Goal: Information Seeking & Learning: Find specific page/section

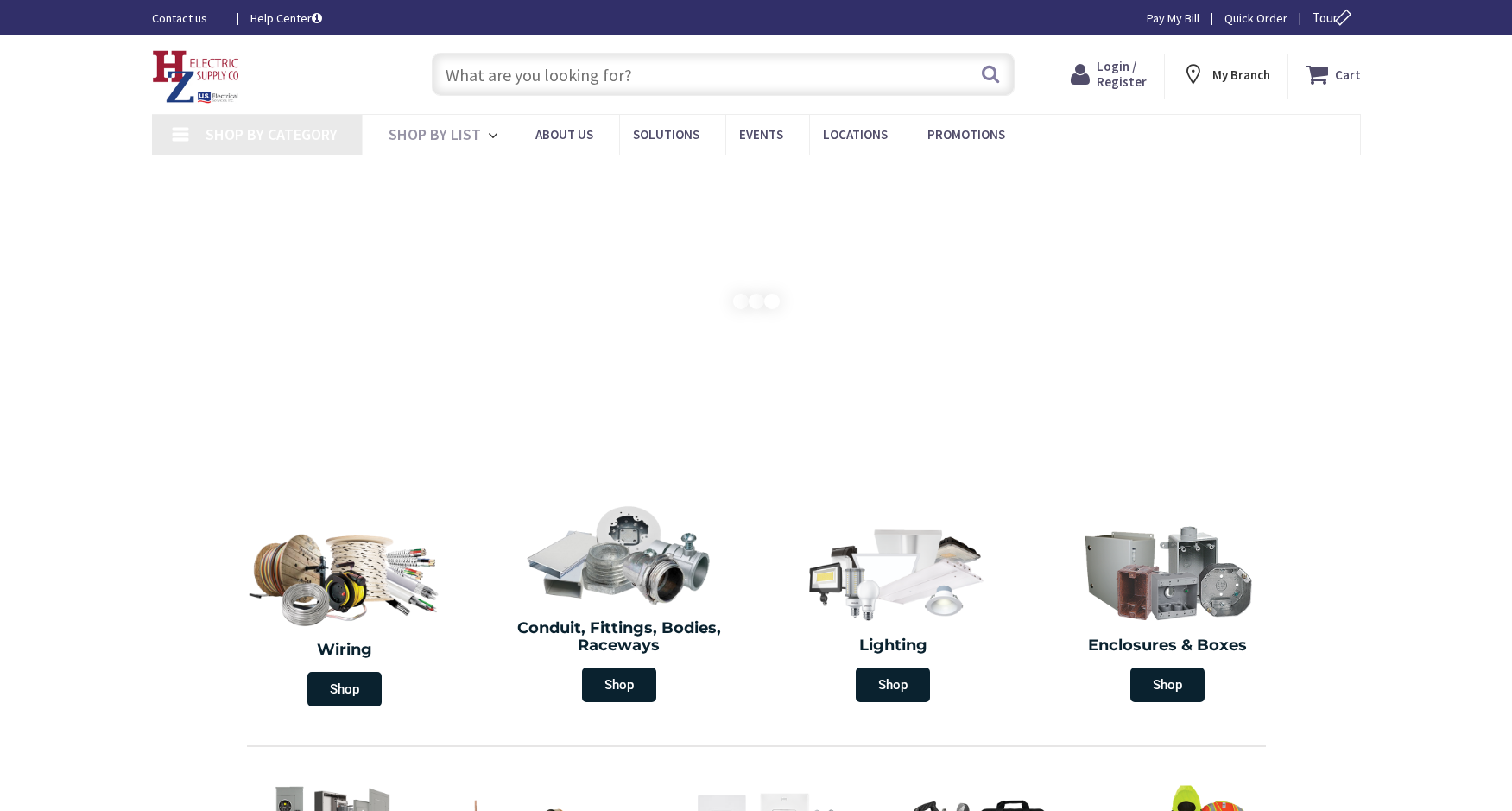
type input "[PERSON_NAME] Corners Rd, [GEOGRAPHIC_DATA], [GEOGRAPHIC_DATA]"
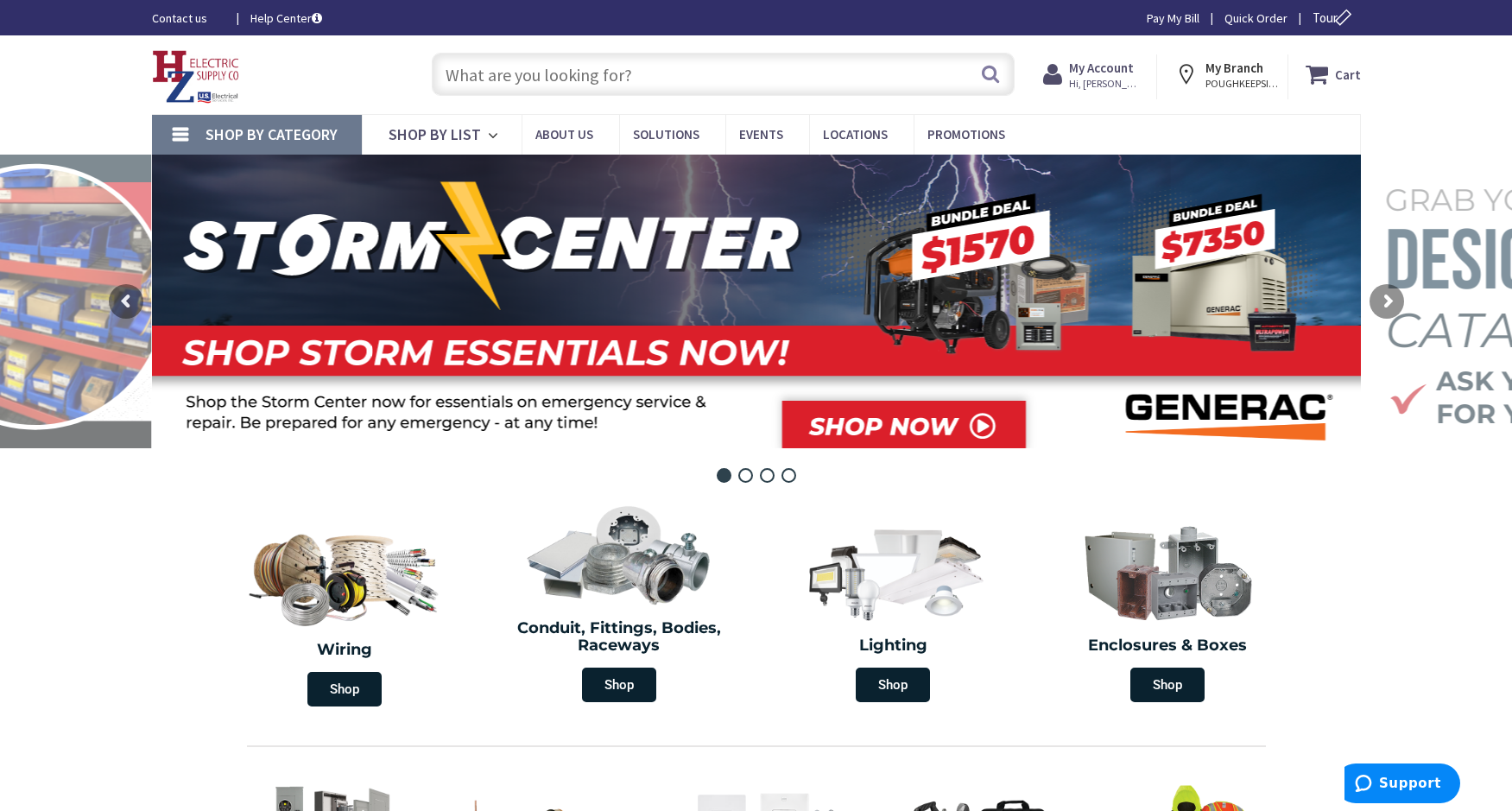
click at [557, 72] on input "text" at bounding box center [723, 75] width 583 height 43
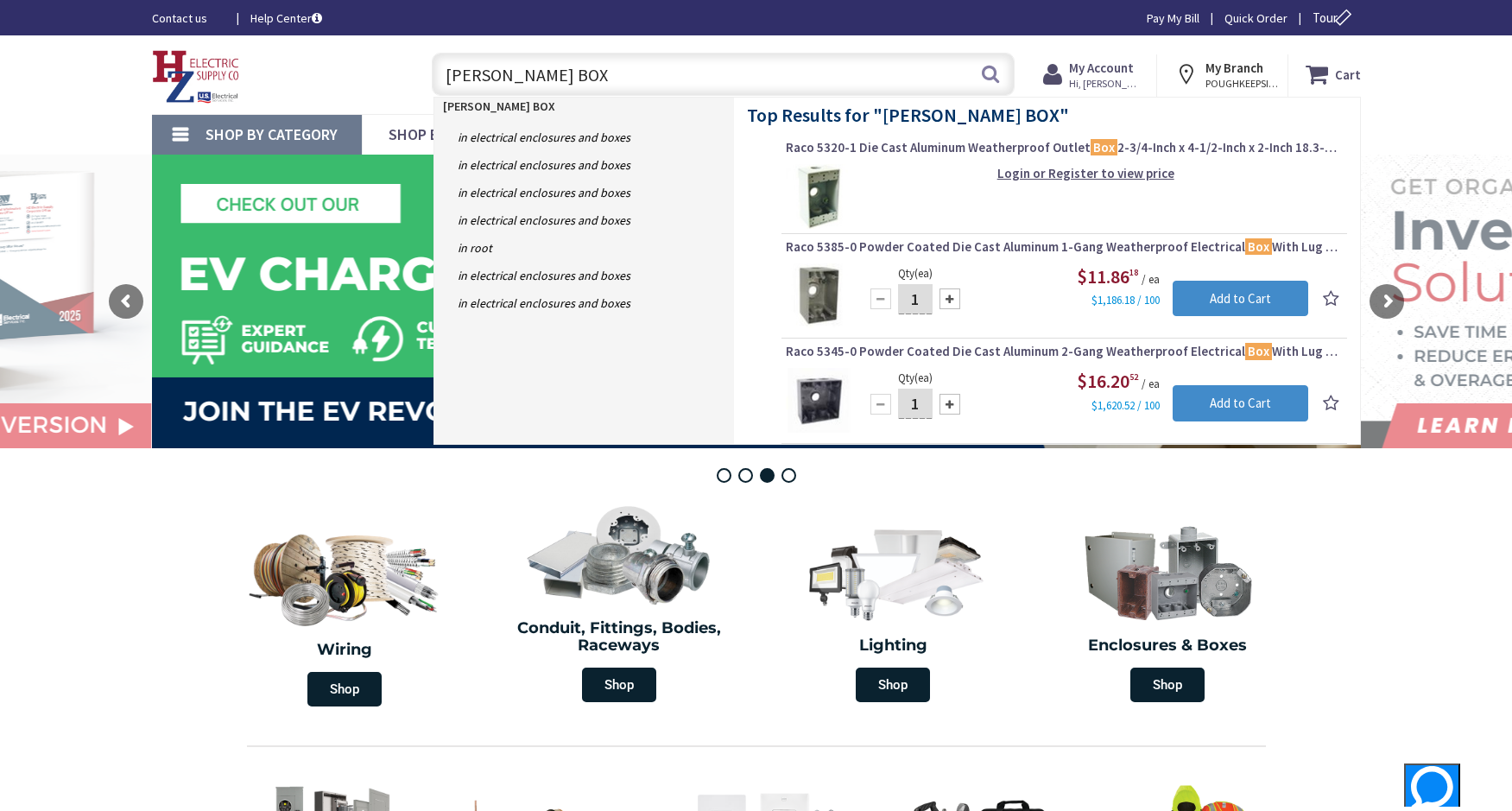
click at [606, 83] on input "[PERSON_NAME] BOX" at bounding box center [723, 75] width 583 height 43
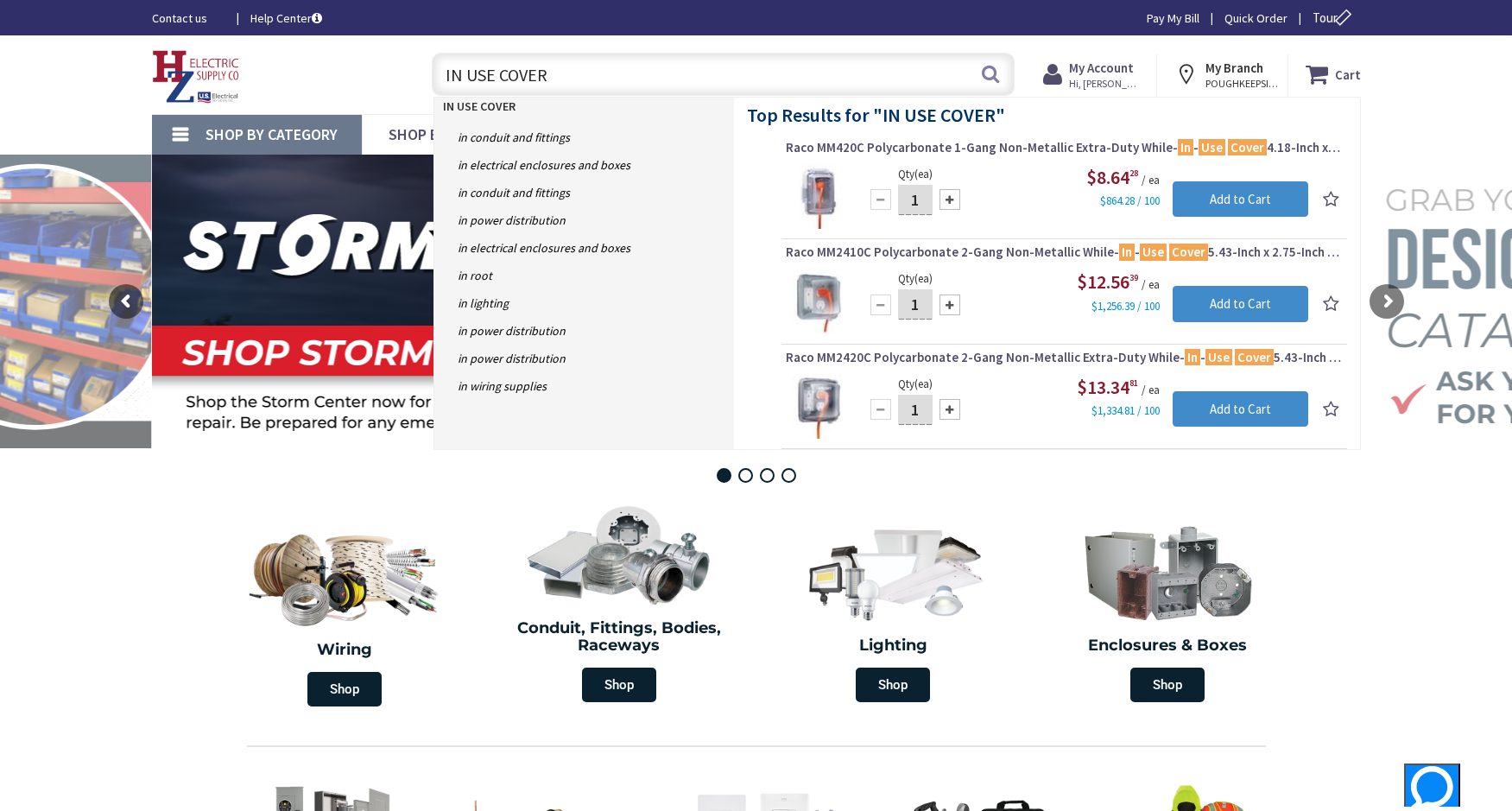
click at [915, 75] on input "IN USE COVER" at bounding box center [723, 75] width 583 height 43
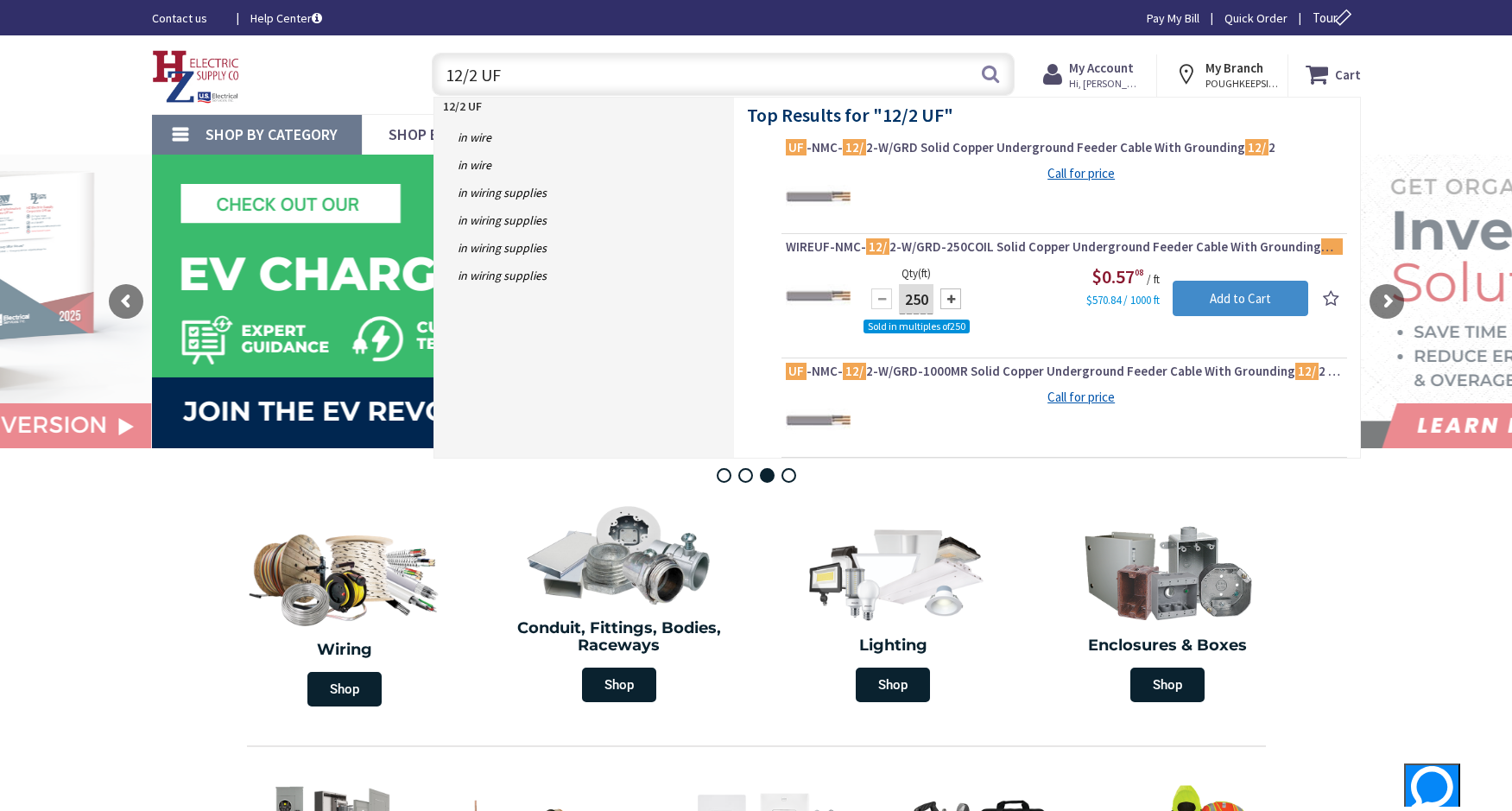
click at [573, 60] on input "12/2 UF" at bounding box center [723, 75] width 583 height 43
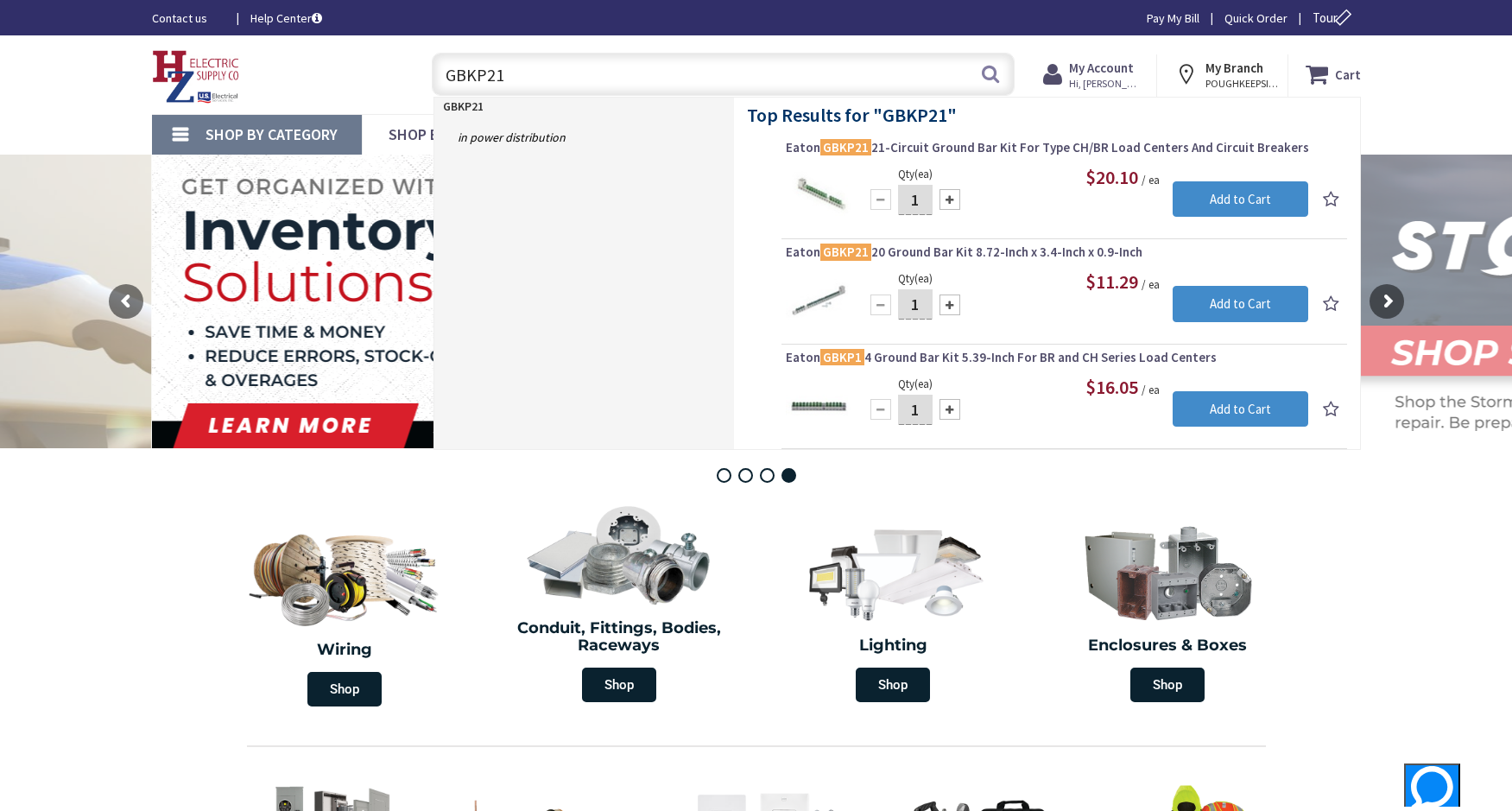
click at [697, 69] on input "GBKP21" at bounding box center [723, 75] width 583 height 43
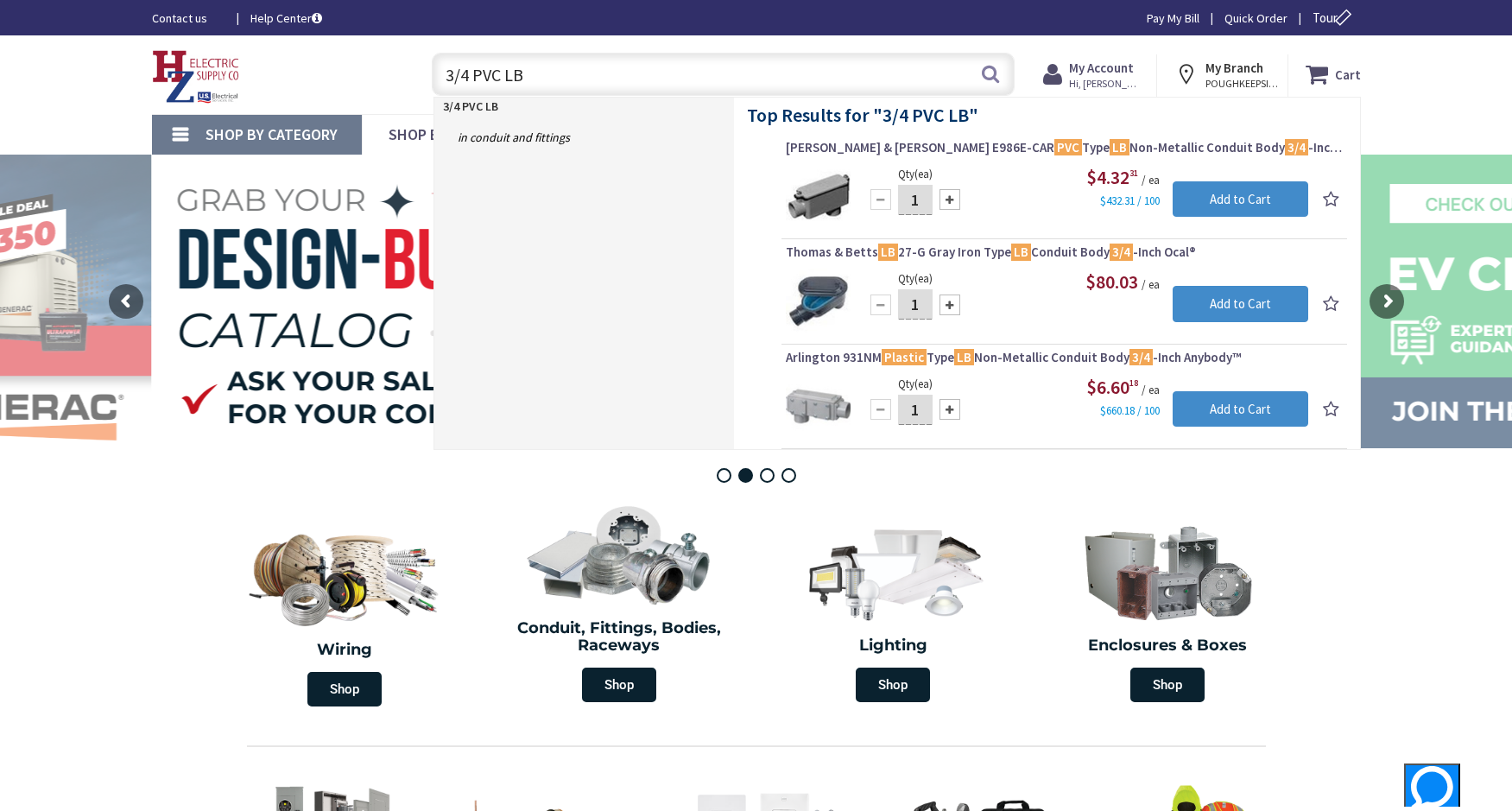
click at [578, 79] on input "3/4 PVC LB" at bounding box center [723, 75] width 583 height 43
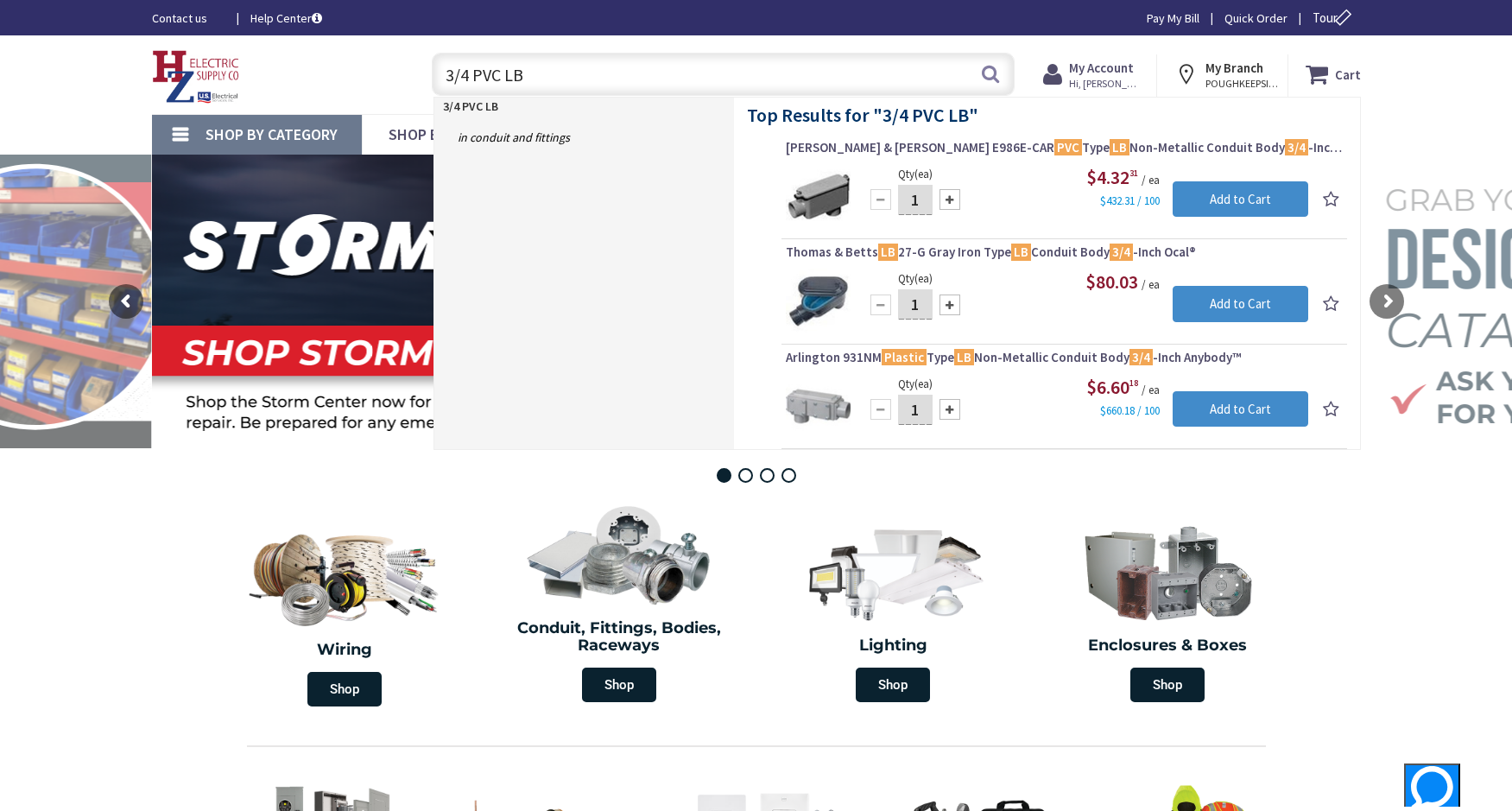
click at [560, 72] on input "3/4 PVC LB" at bounding box center [723, 75] width 583 height 43
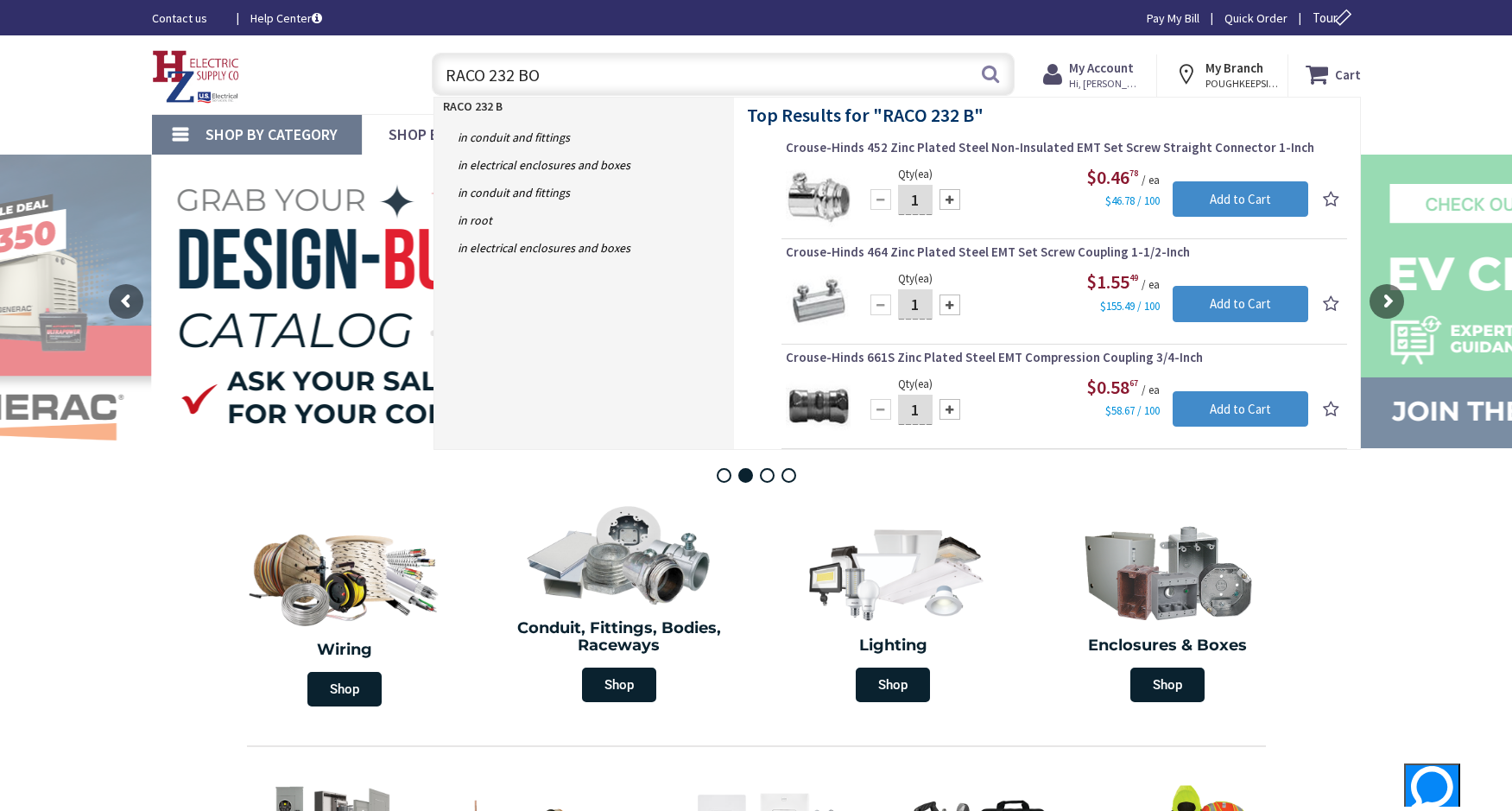
type input "RACO 232 BOX"
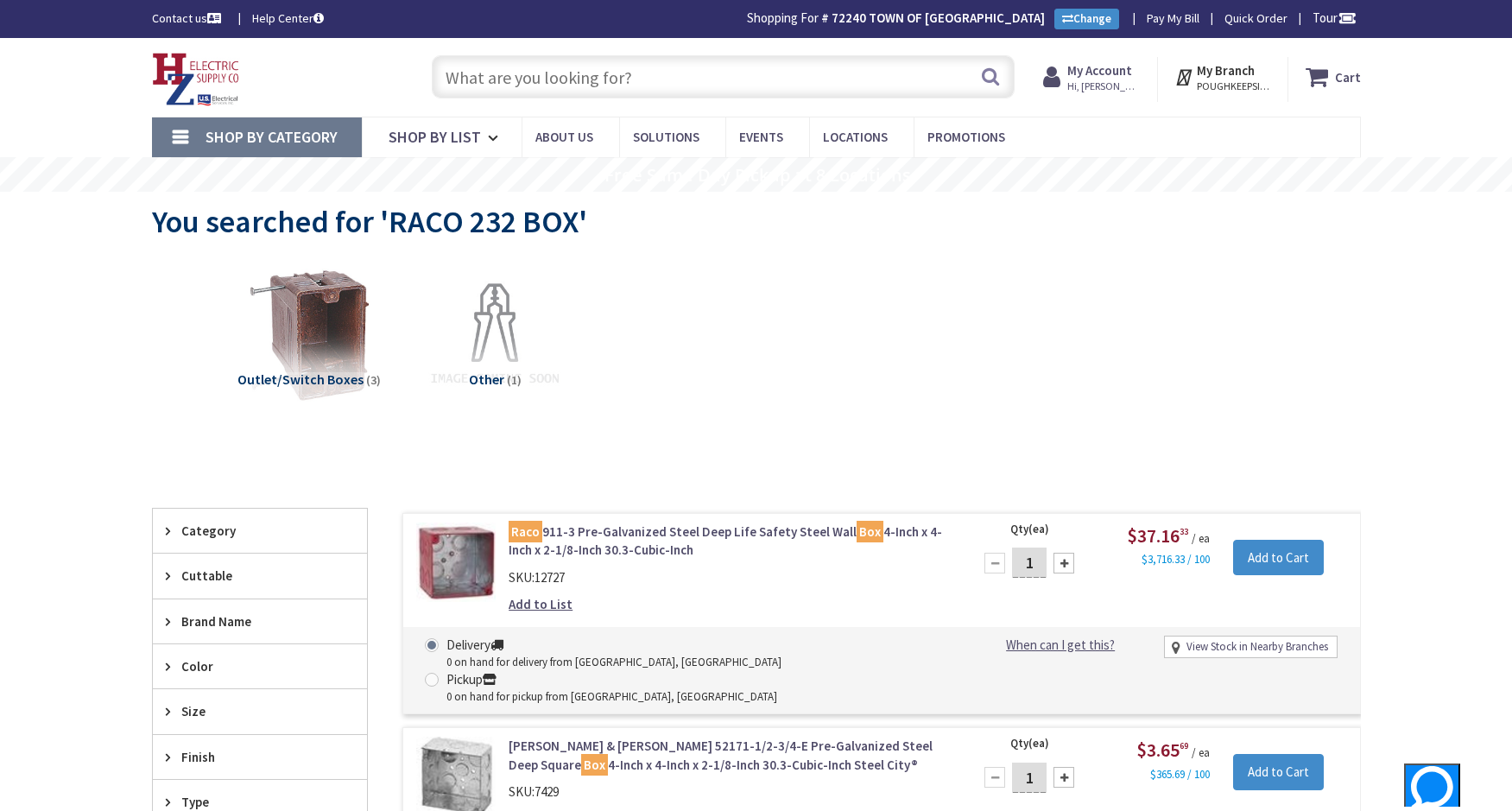
click at [646, 58] on input "text" at bounding box center [723, 77] width 583 height 43
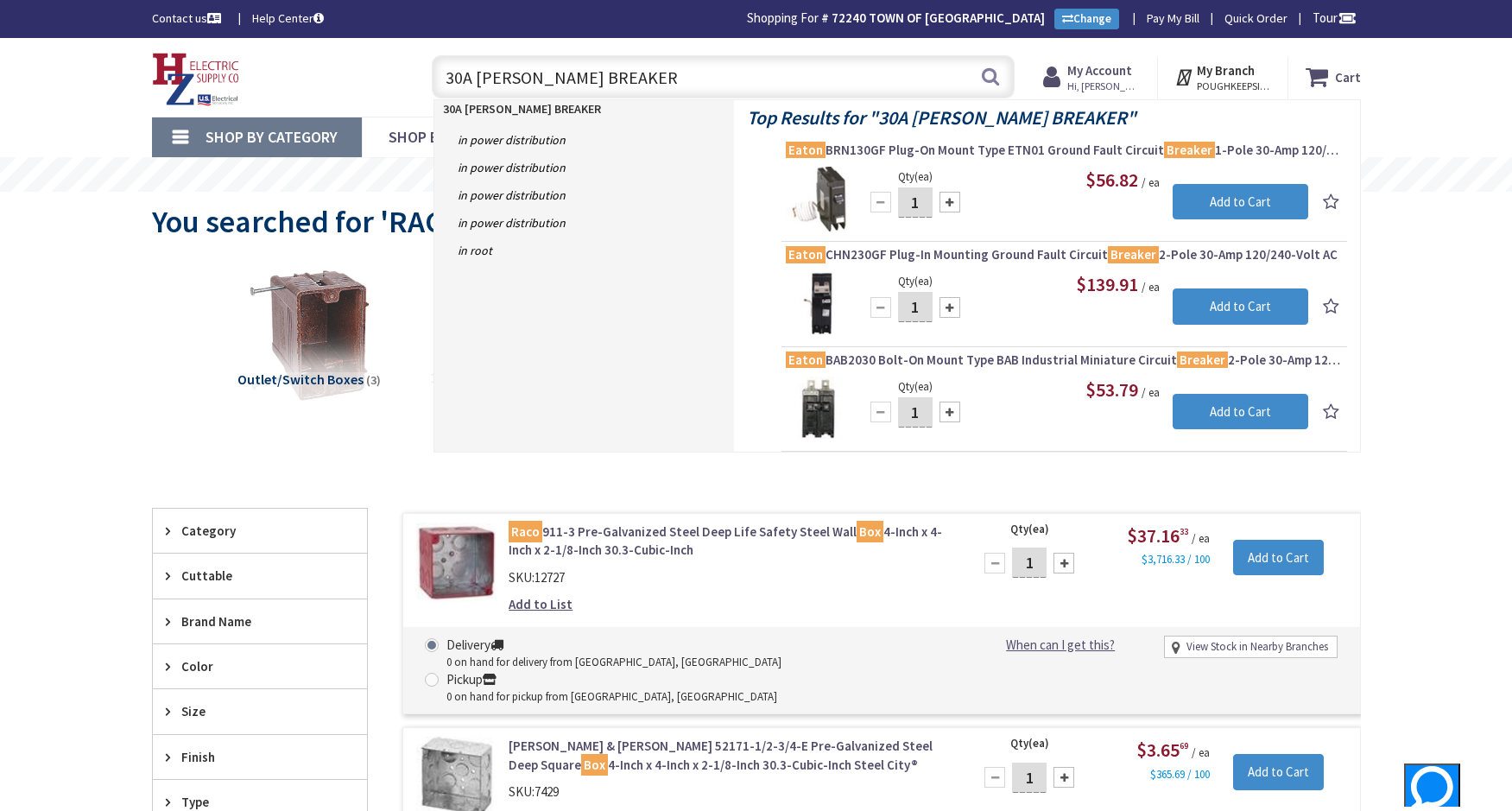
click at [632, 57] on input "30A EATON BREAKER" at bounding box center [723, 77] width 583 height 43
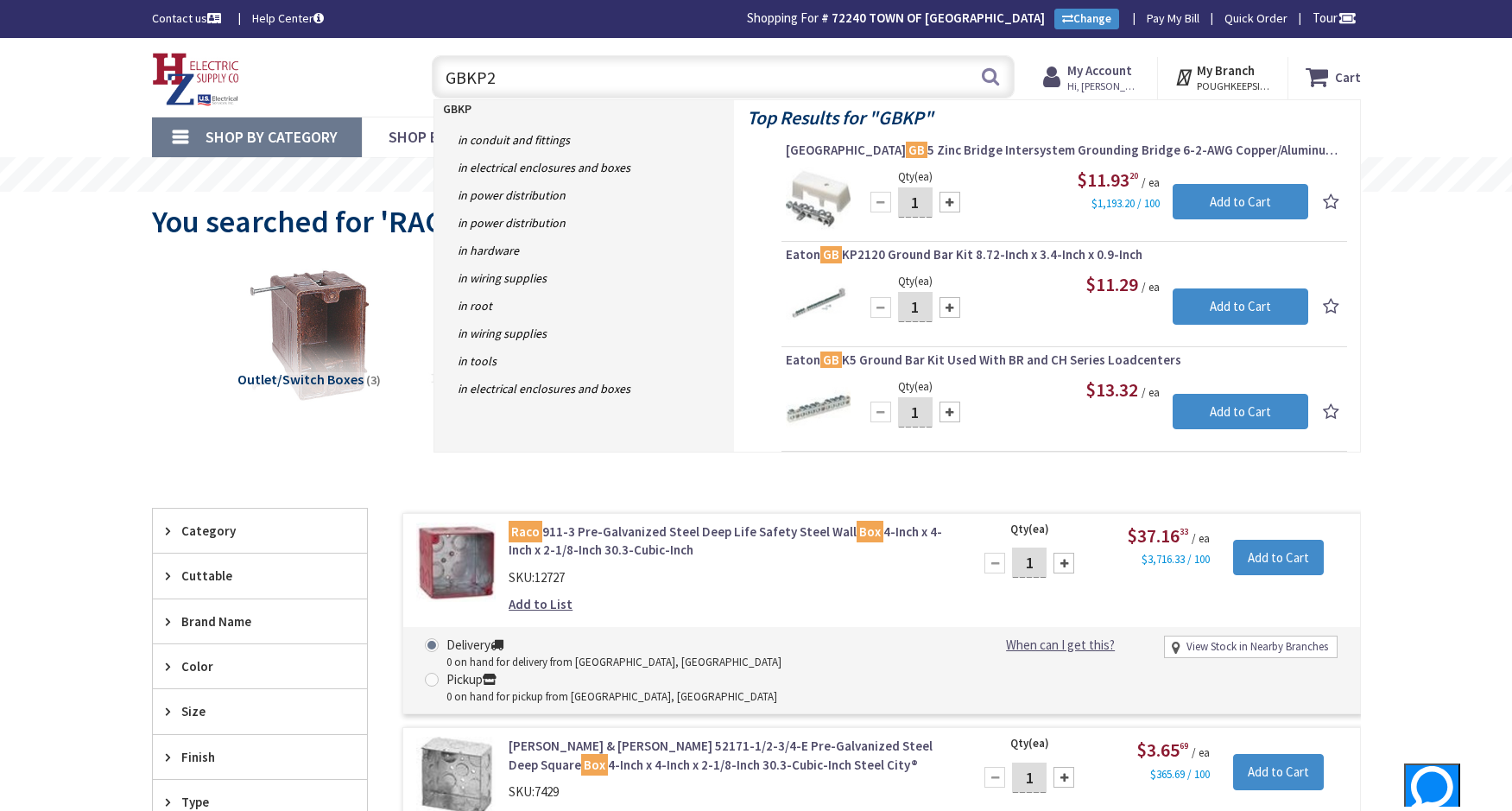
type input "GBKP21"
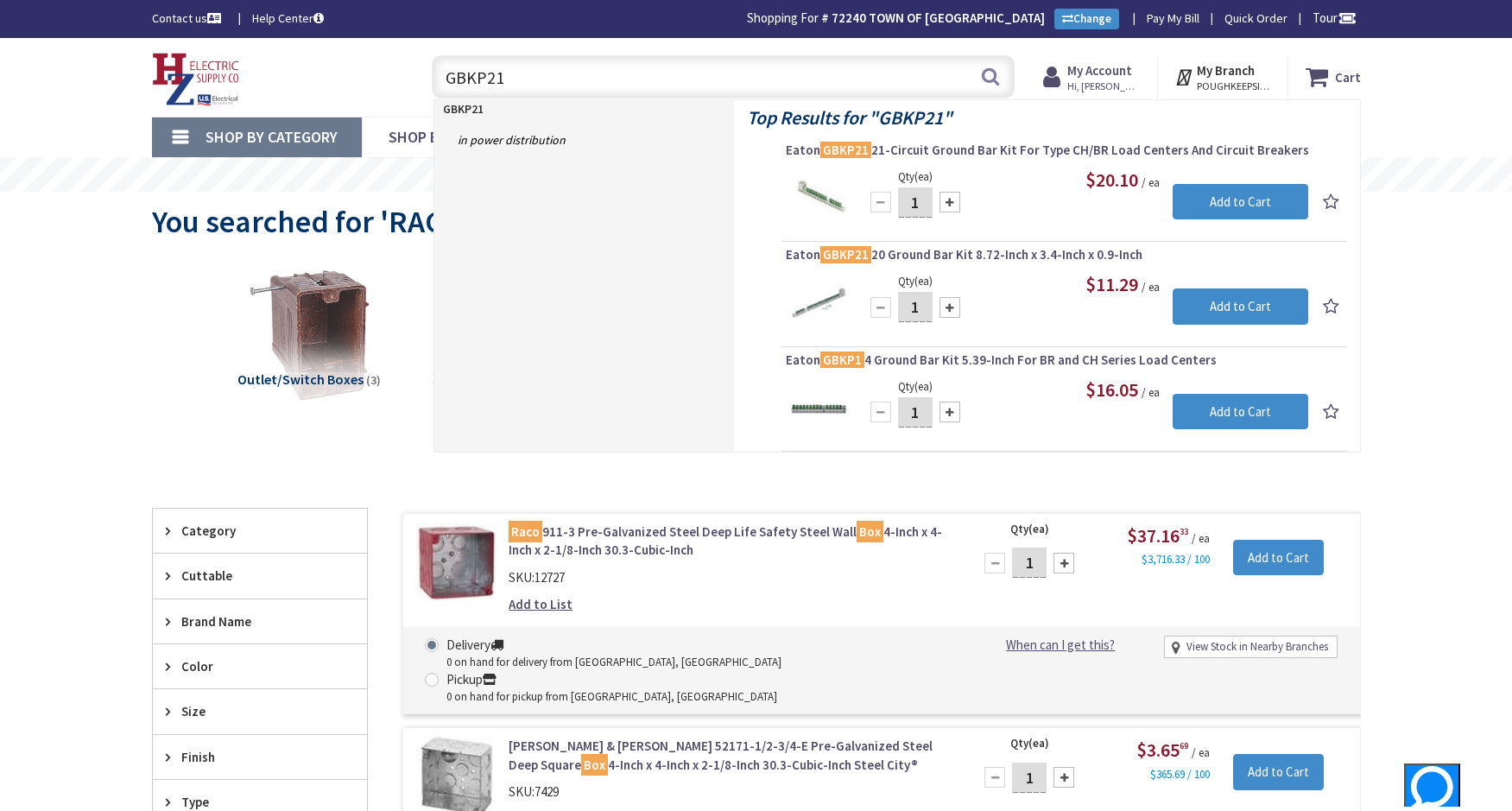
click at [632, 57] on input "GBKP21" at bounding box center [723, 77] width 583 height 43
type input "1"
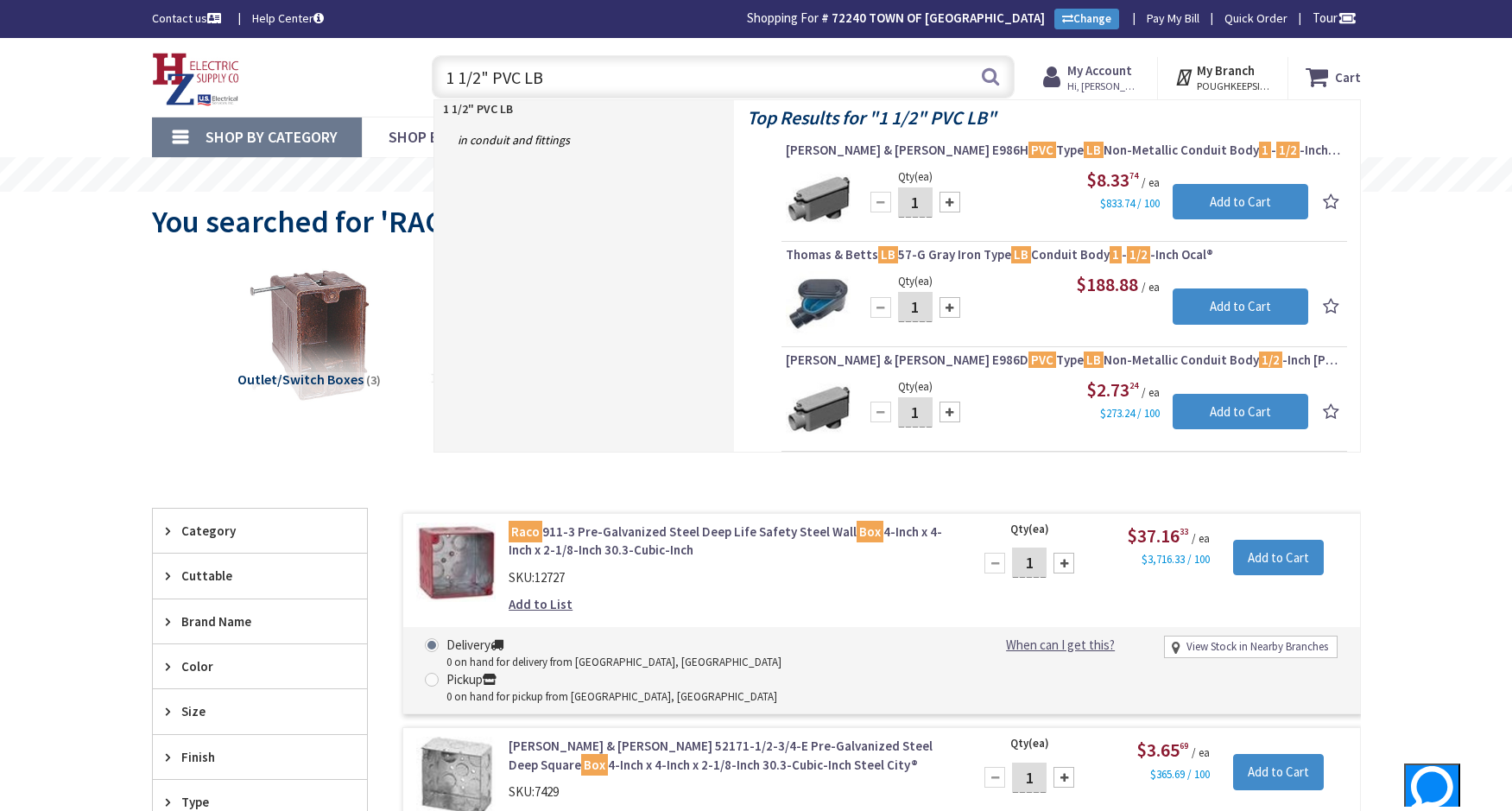
click at [660, 89] on input "1 1/2" PVC LB" at bounding box center [723, 77] width 583 height 43
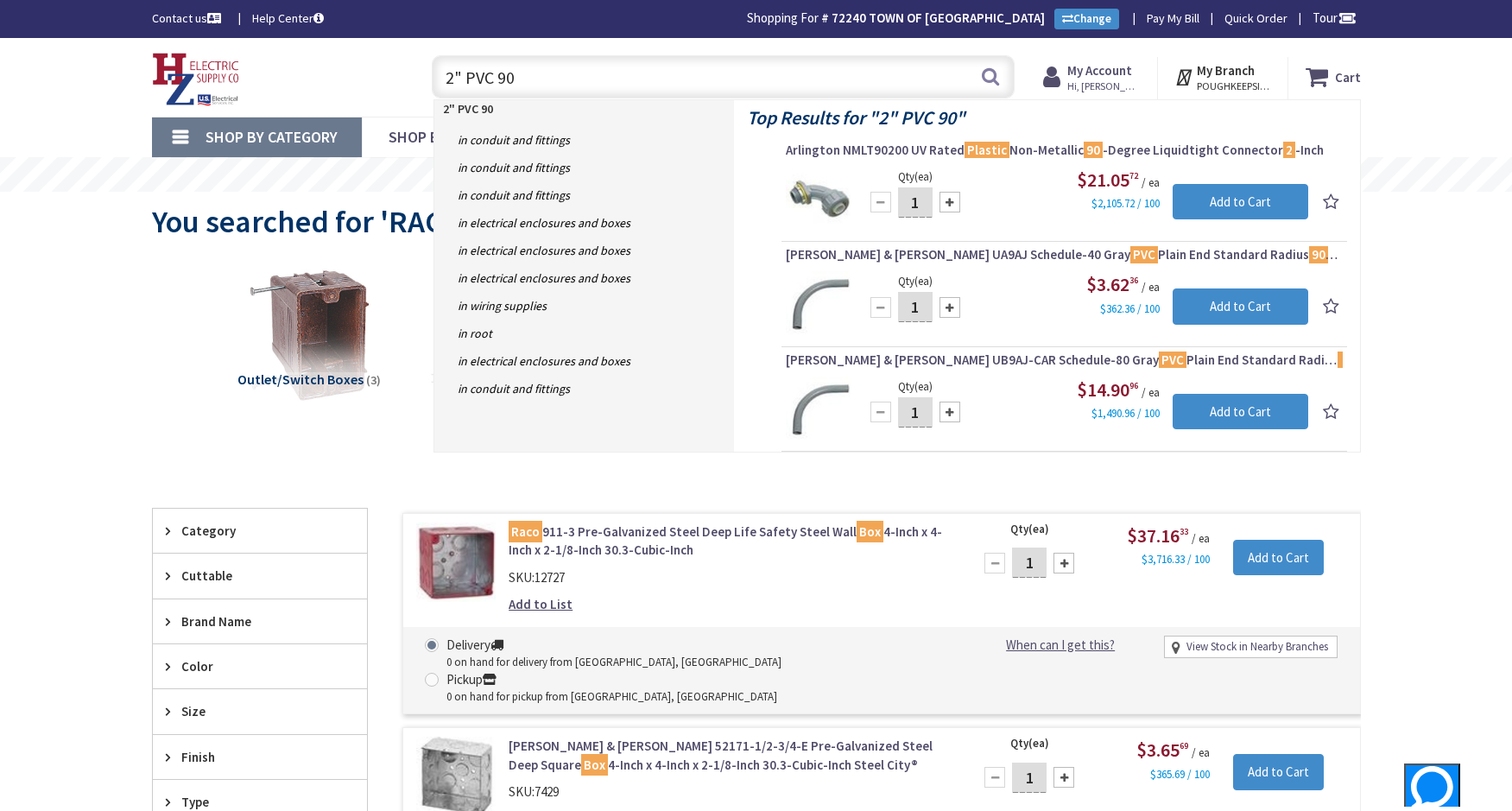
click at [846, 75] on input "2" PVC 90" at bounding box center [723, 77] width 583 height 43
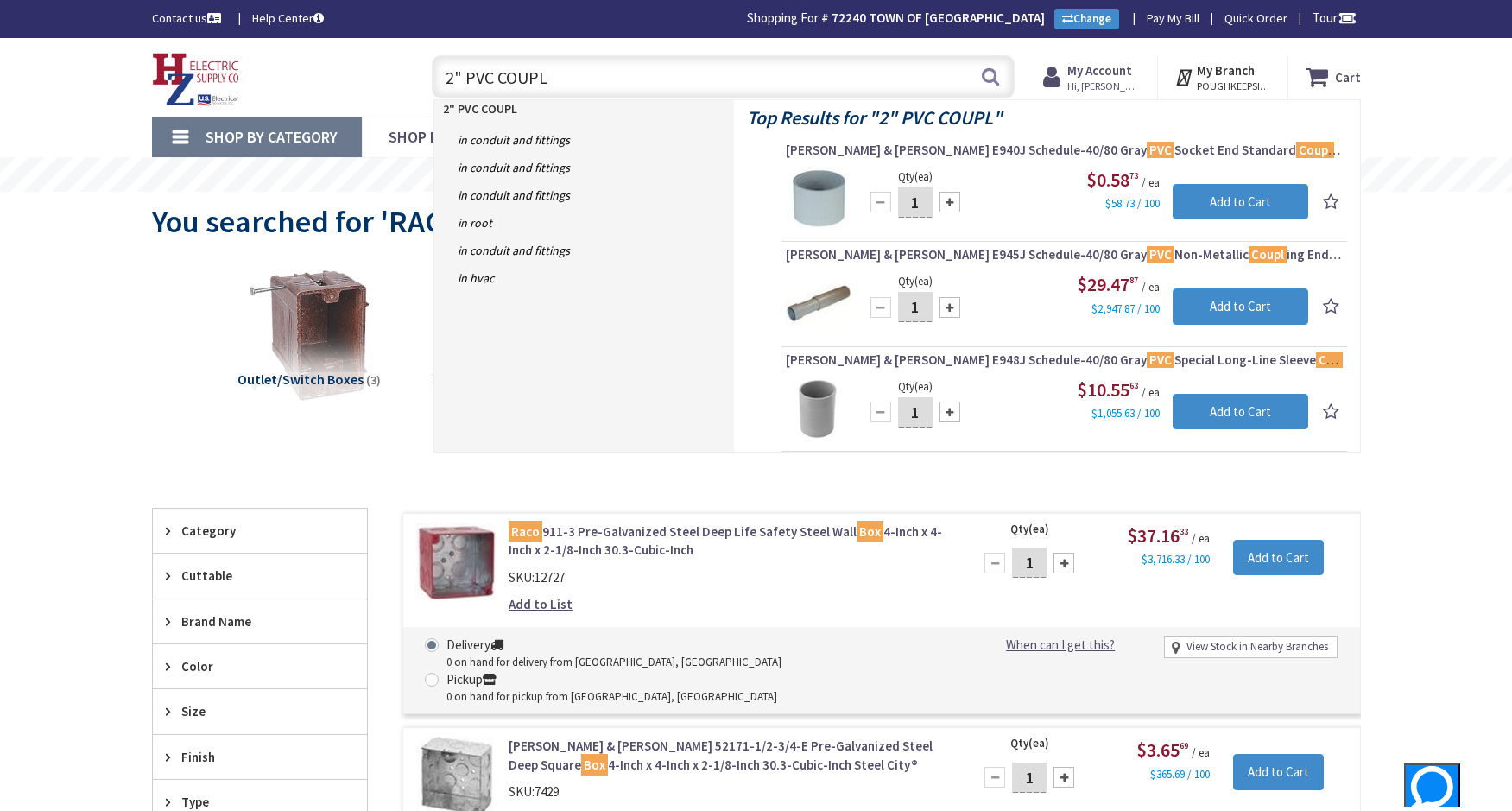
type input "2" PVC COUPL"
click at [1476, 73] on div "Skip to Content Toggle Nav 2" PVC COUPL 2" PVC COUPL Search Cart My Cart Close …" at bounding box center [756, 77] width 1512 height 79
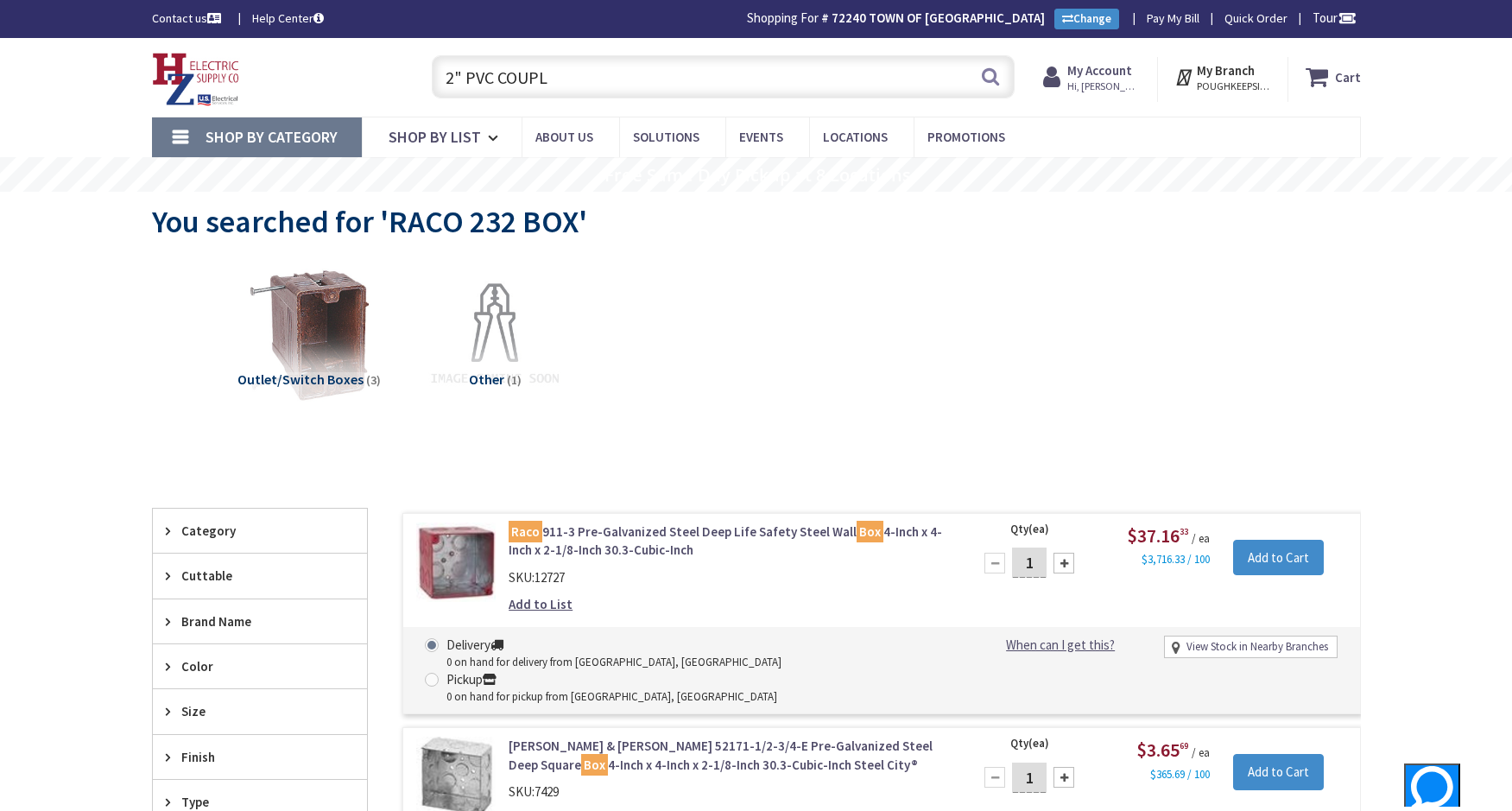
click at [1096, 70] on strong "My Account" at bounding box center [1100, 70] width 65 height 16
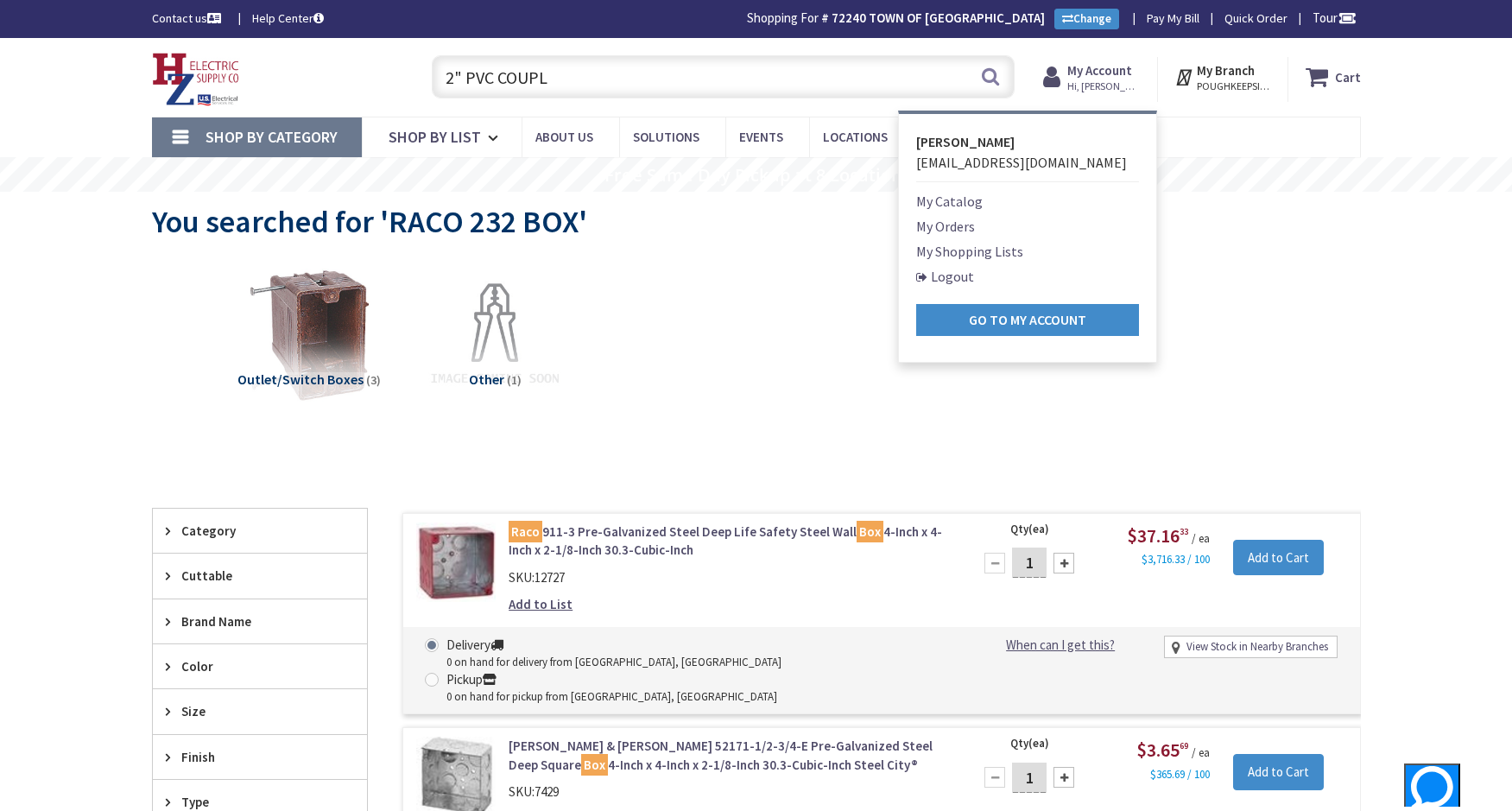
click at [947, 235] on link "My Orders" at bounding box center [946, 226] width 59 height 21
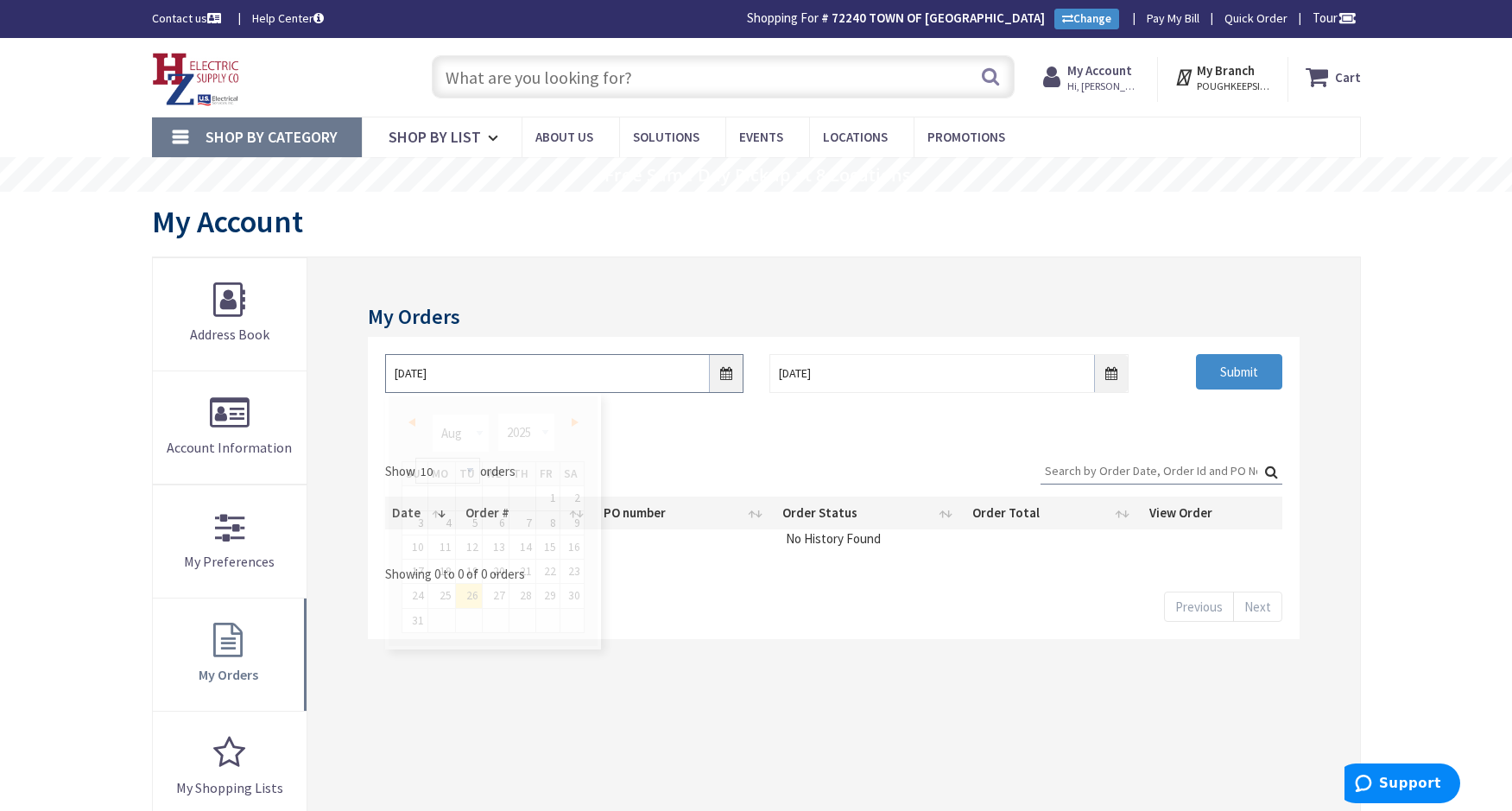
click at [738, 377] on input "8/26/2025" at bounding box center [564, 373] width 358 height 39
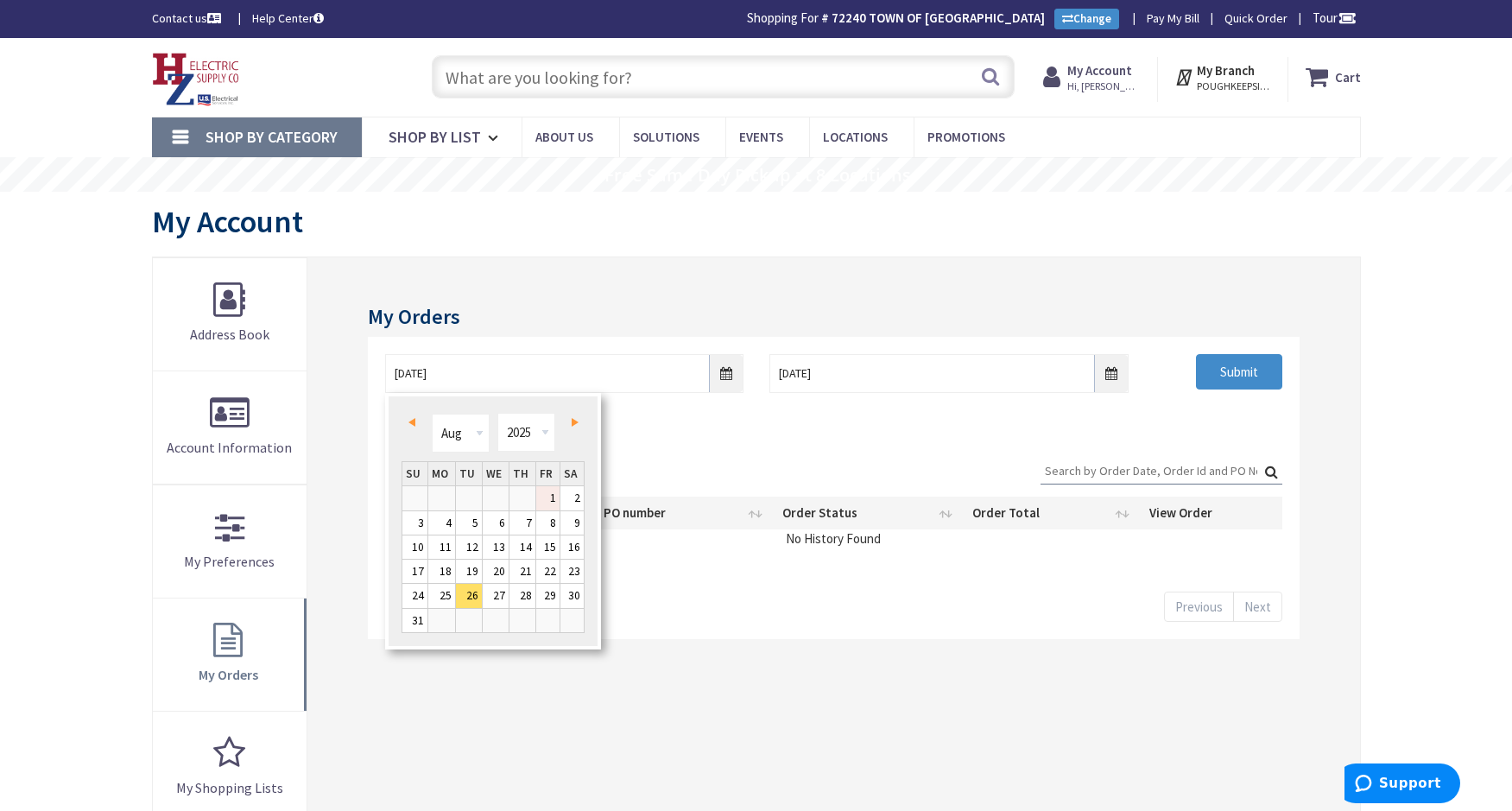
click at [560, 490] on link "2" at bounding box center [573, 498] width 24 height 23
type input "08/02/2025"
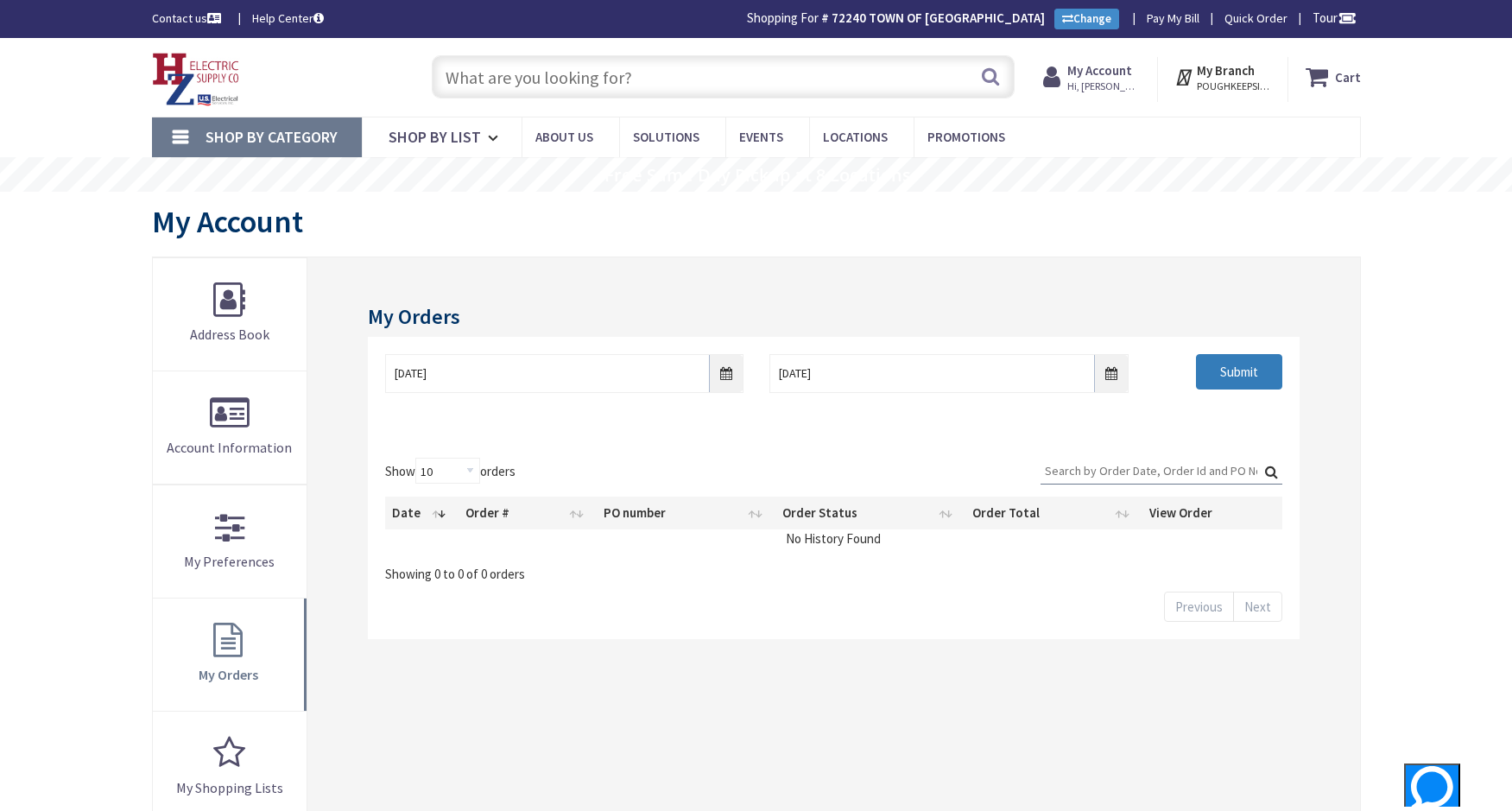
click at [1227, 378] on input "Submit" at bounding box center [1240, 372] width 87 height 36
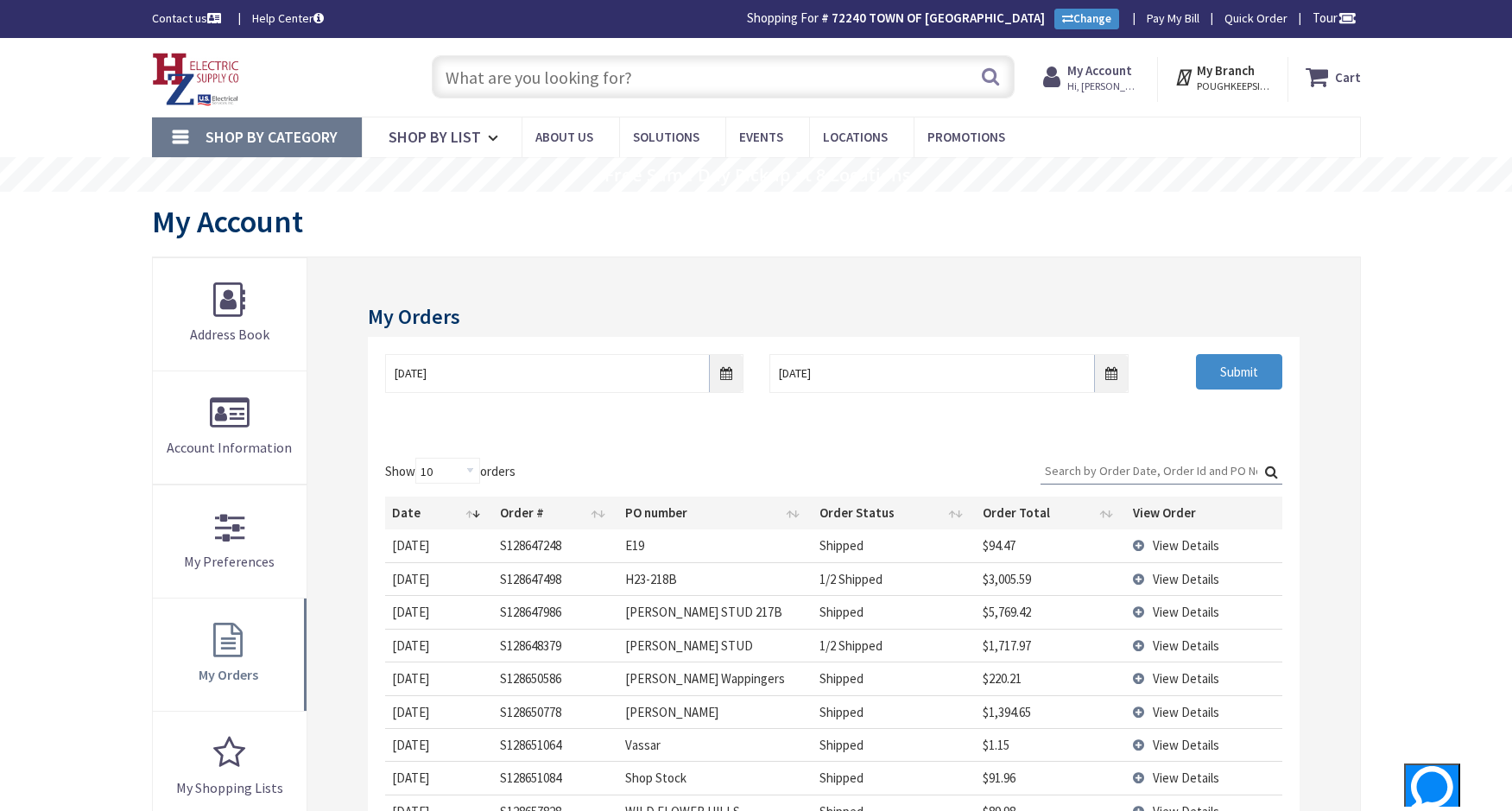
click at [1152, 469] on input "Search:" at bounding box center [1162, 471] width 242 height 26
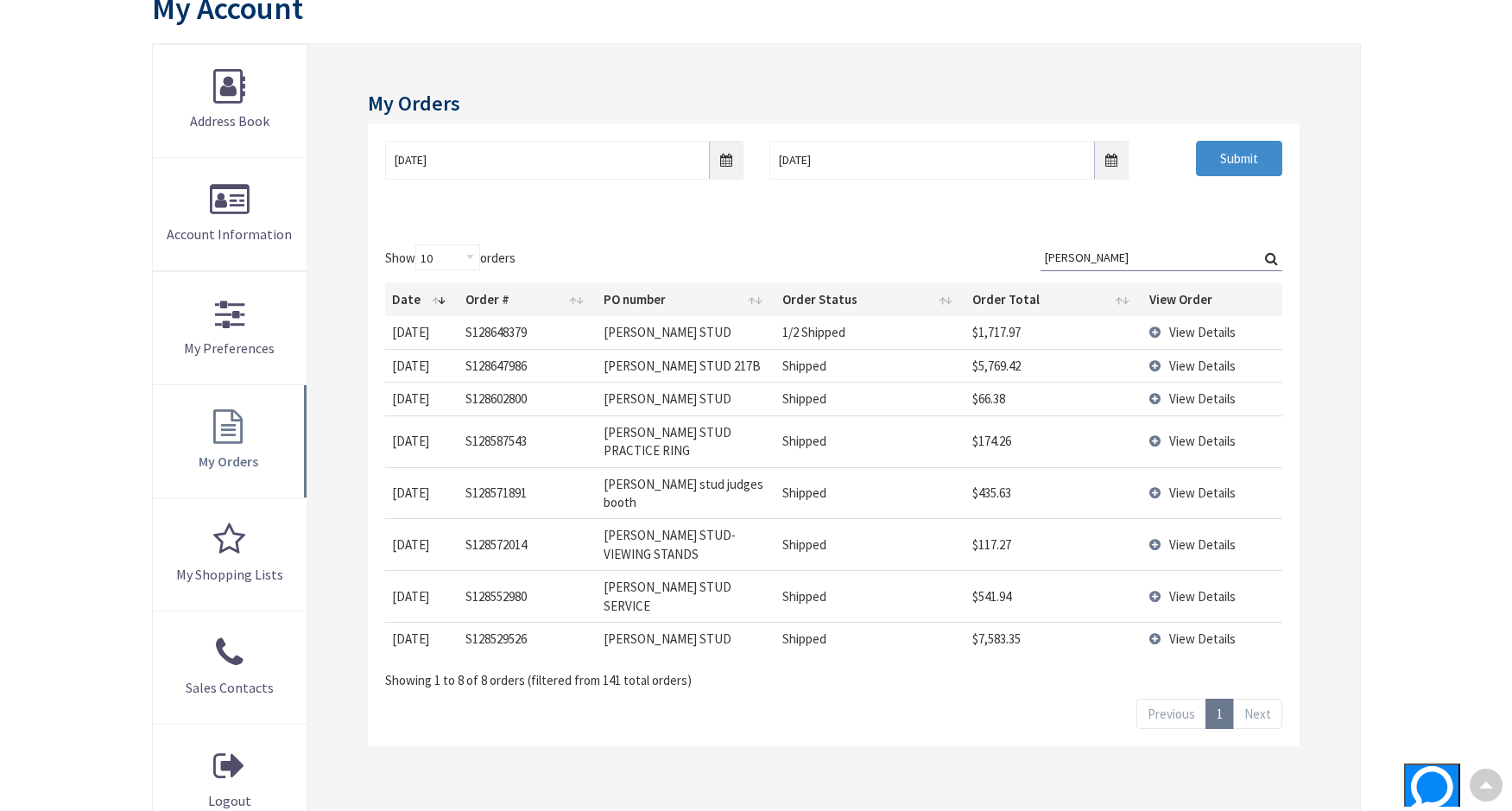
scroll to position [173, 0]
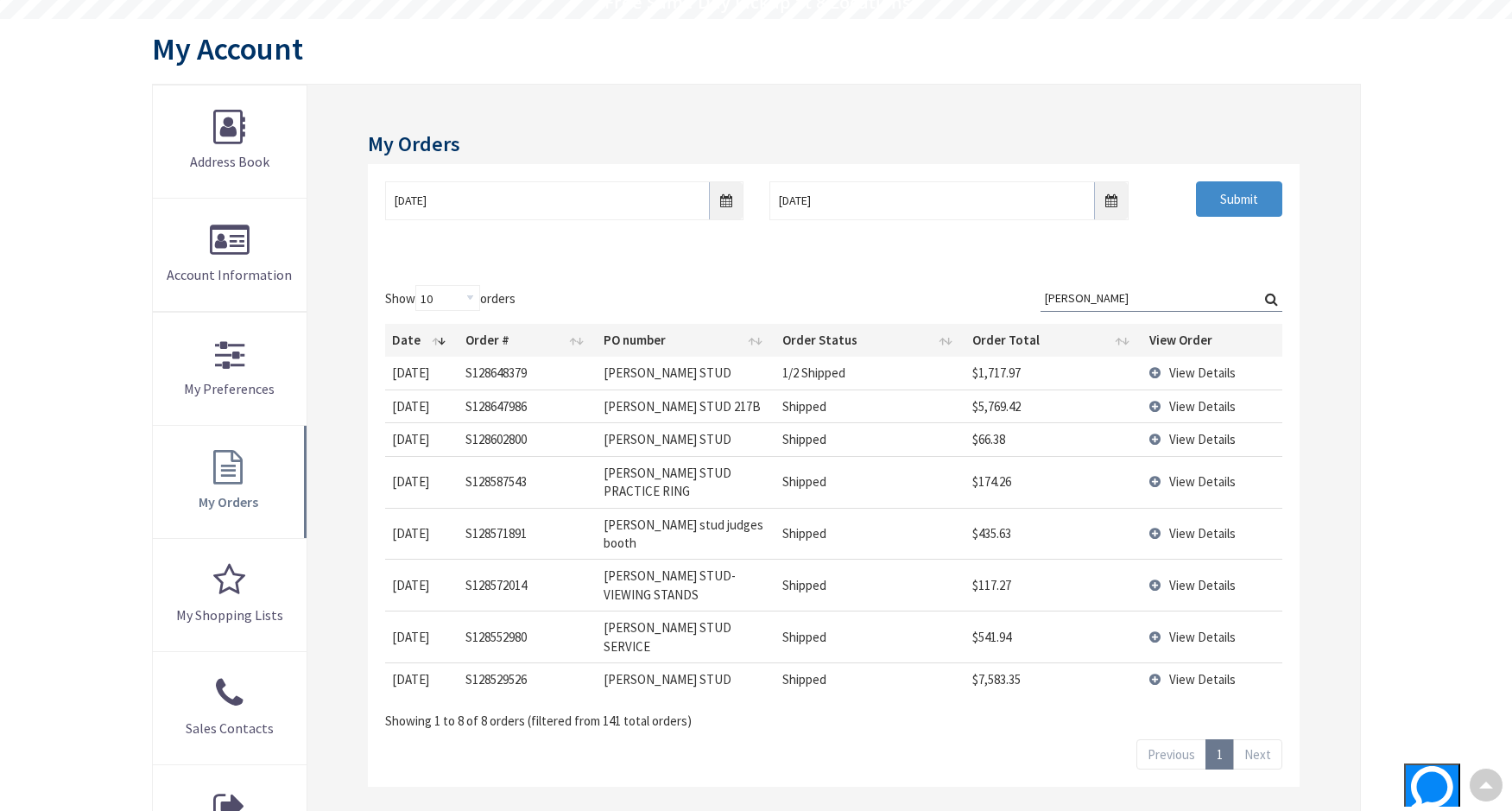
type input "KEANE"
click at [1175, 374] on span "View Details" at bounding box center [1202, 372] width 67 height 16
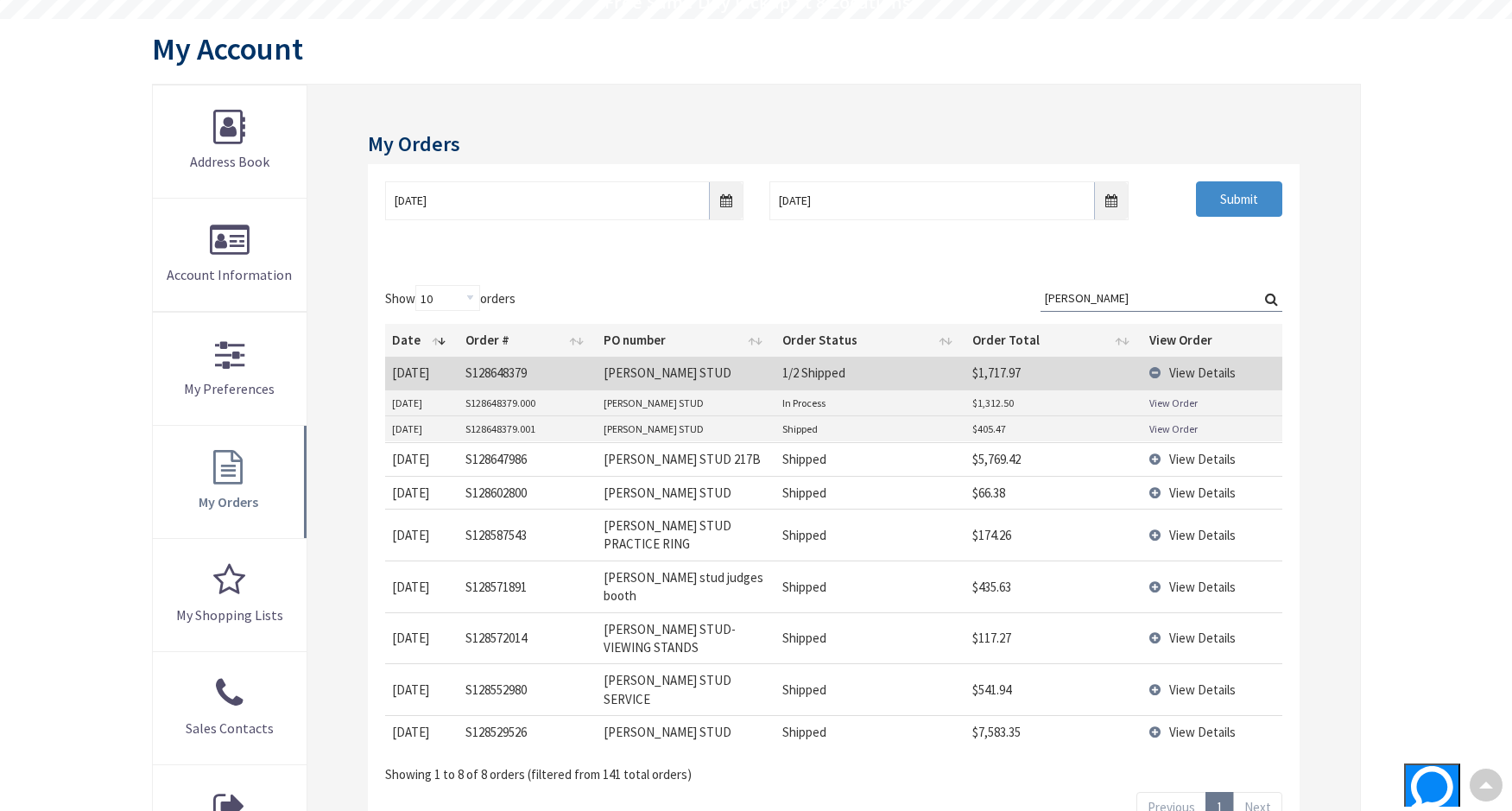
click at [1165, 407] on link "View Order" at bounding box center [1174, 402] width 49 height 15
click at [1182, 422] on link "View Order" at bounding box center [1174, 428] width 49 height 15
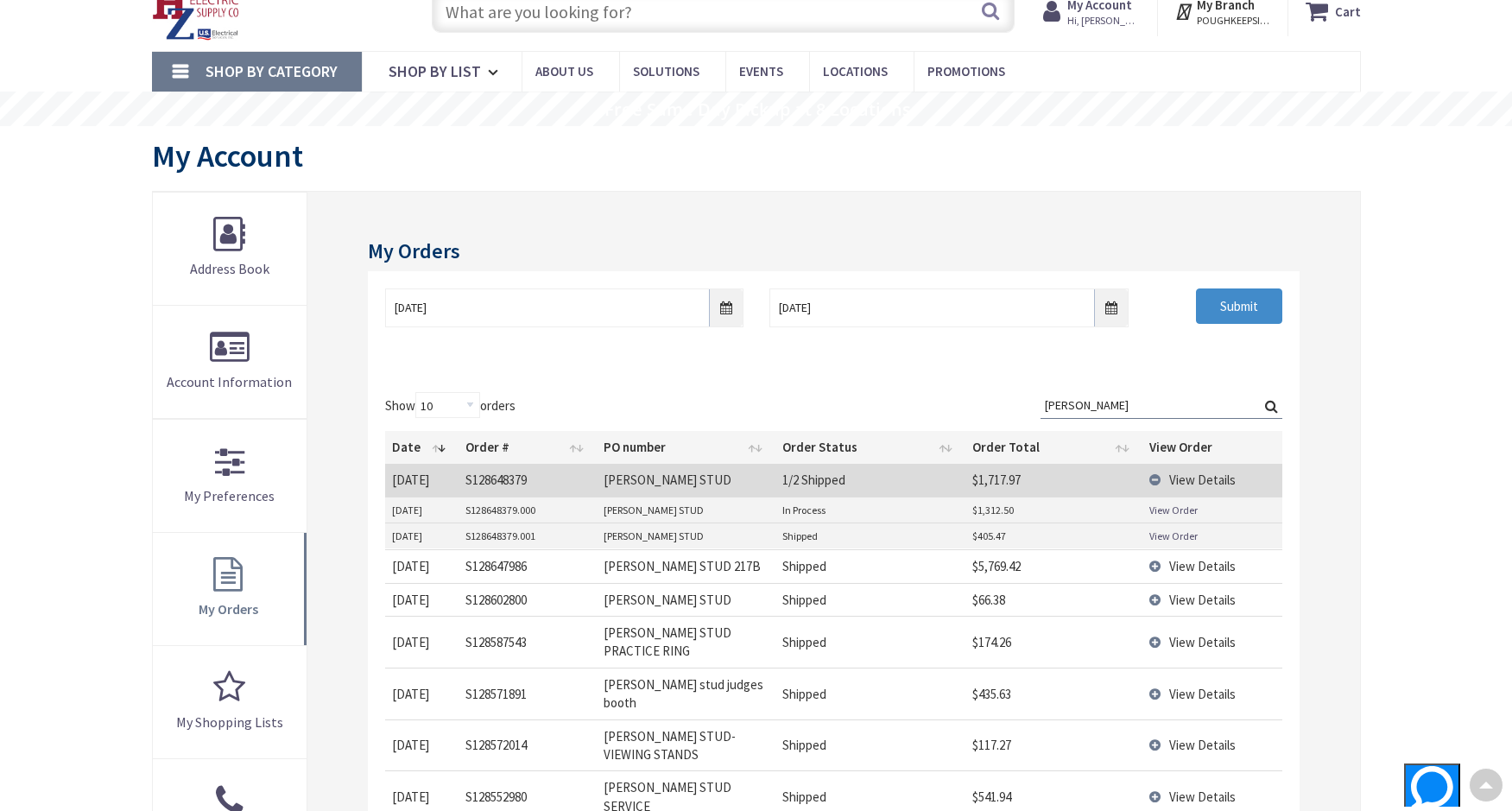
scroll to position [0, 0]
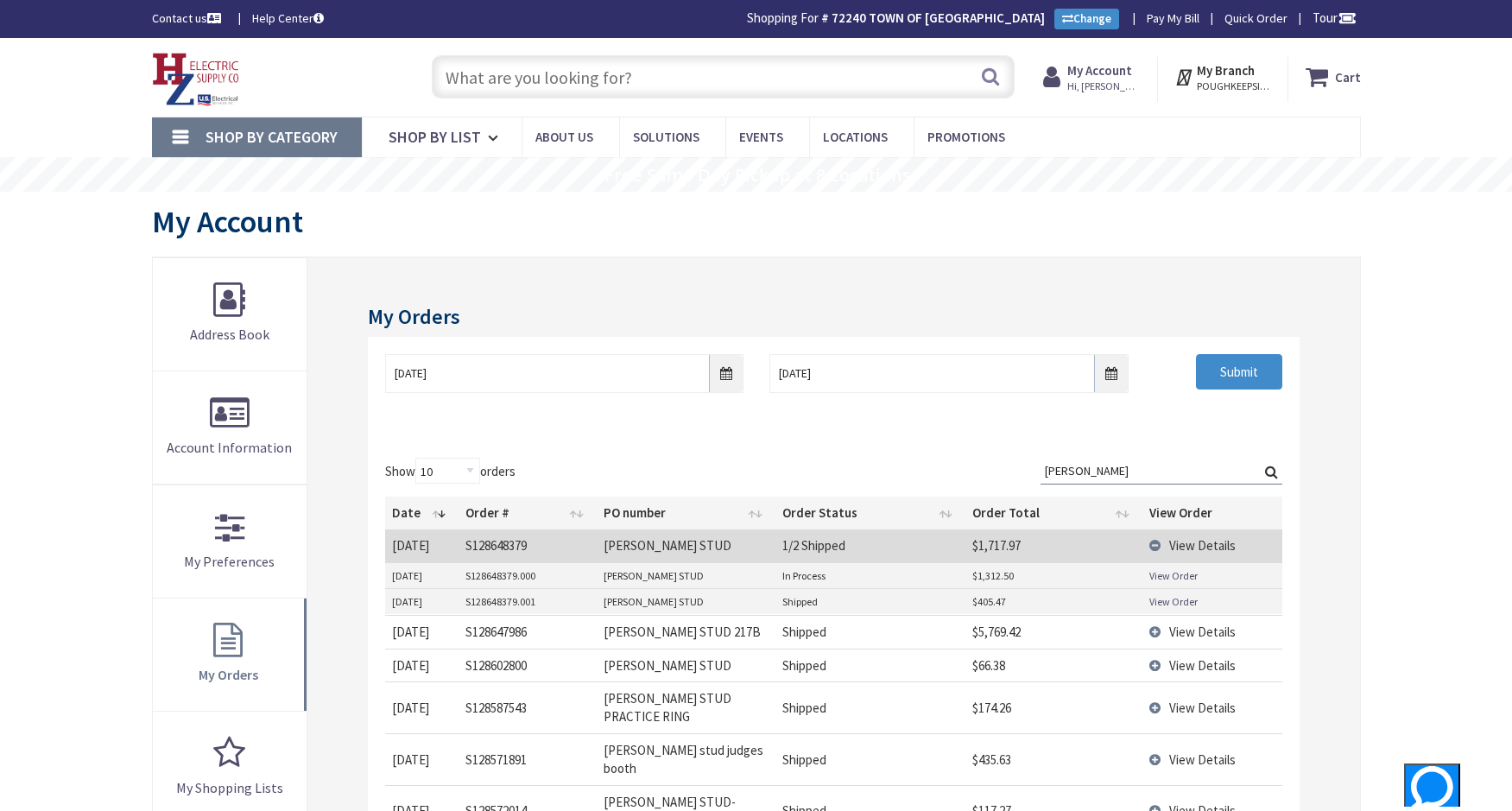
click at [767, 73] on input "text" at bounding box center [723, 77] width 583 height 43
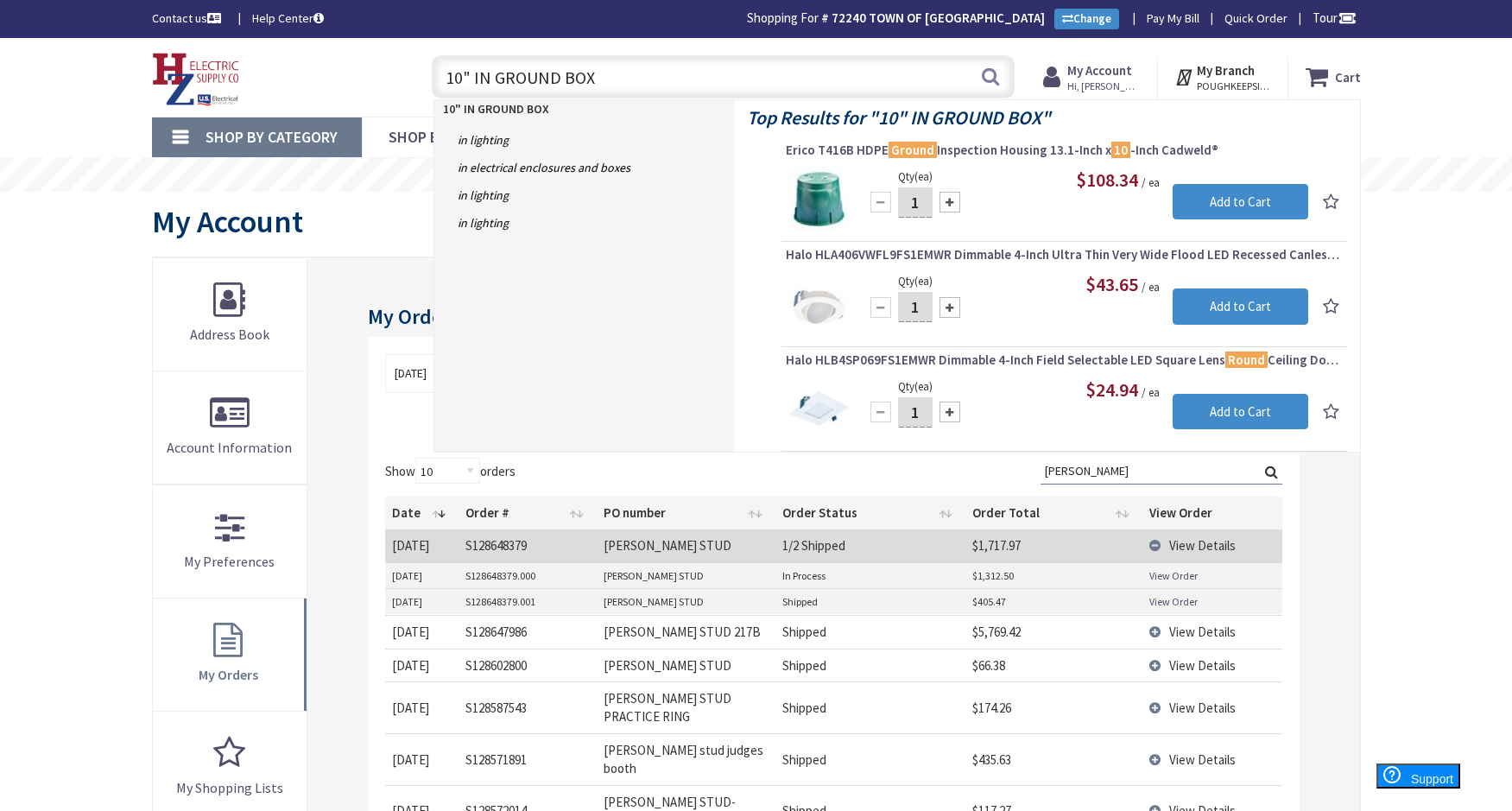
type input "10" IN GROUND BOX"
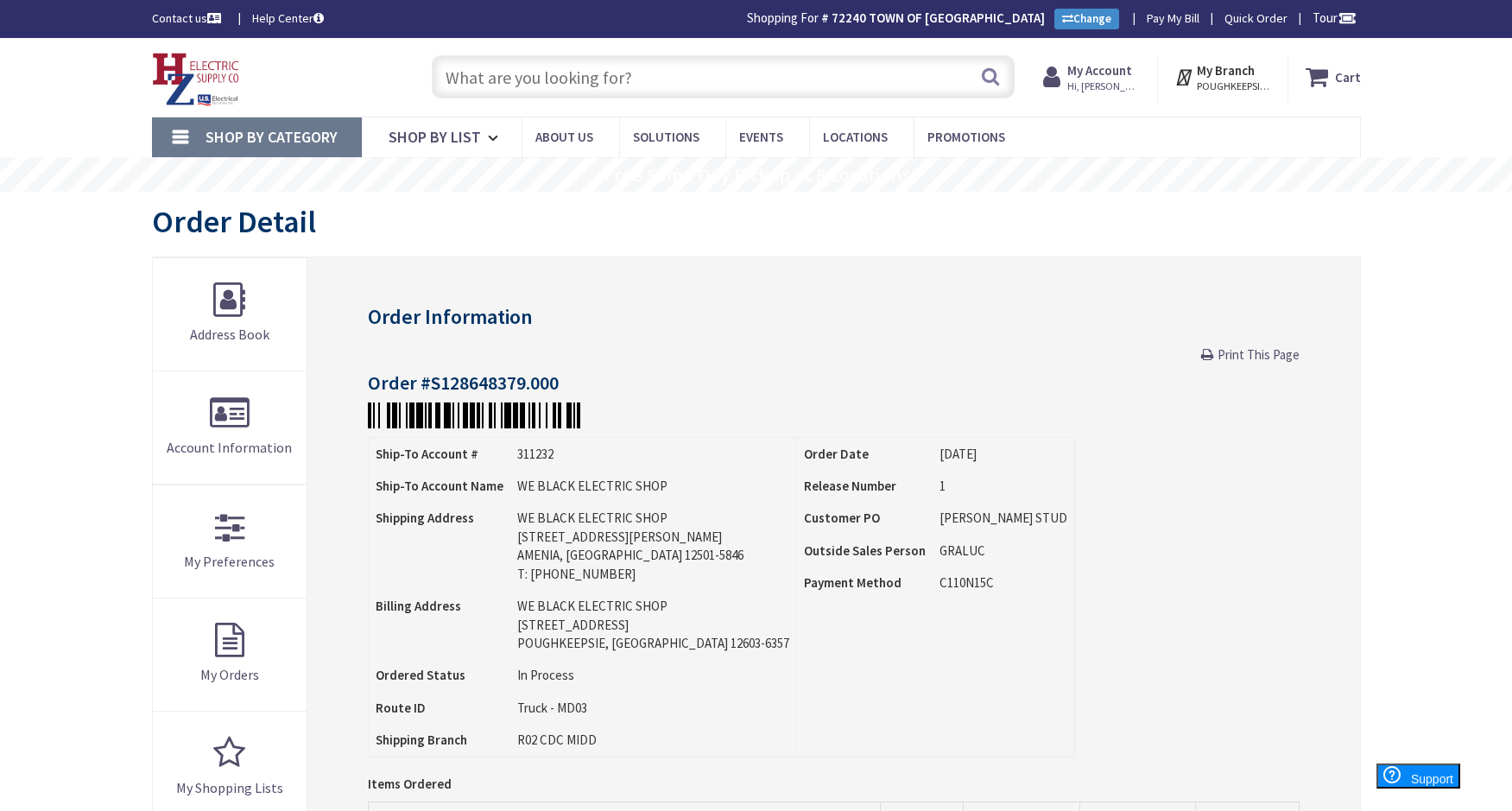
click at [746, 71] on input "text" at bounding box center [723, 77] width 583 height 43
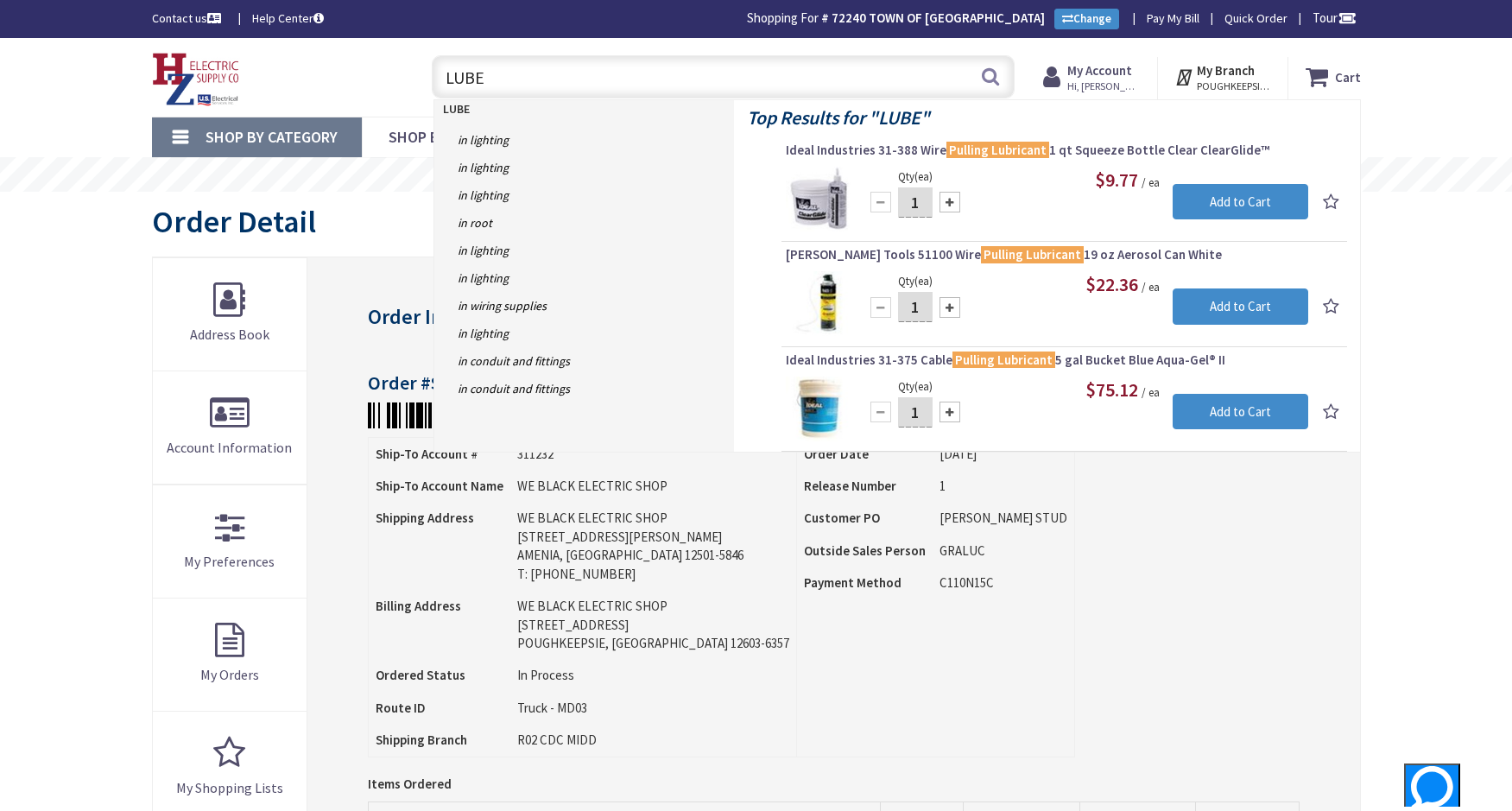
click at [727, 74] on input "LUBE" at bounding box center [723, 77] width 583 height 43
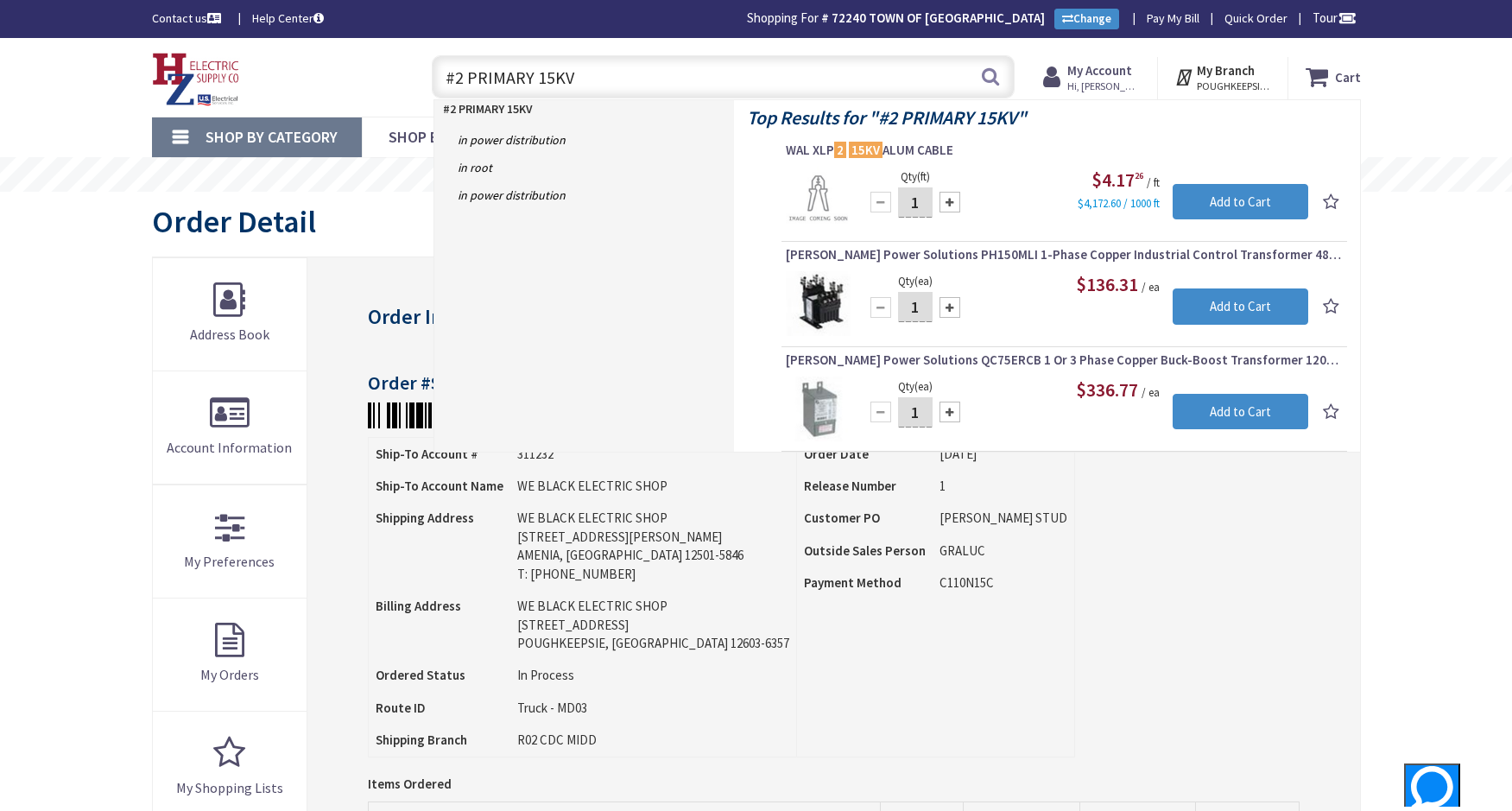
click at [854, 57] on input "#2 PRIMARY 15KV" at bounding box center [723, 77] width 583 height 43
click at [870, 58] on input "#2 PRIMARY 15KV" at bounding box center [723, 77] width 583 height 43
type input "7"
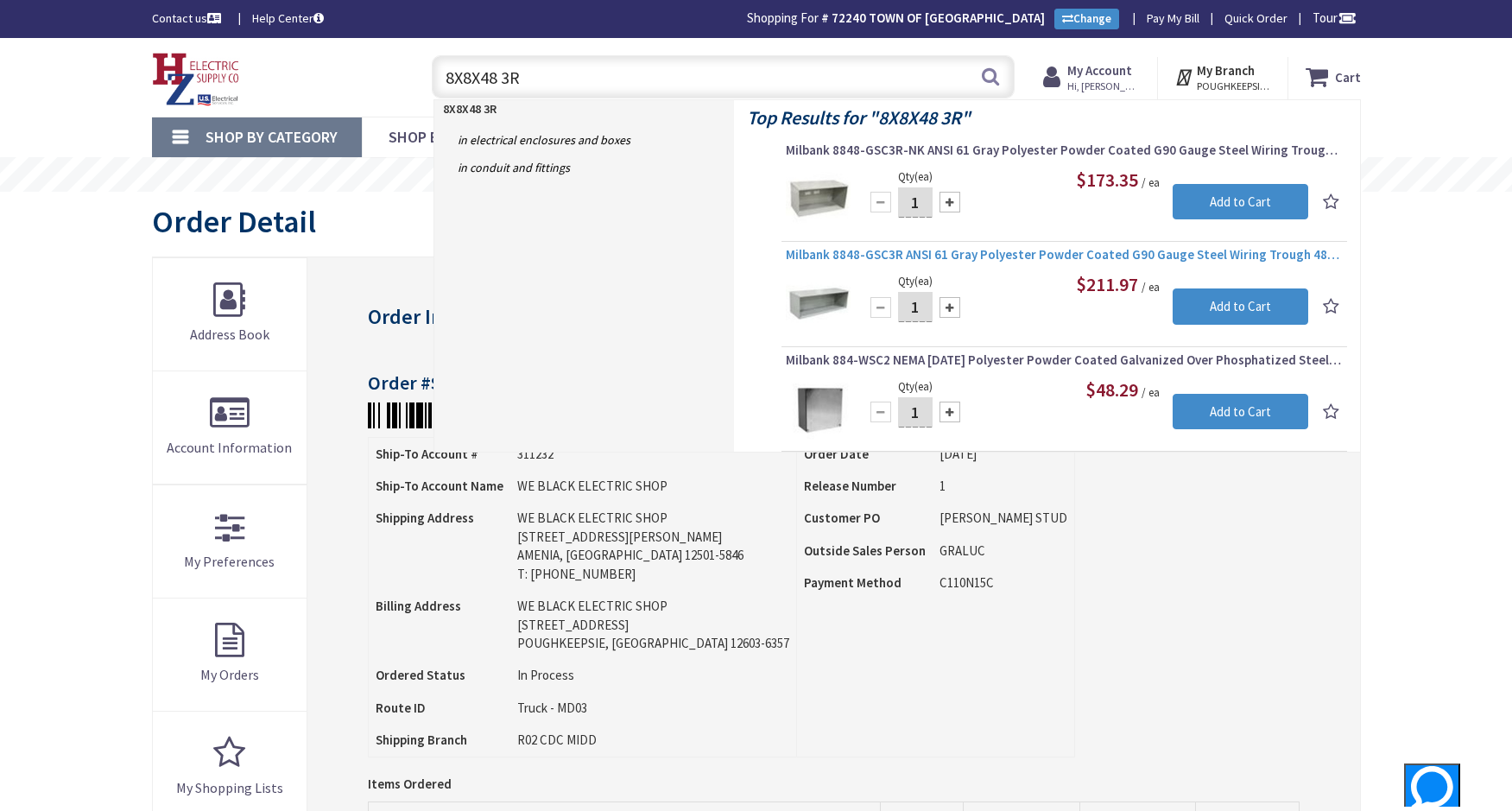
type input "8X8X48 3R"
click at [985, 258] on span "Milbank 8848-GSC3R ANSI 61 Gray Polyester Powder Coated G90 Gauge Steel Wiring …" at bounding box center [1064, 255] width 557 height 17
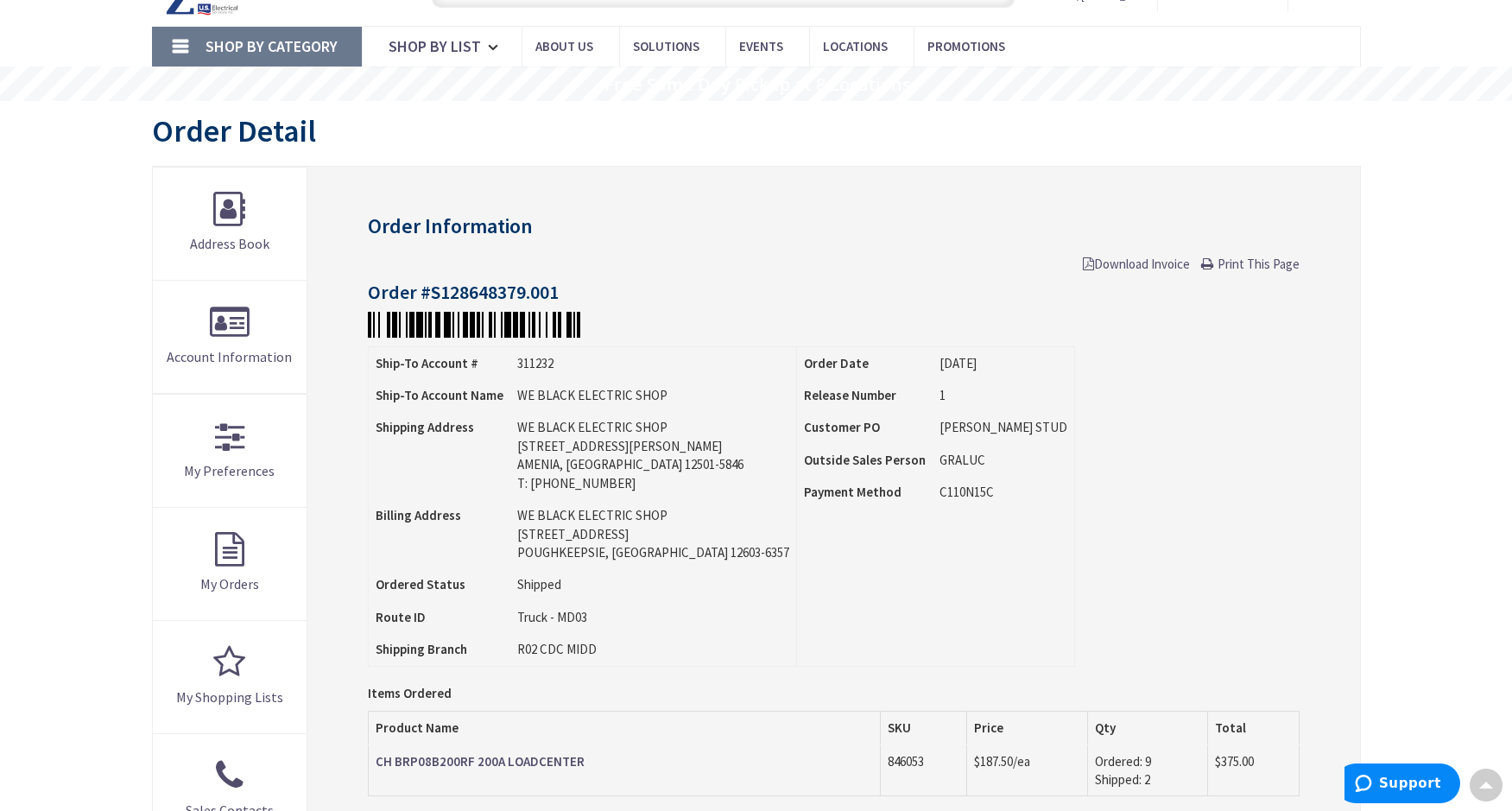
scroll to position [89, 0]
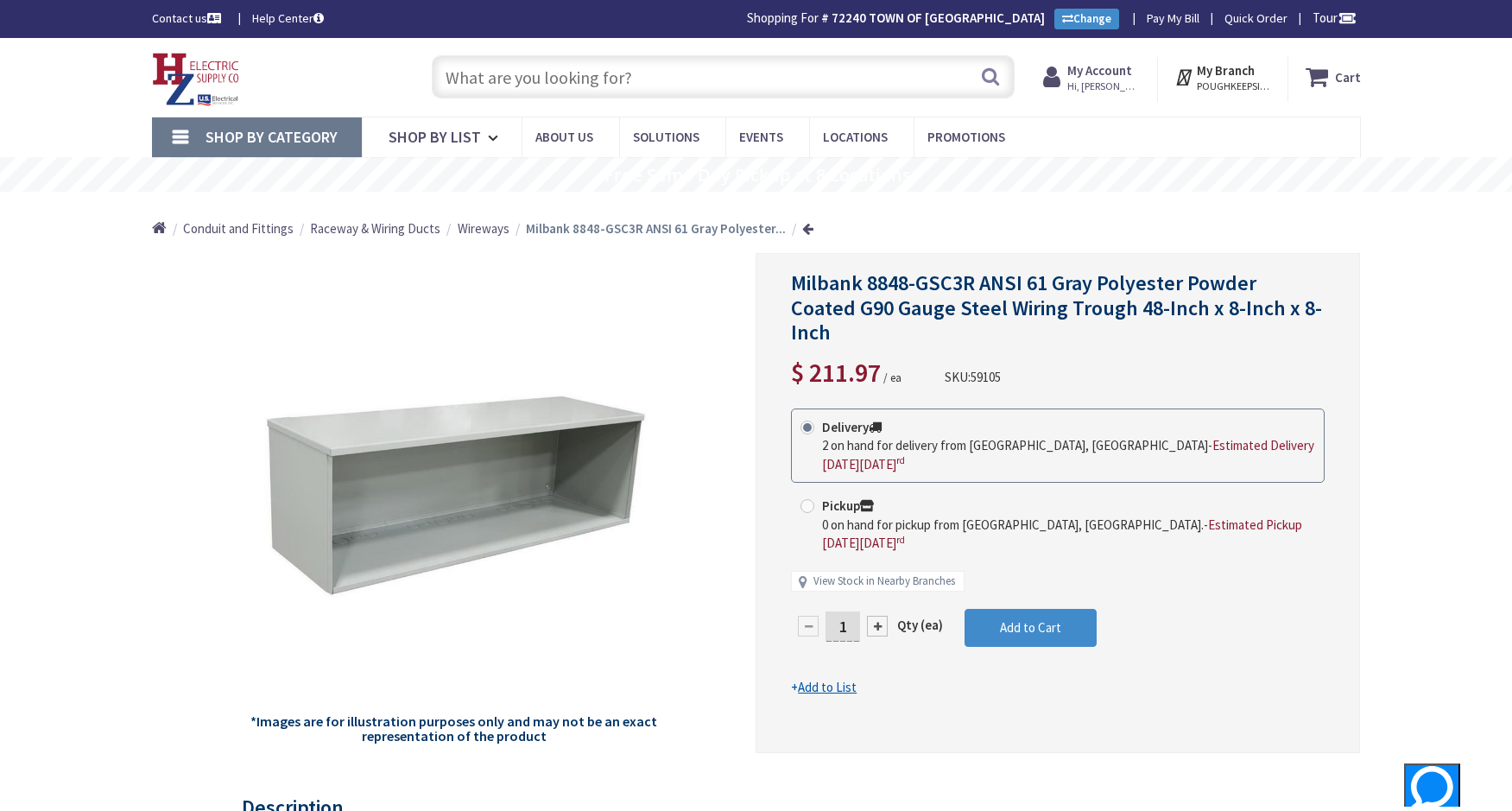
click at [615, 51] on div "Search" at bounding box center [719, 76] width 592 height 56
click at [608, 70] on input "text" at bounding box center [723, 77] width 583 height 43
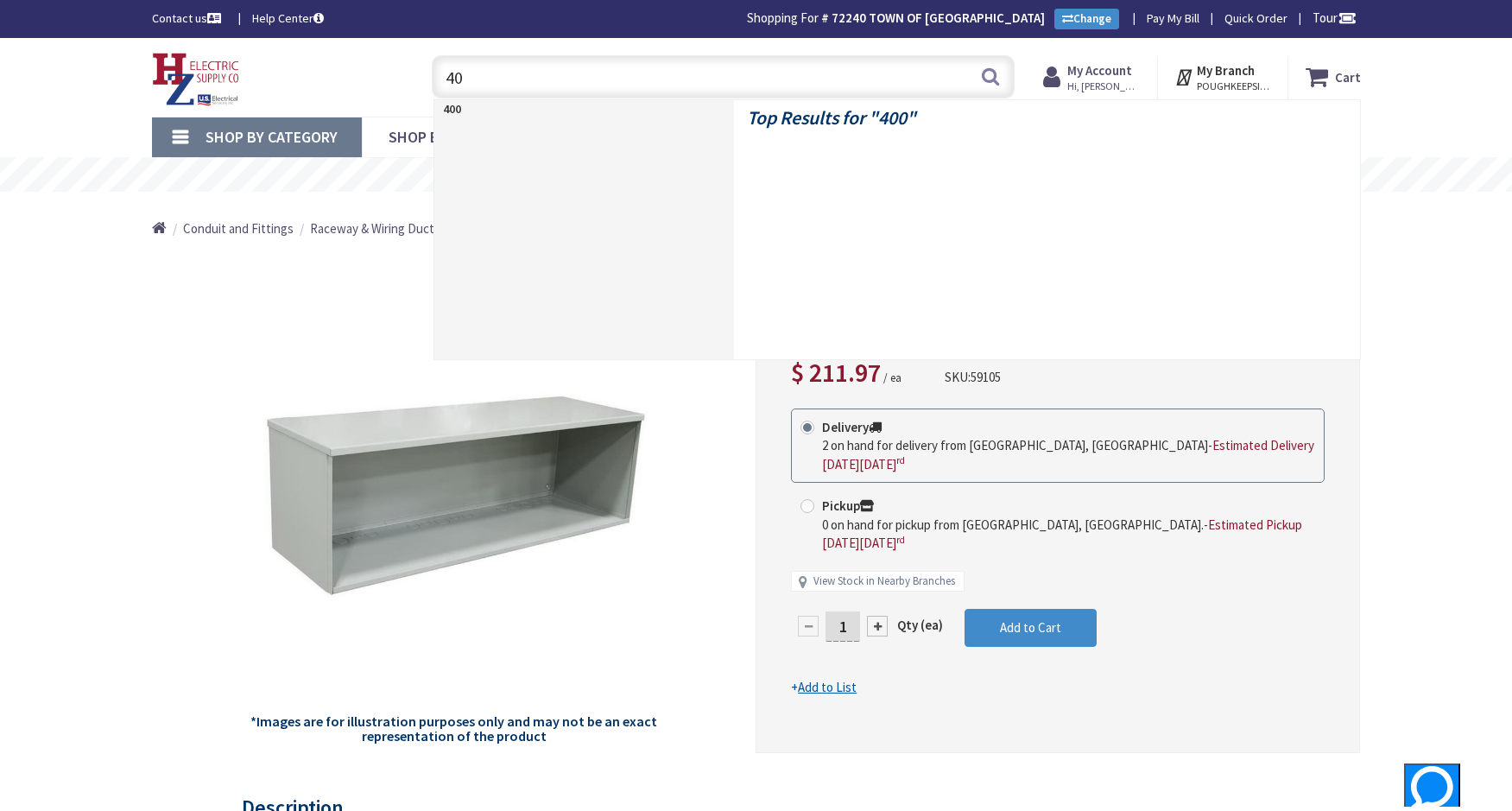
type input "4"
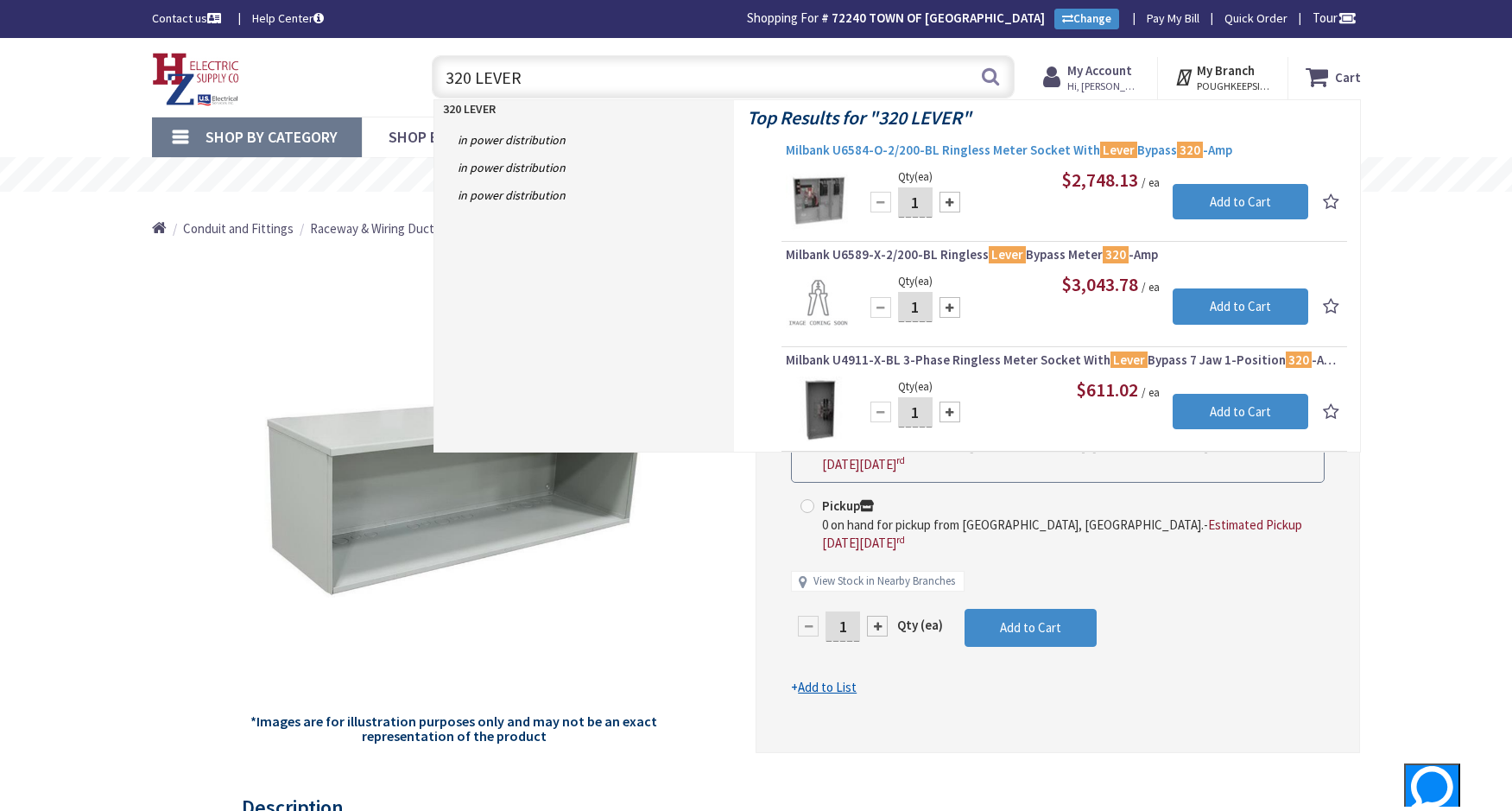
type input "320 LEVER"
click at [939, 154] on span "Milbank U6584-O-2/200-BL Ringless Meter Socket With Lever Bypass 320 -Amp" at bounding box center [1064, 150] width 557 height 17
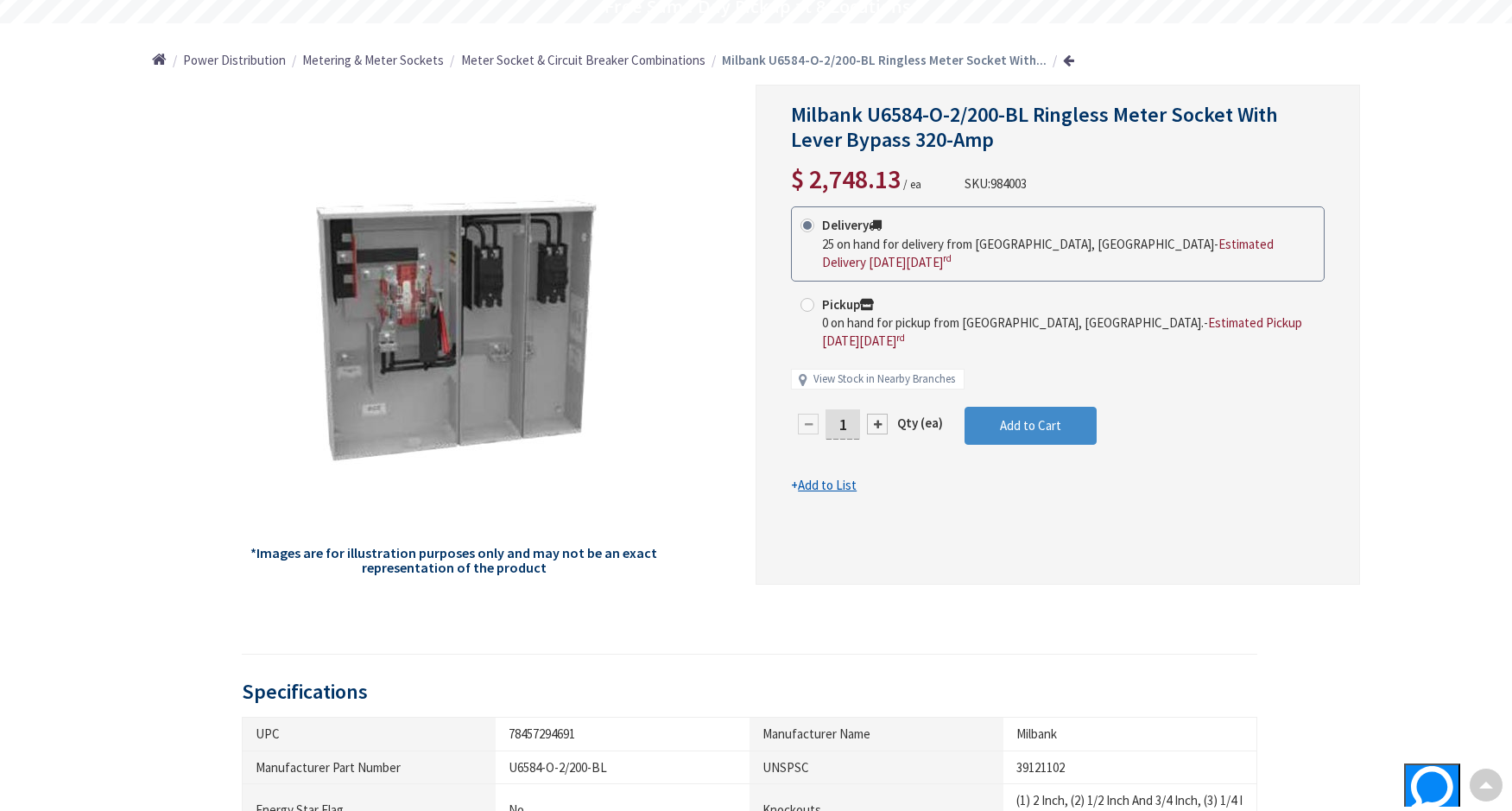
scroll to position [3, 0]
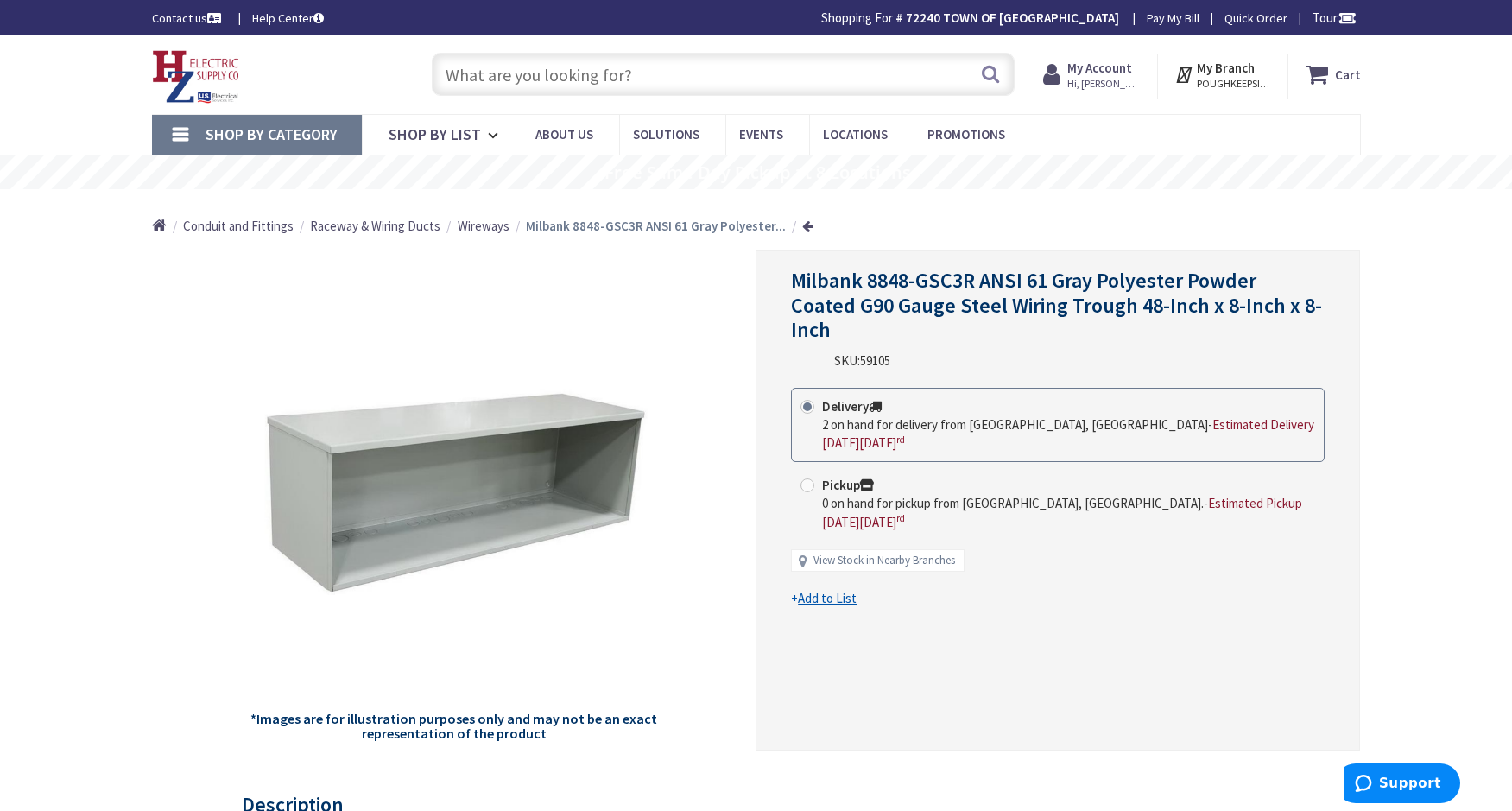
click at [586, 69] on input "text" at bounding box center [723, 75] width 583 height 43
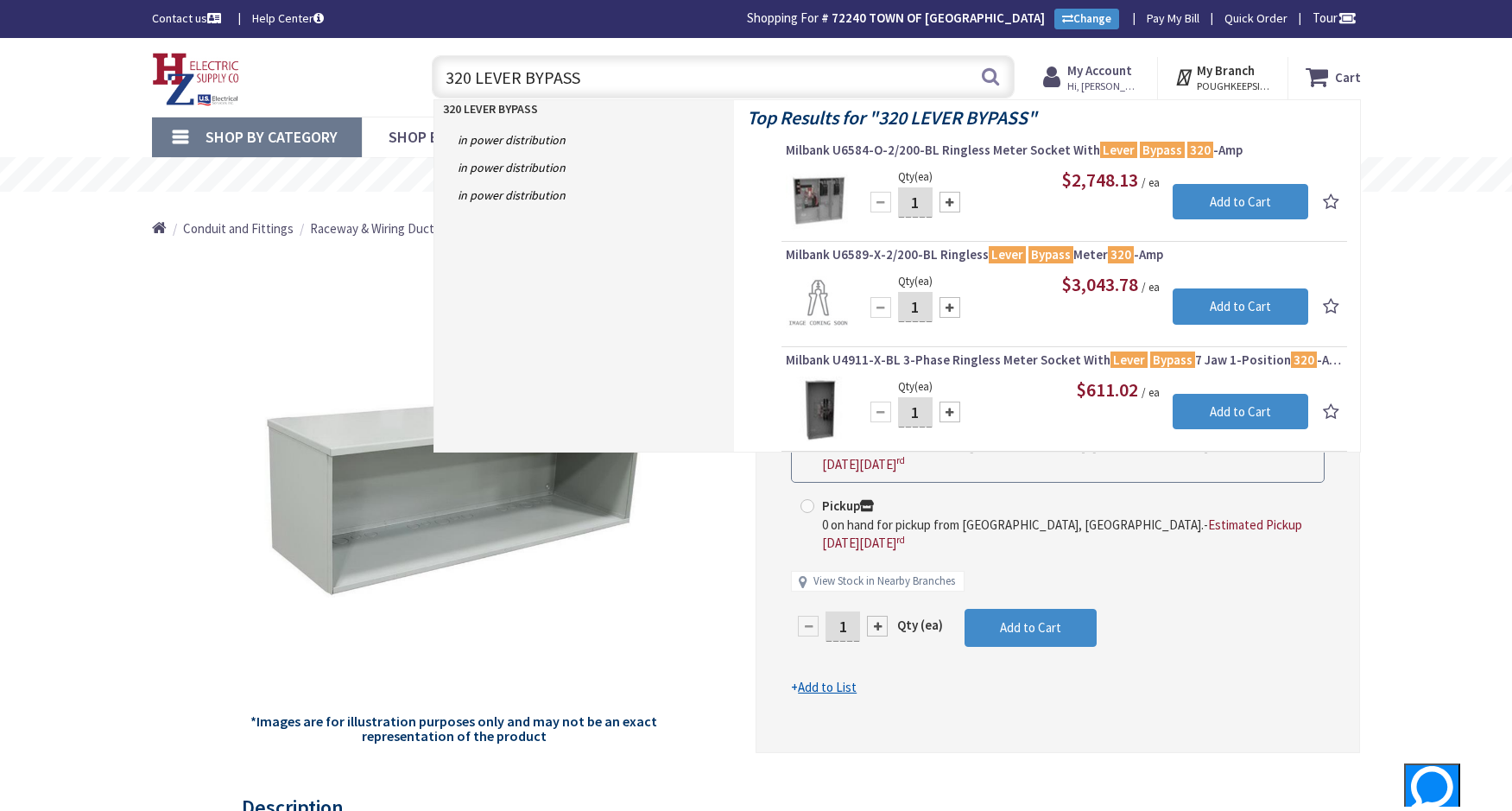
type input "320 LEVER BYPASS"
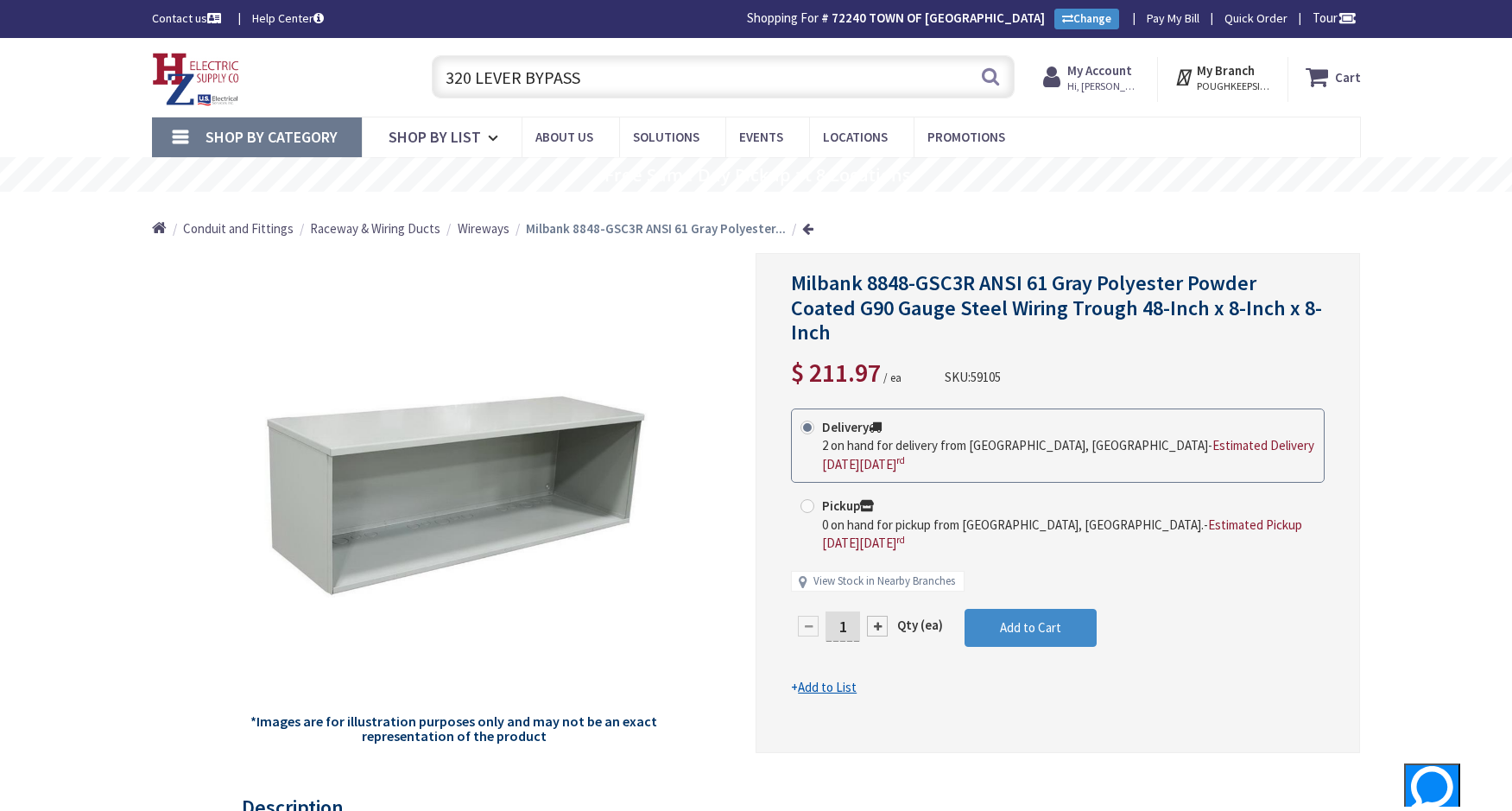
click at [1087, 73] on strong "My Account" at bounding box center [1100, 70] width 65 height 16
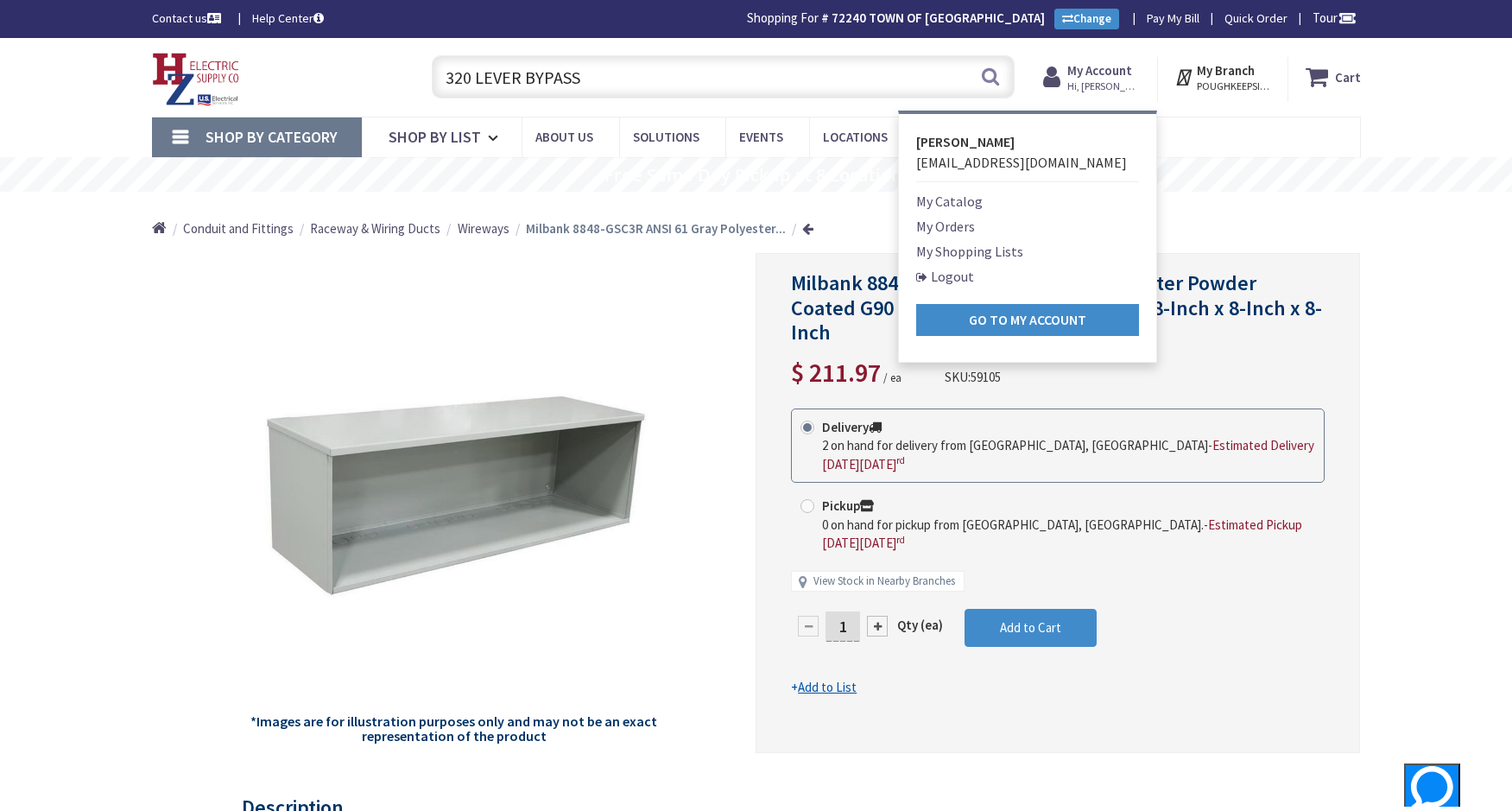
click at [947, 228] on link "My Orders" at bounding box center [946, 226] width 59 height 21
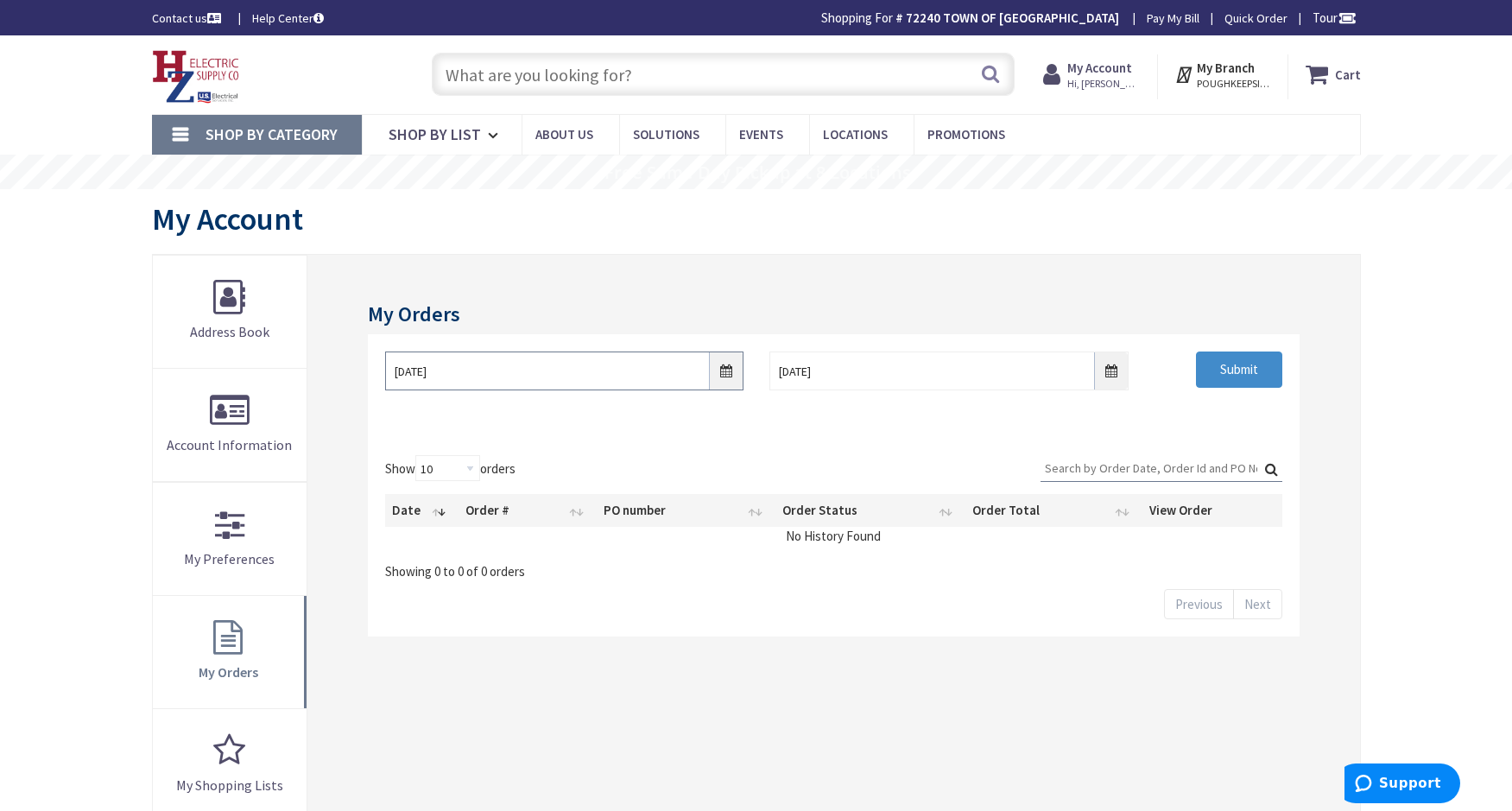
click at [726, 376] on input "8/26/2025" at bounding box center [564, 370] width 358 height 39
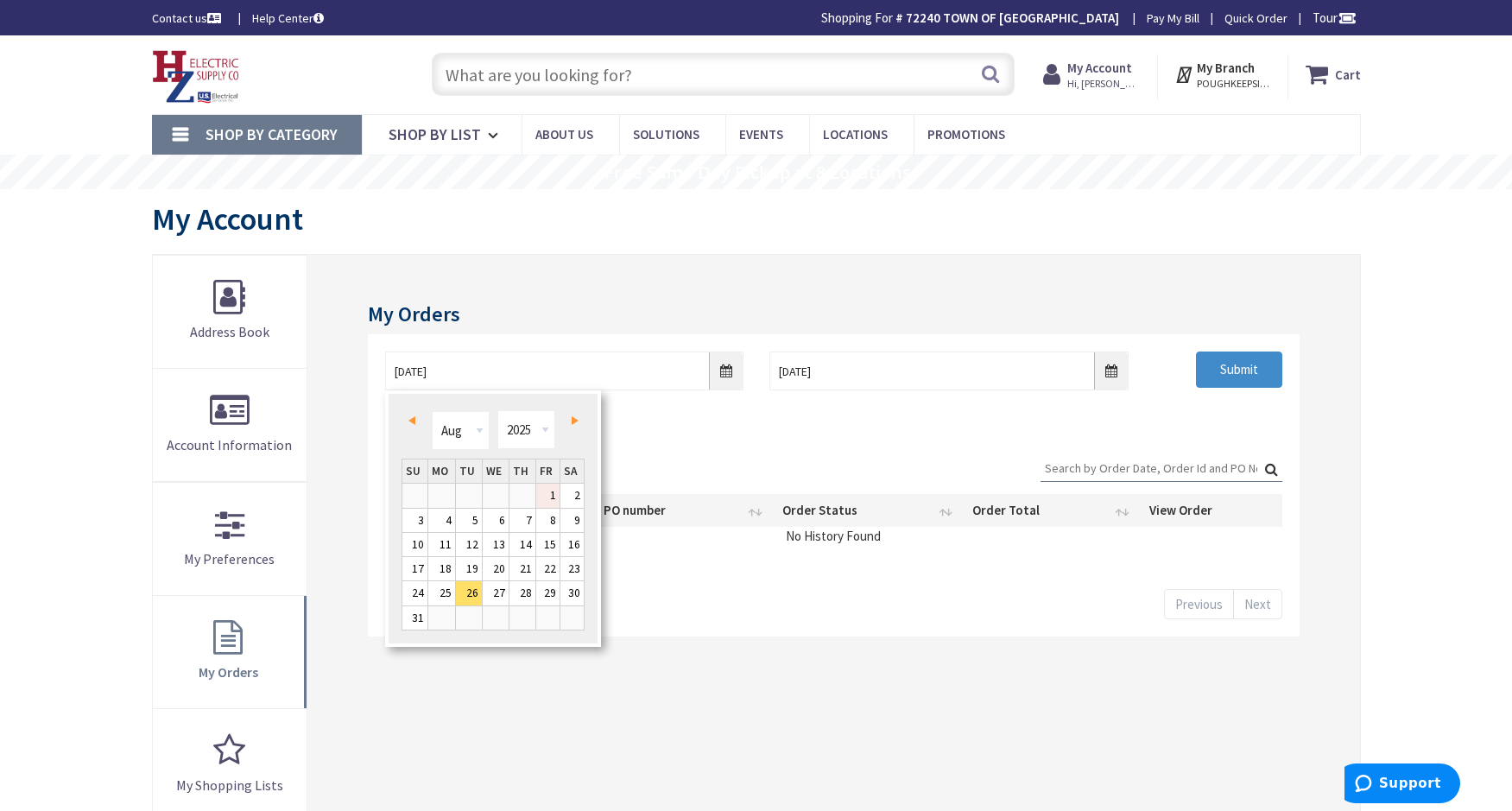
click at [547, 502] on link "1" at bounding box center [547, 495] width 23 height 23
type input "08/01/2025"
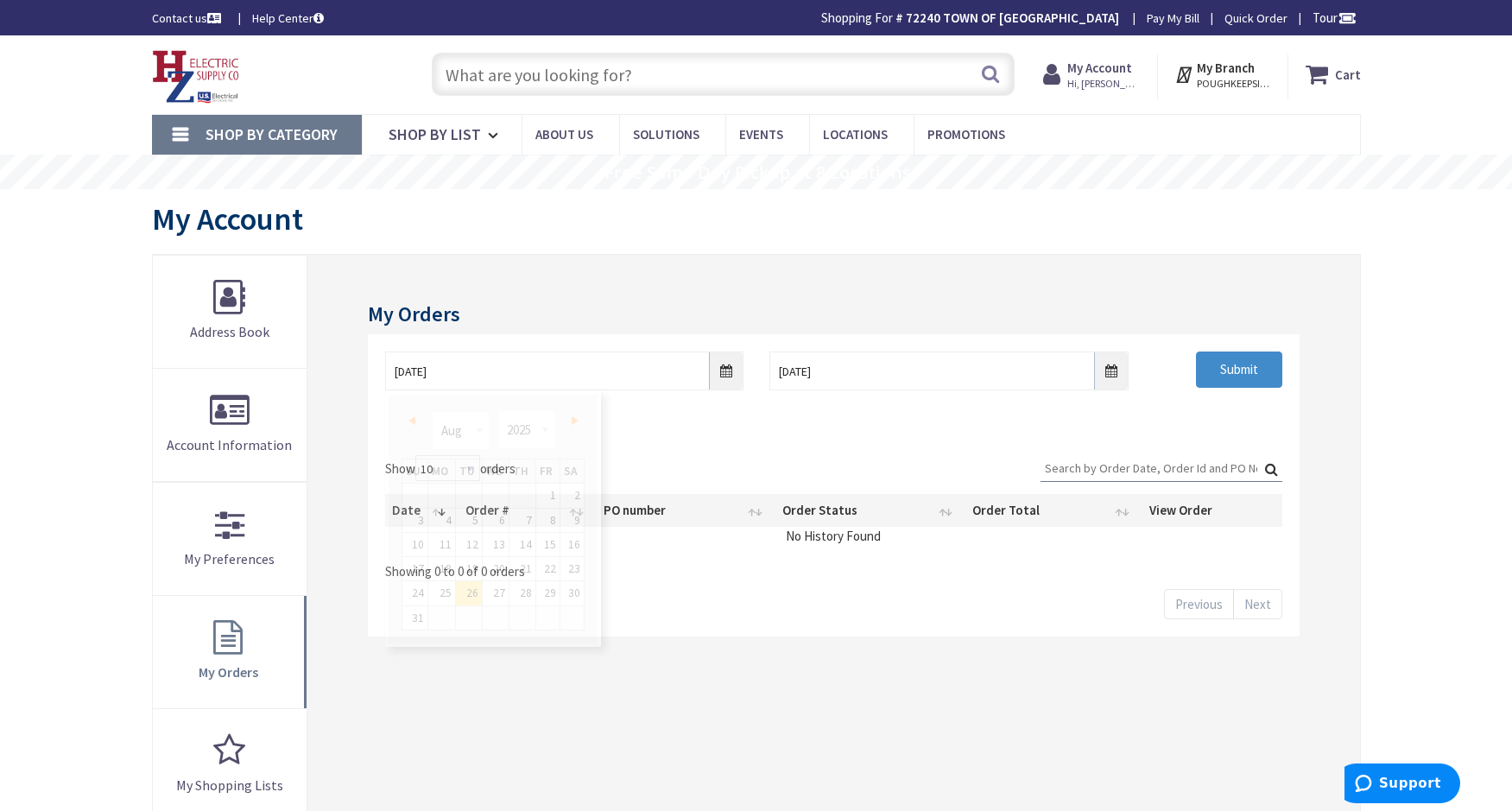
drag, startPoint x: 769, startPoint y: 441, endPoint x: 841, endPoint y: 432, distance: 72.6
click at [770, 441] on div "Show 10 25 50 100 orders Search: Date Order # PO number Order Status Order Tota…" at bounding box center [833, 537] width 931 height 199
click at [1249, 375] on input "Submit" at bounding box center [1240, 370] width 87 height 36
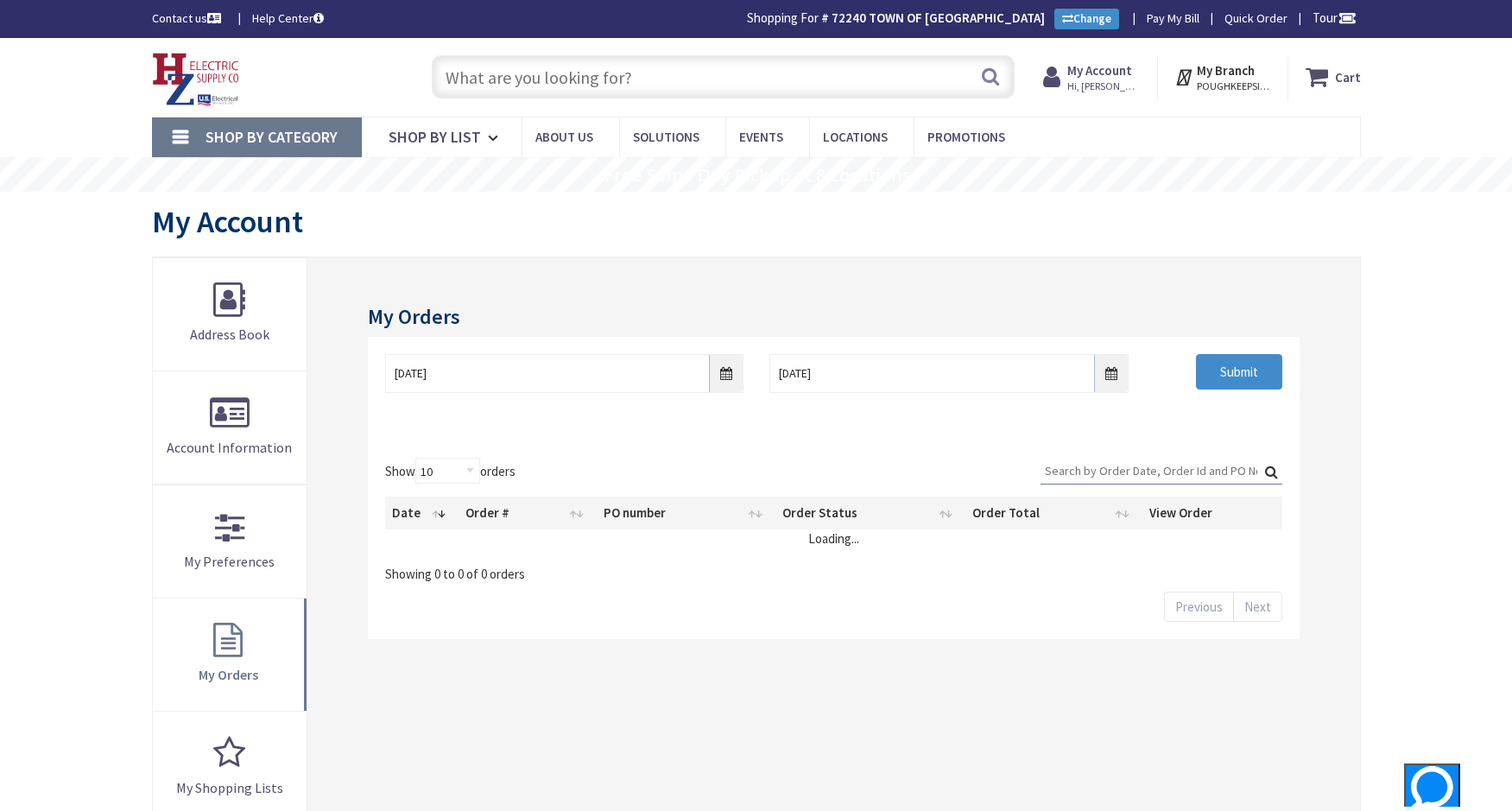
click at [1100, 469] on input "Search:" at bounding box center [1162, 471] width 242 height 26
click at [1108, 478] on input "216" at bounding box center [1162, 471] width 242 height 26
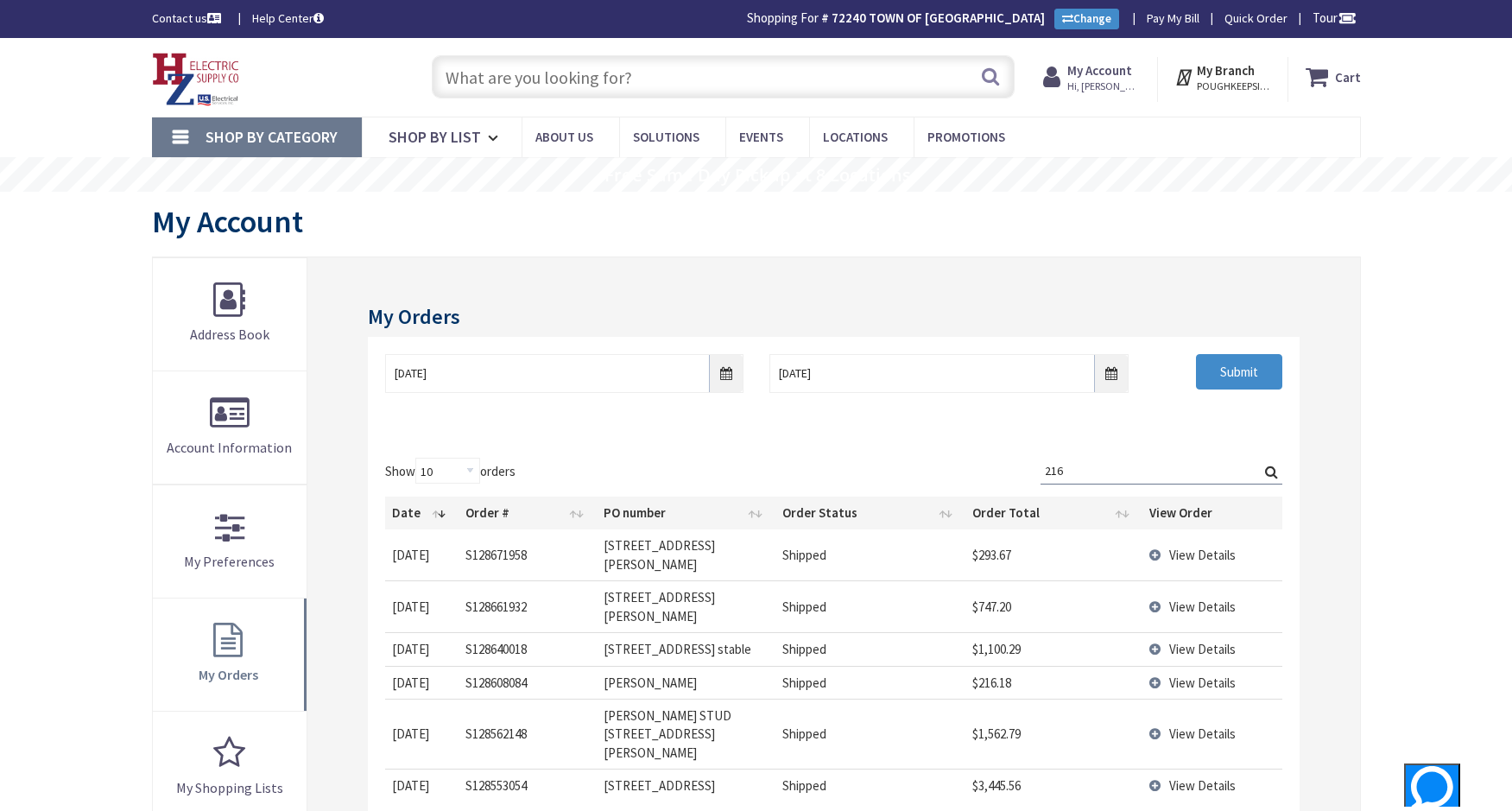
type input "216"
click at [1190, 598] on span "View Details" at bounding box center [1202, 606] width 67 height 16
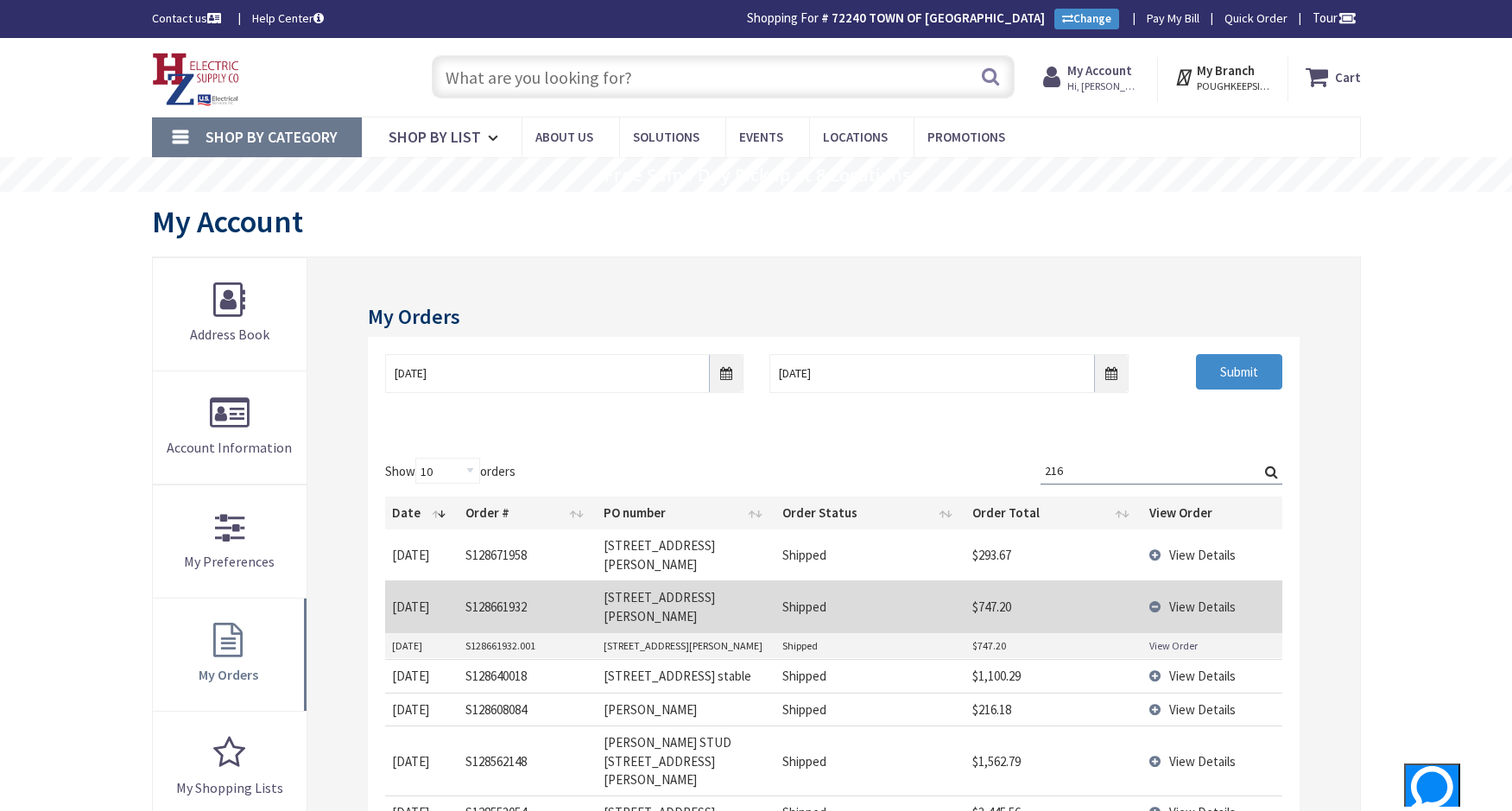
click at [1175, 638] on link "View Order" at bounding box center [1174, 645] width 49 height 15
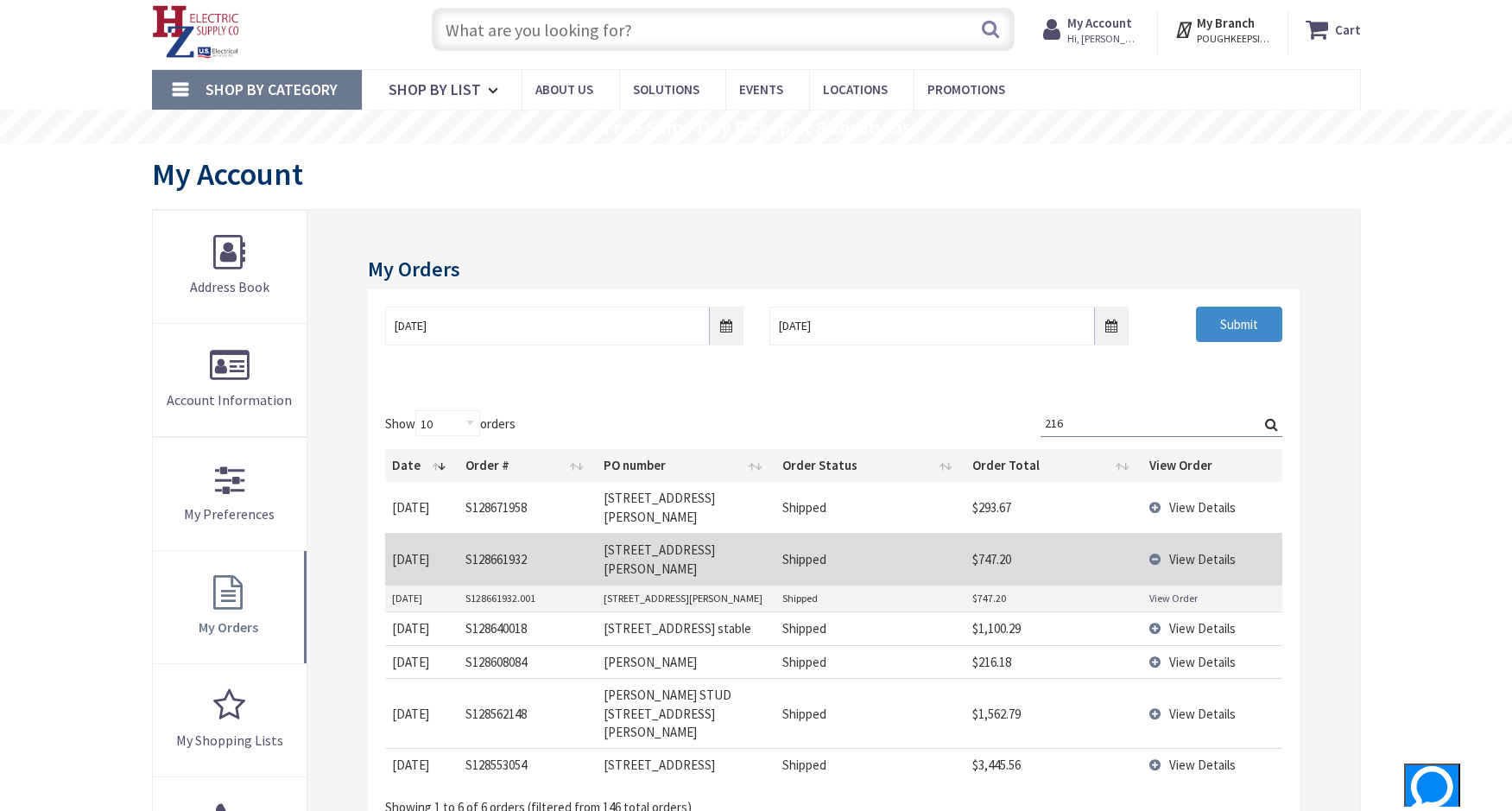
scroll to position [87, 0]
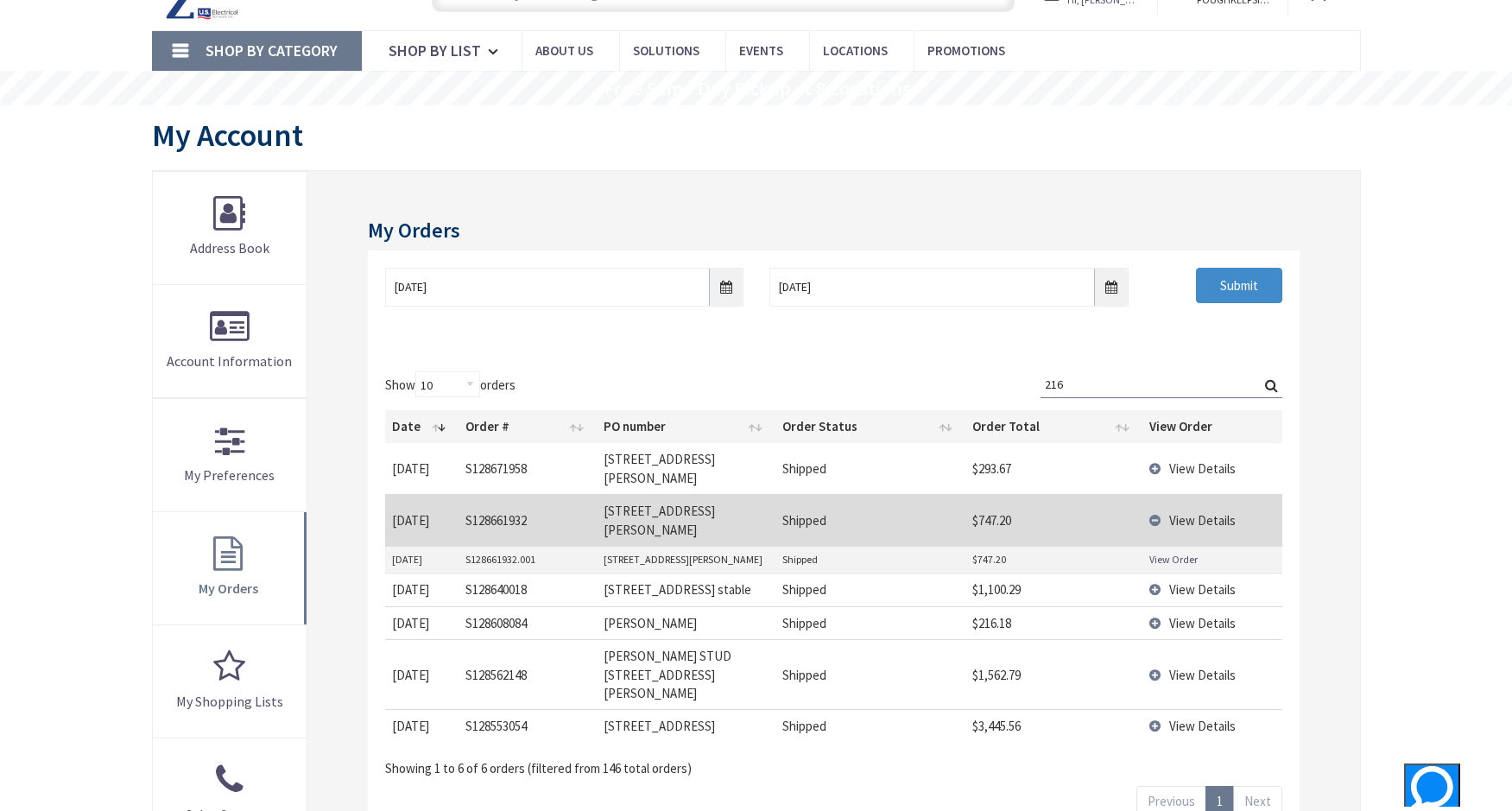
click at [1181, 461] on span "View Details" at bounding box center [1202, 468] width 67 height 16
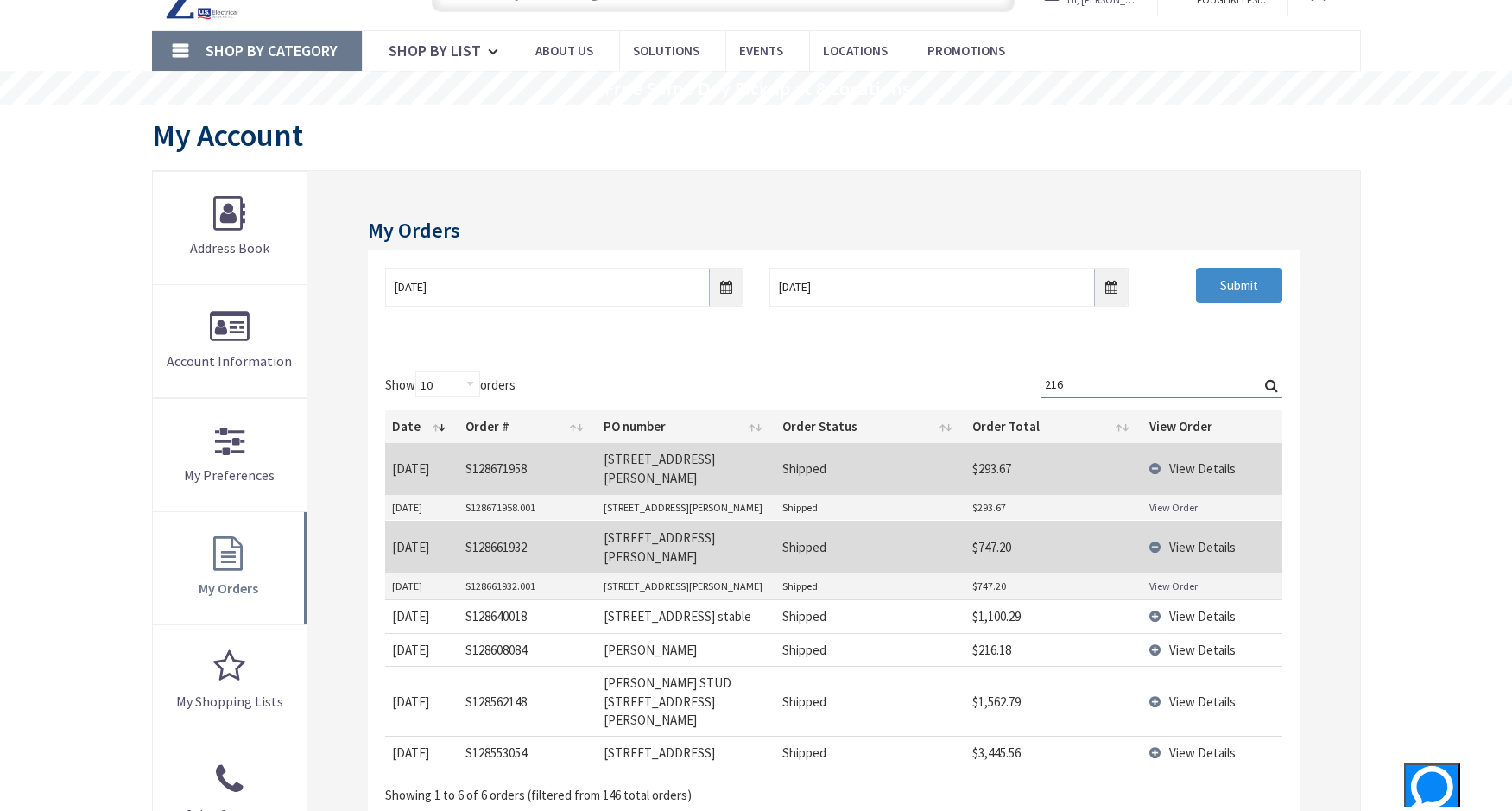
click at [1203, 608] on span "View Details" at bounding box center [1202, 616] width 67 height 16
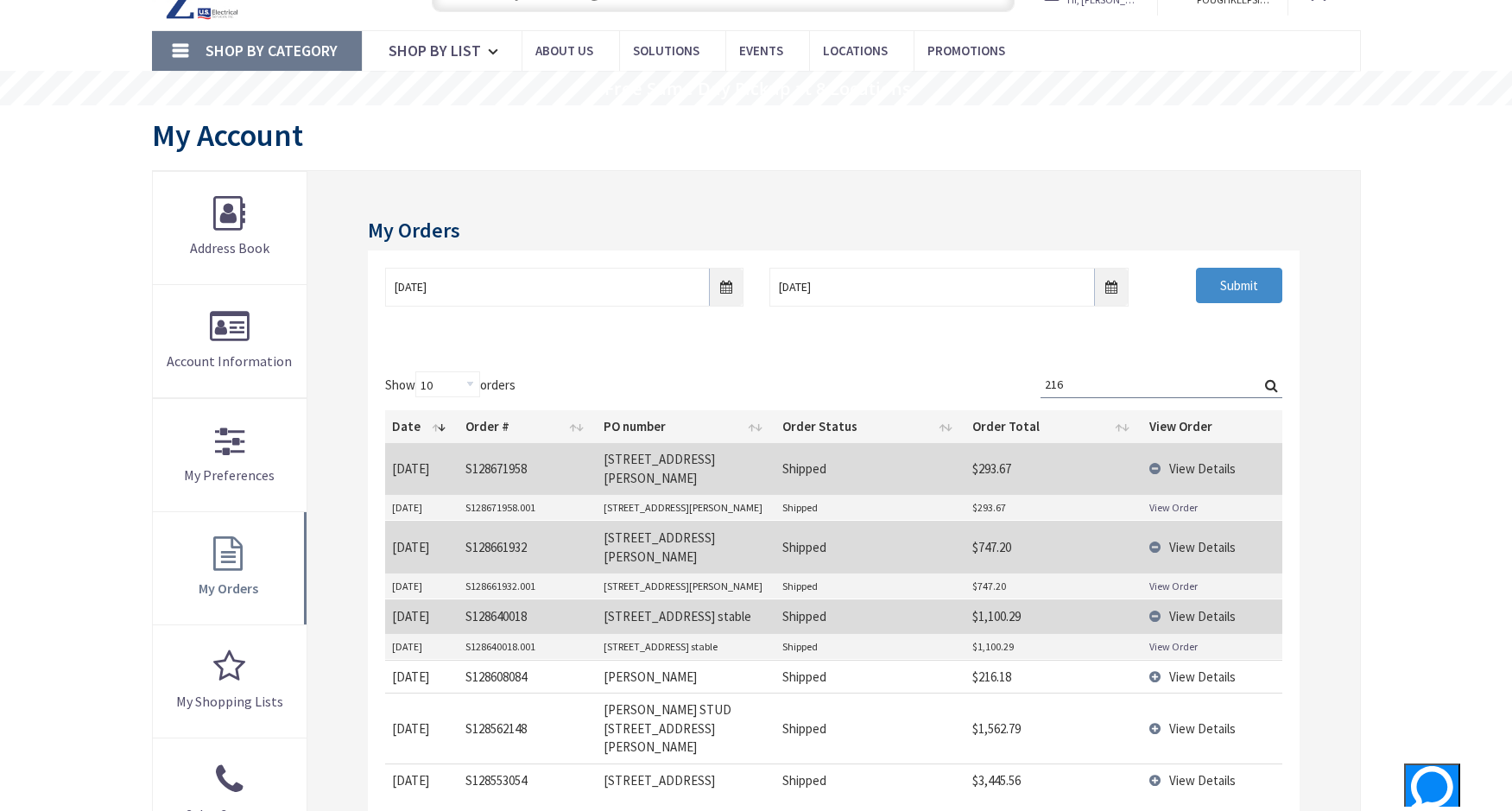
click at [1181, 639] on link "View Order" at bounding box center [1174, 646] width 49 height 15
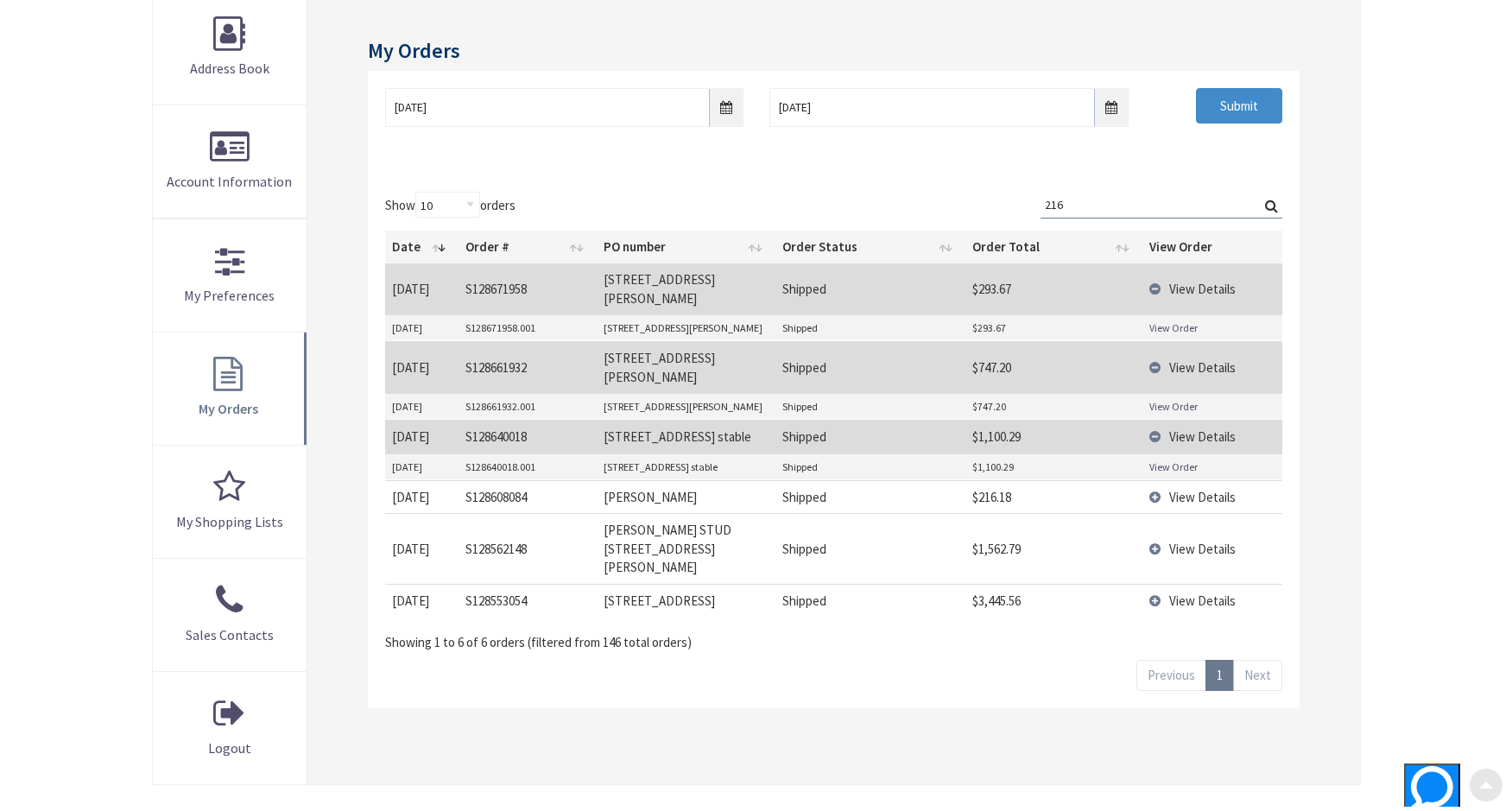
scroll to position [345, 0]
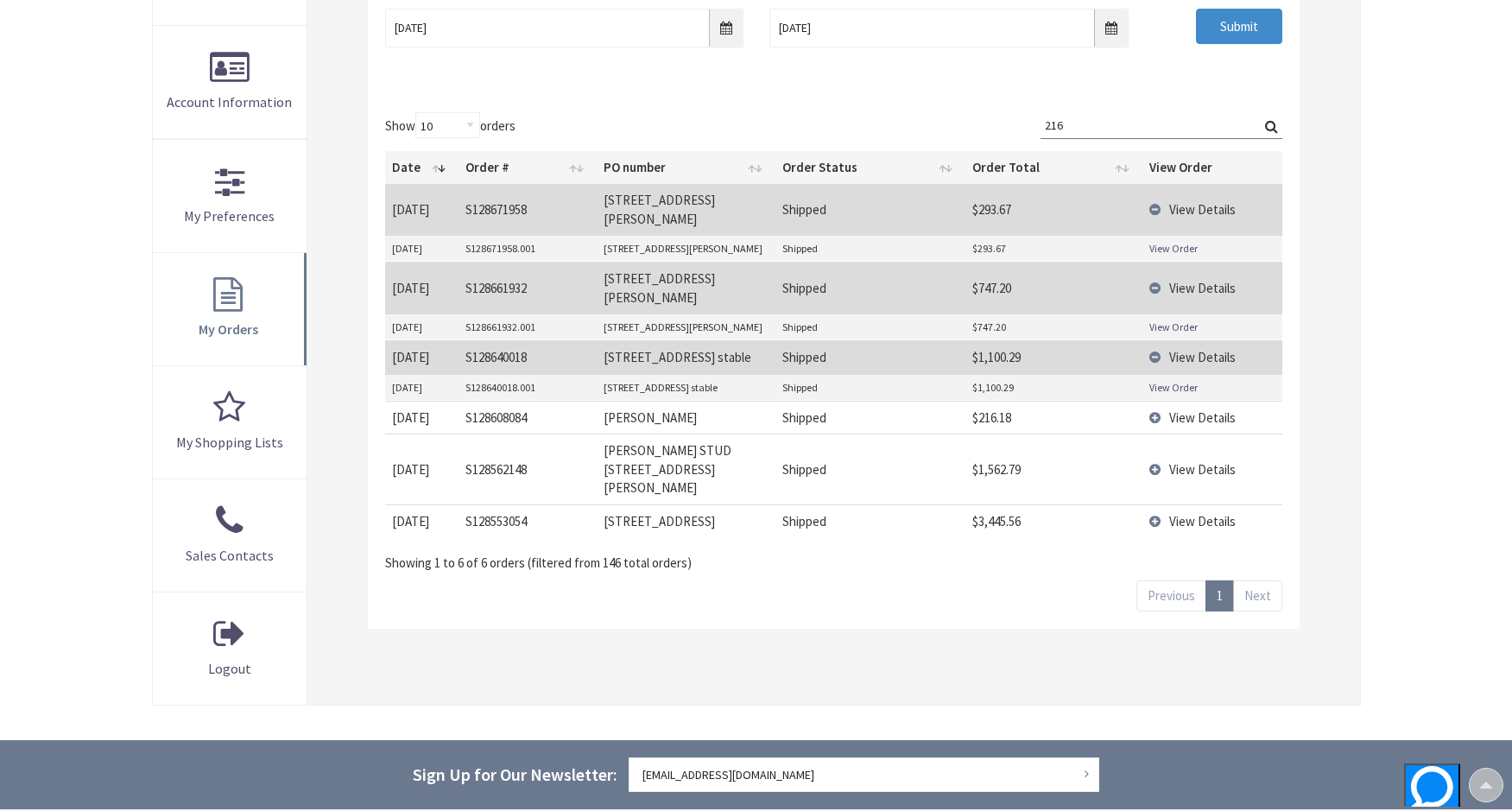
click at [1204, 513] on span "View Details" at bounding box center [1202, 520] width 67 height 16
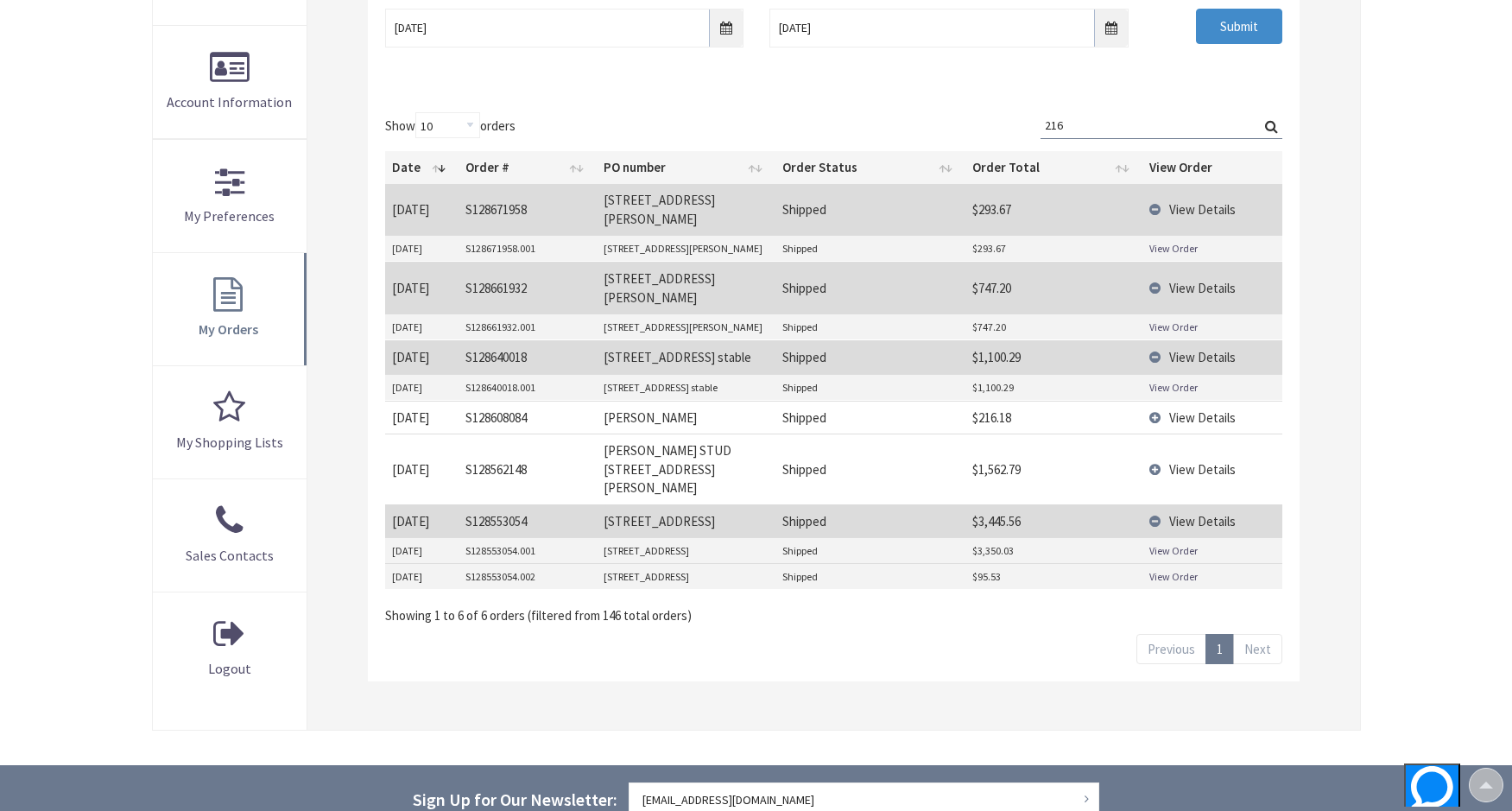
click at [1163, 543] on link "View Order" at bounding box center [1174, 550] width 49 height 15
click at [1200, 461] on span "View Details" at bounding box center [1202, 469] width 67 height 16
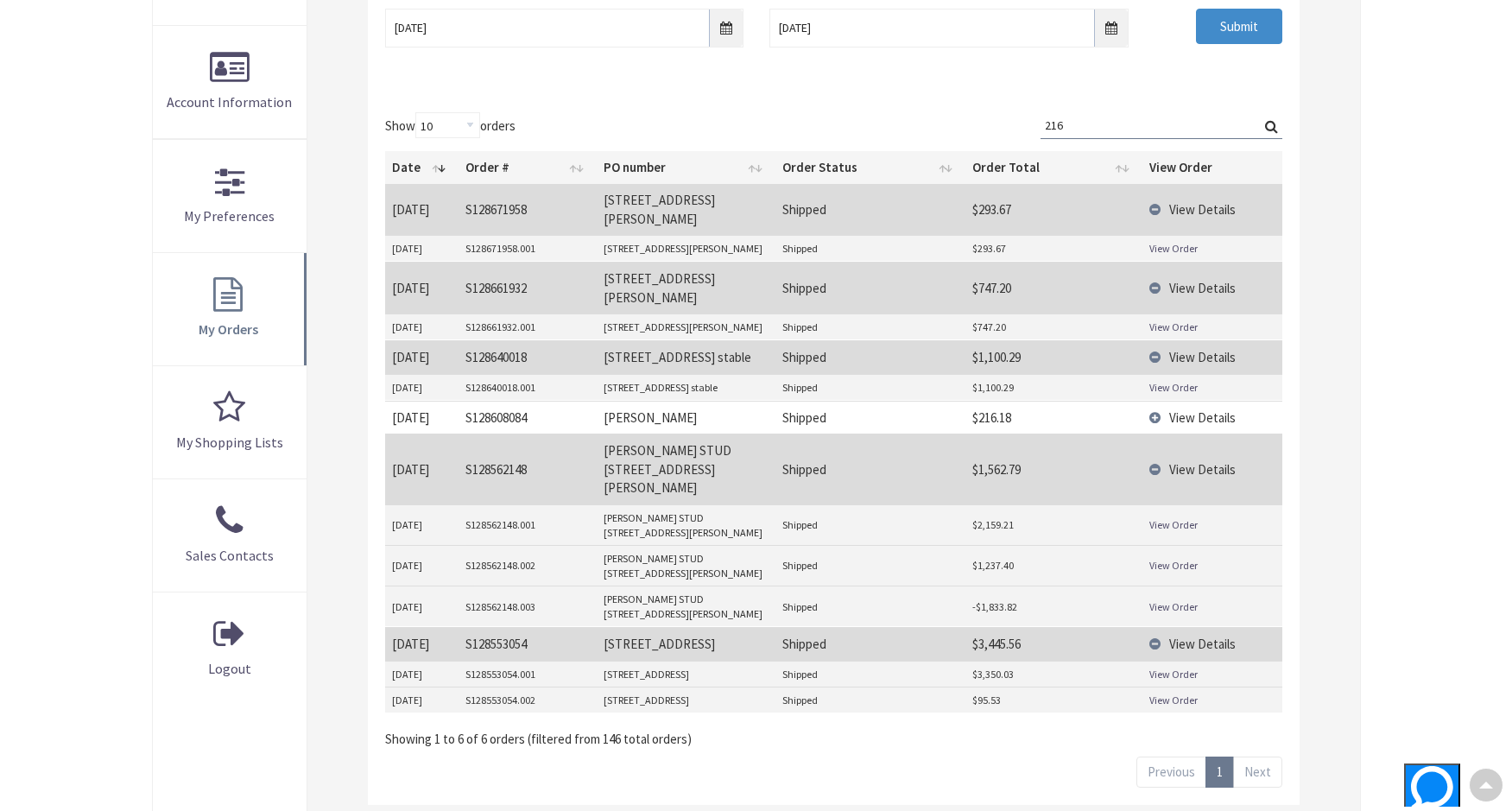
click at [1193, 505] on td "View Order" at bounding box center [1212, 525] width 140 height 41
click at [1187, 517] on link "View Order" at bounding box center [1174, 524] width 49 height 15
click at [1181, 558] on link "View Order" at bounding box center [1174, 565] width 49 height 15
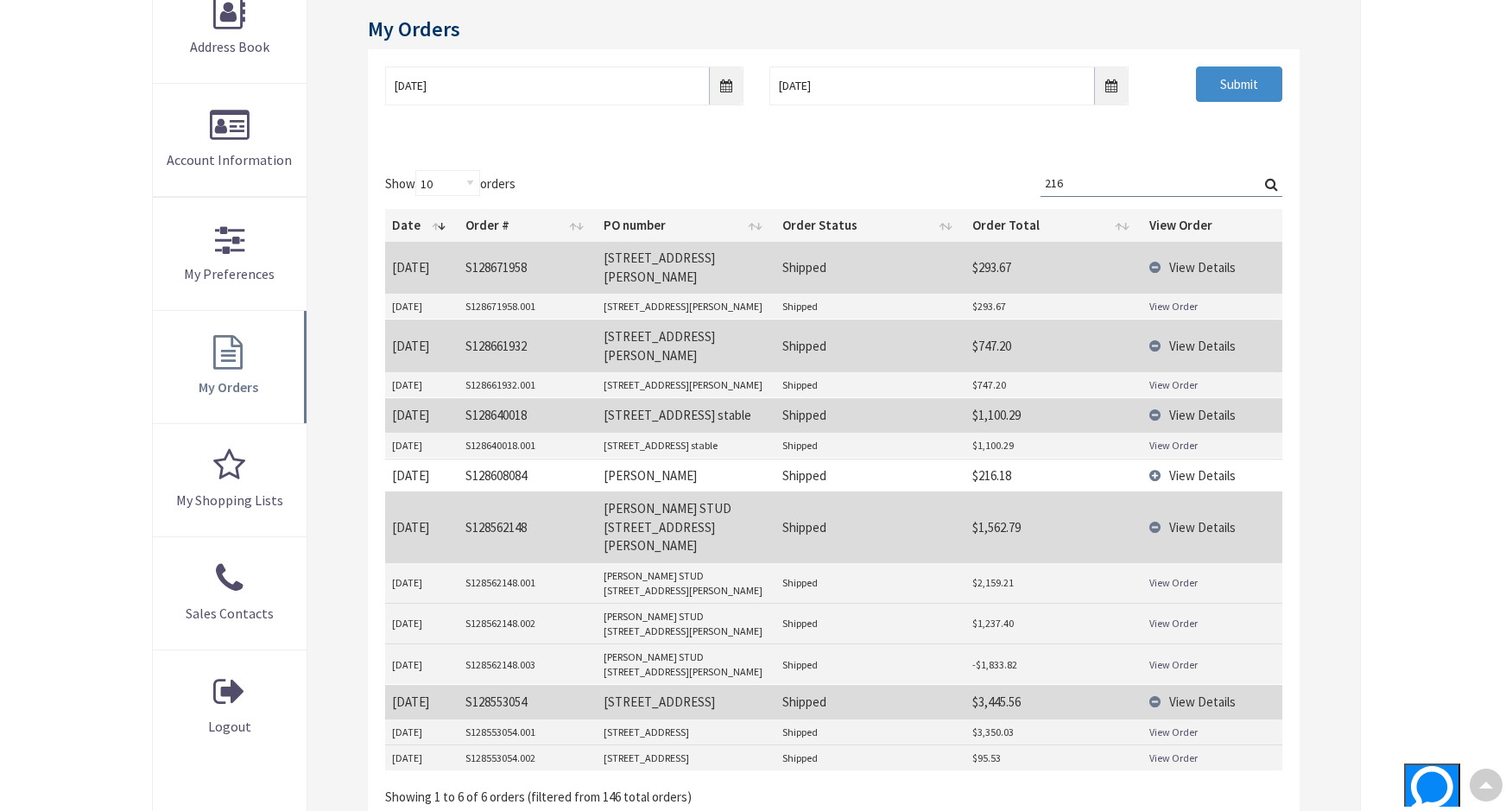
scroll to position [259, 0]
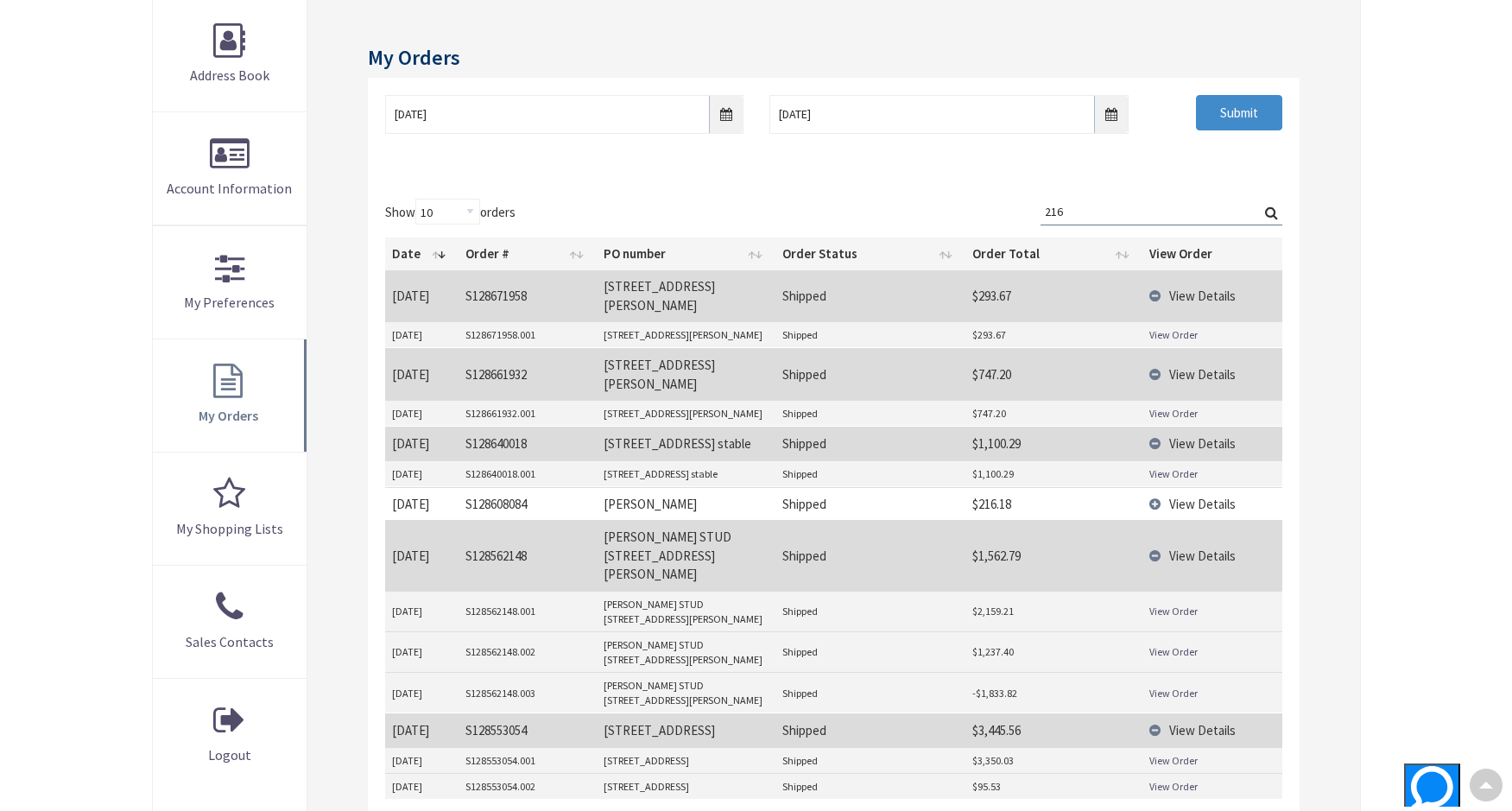
click at [1184, 467] on link "View Order" at bounding box center [1174, 474] width 49 height 15
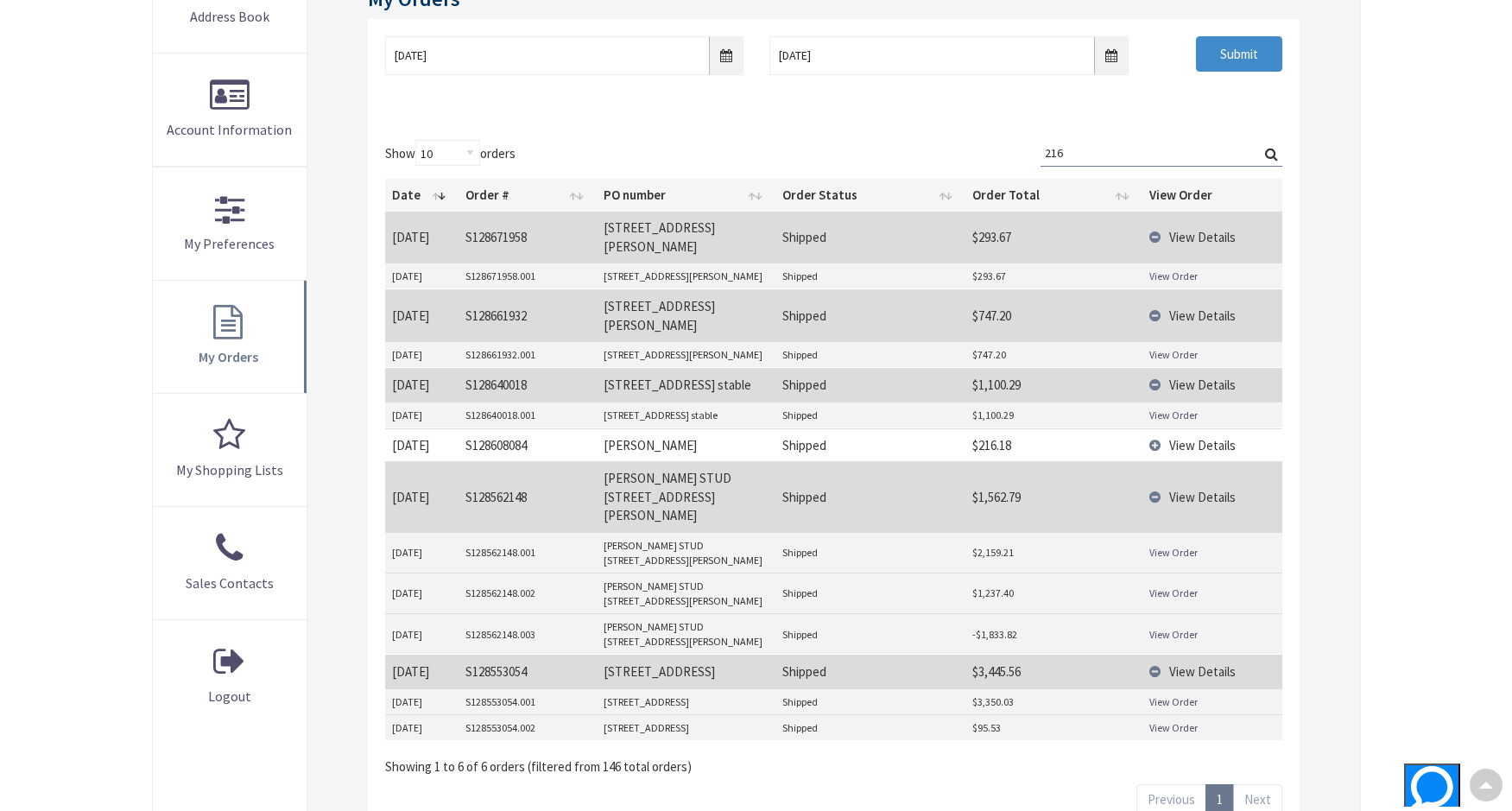
scroll to position [345, 0]
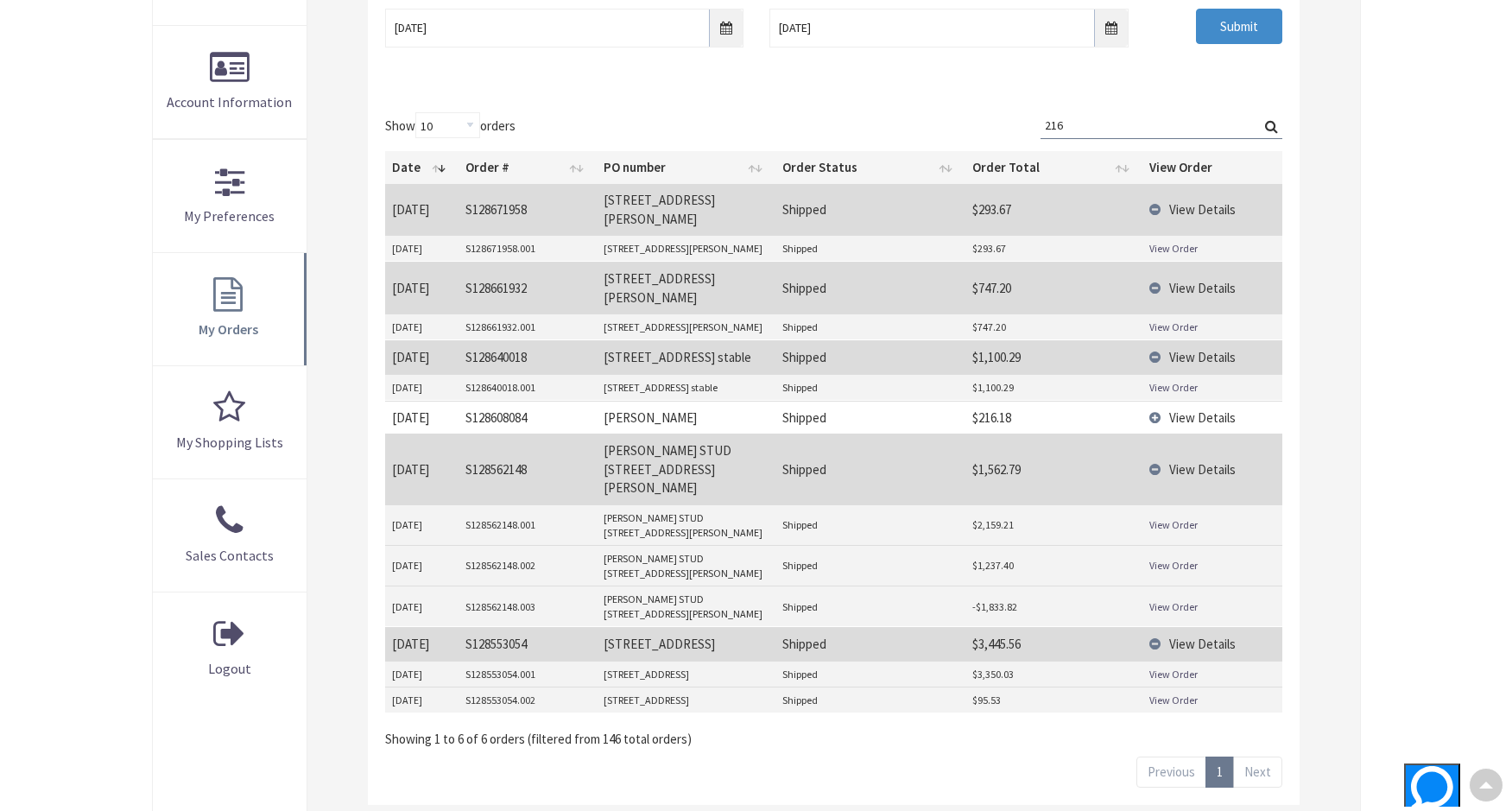
click at [1180, 667] on link "View Order" at bounding box center [1174, 674] width 49 height 15
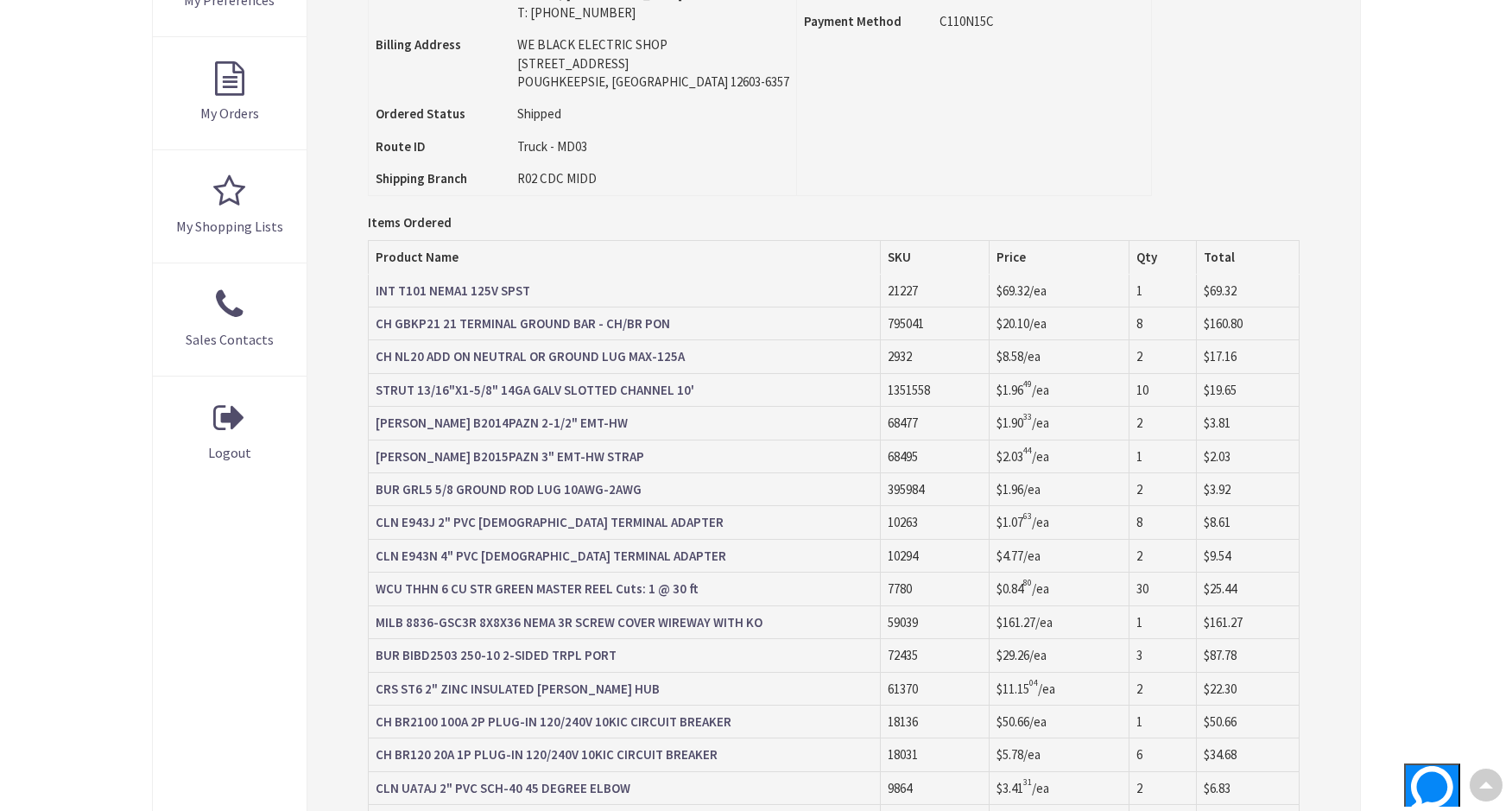
scroll to position [520, 0]
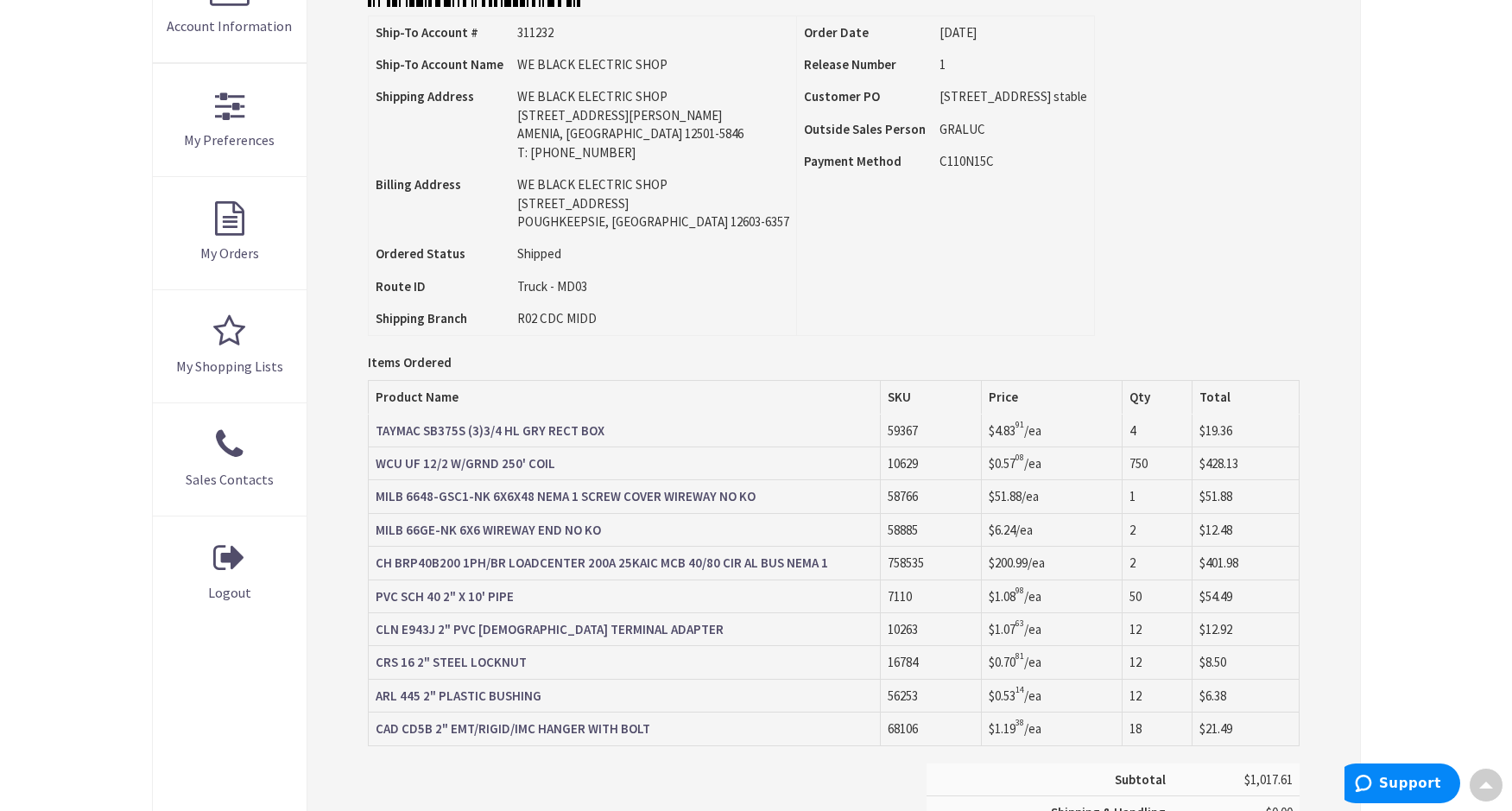
scroll to position [435, 0]
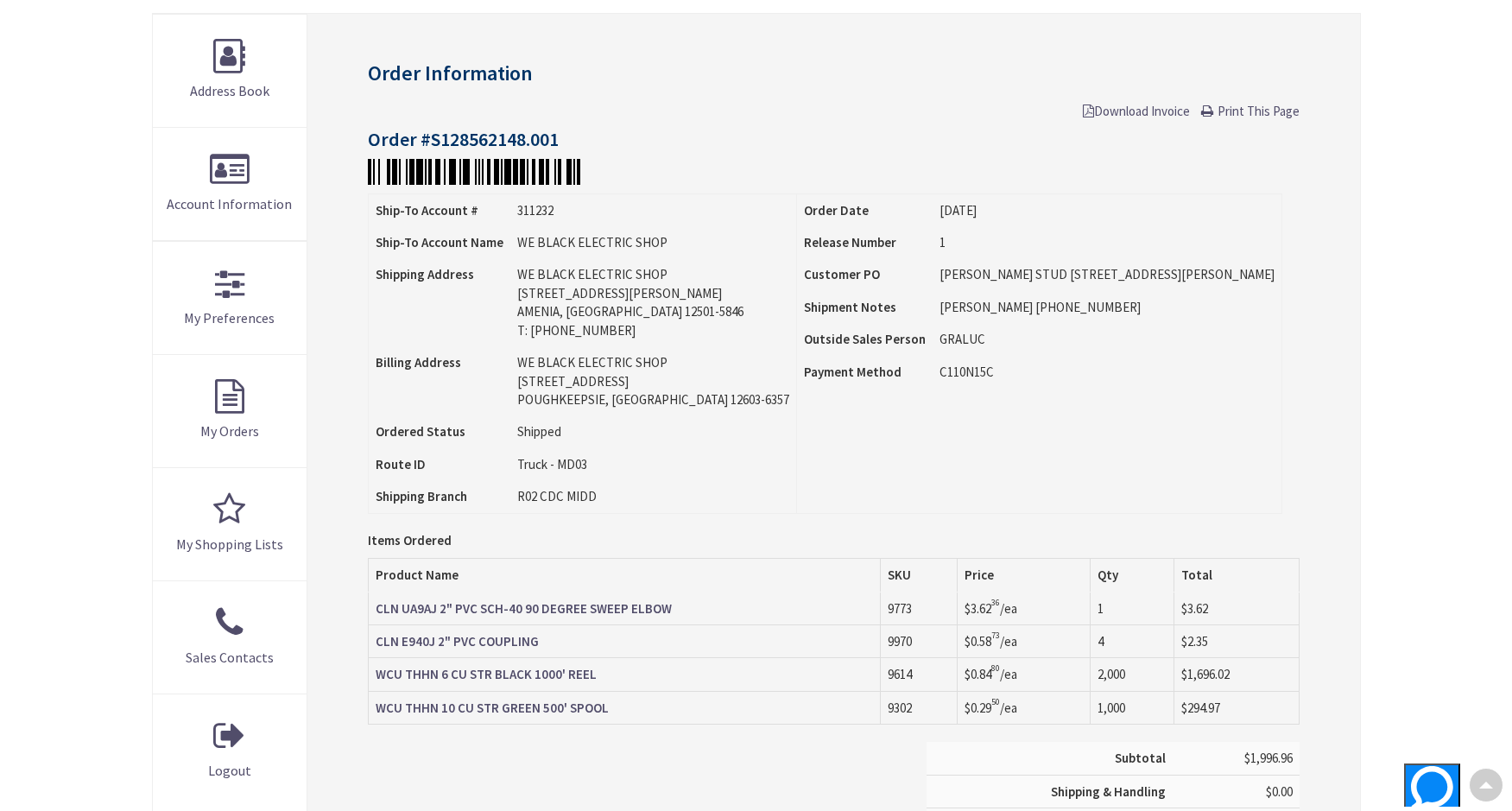
scroll to position [89, 0]
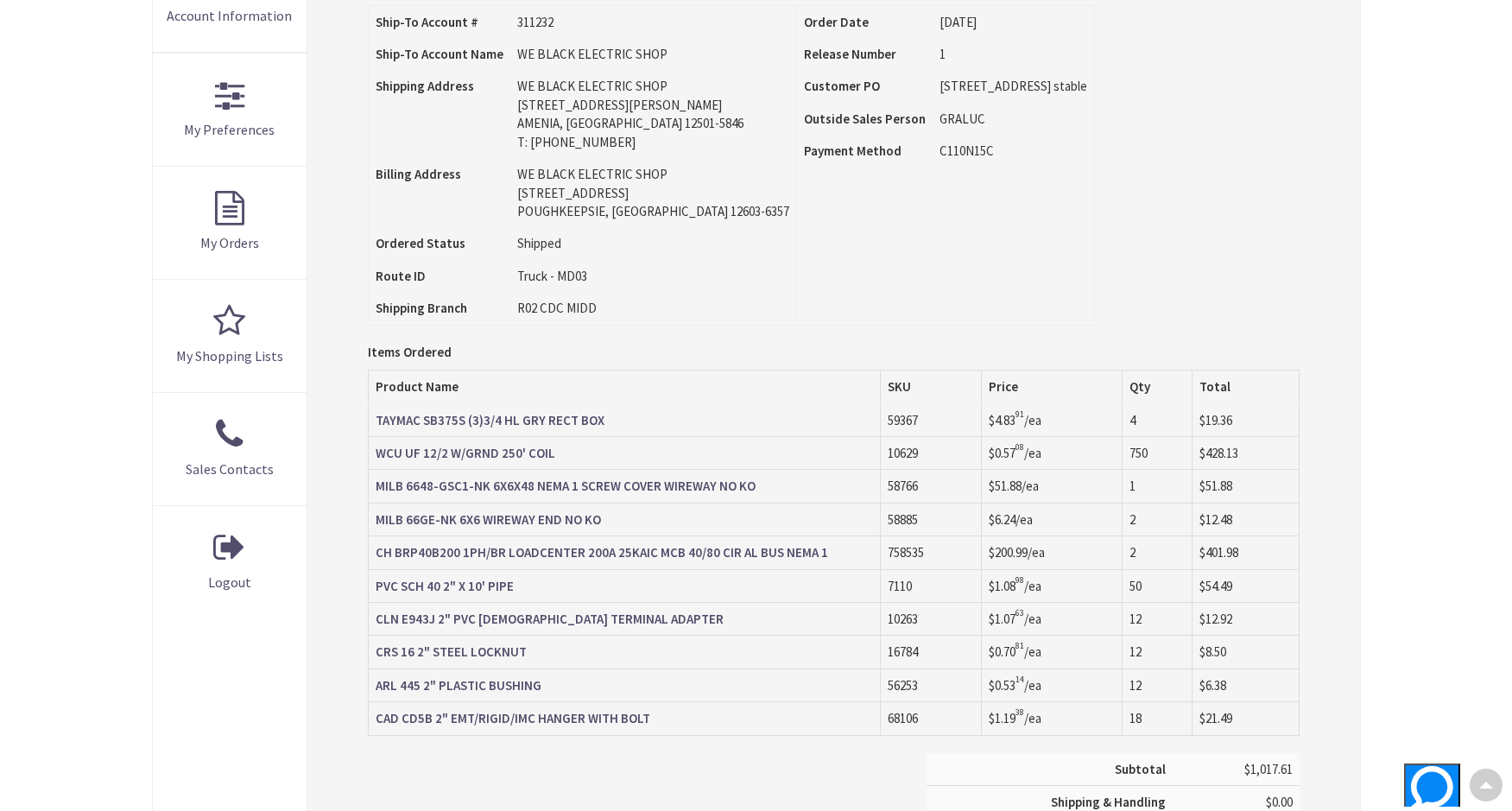
scroll to position [435, 0]
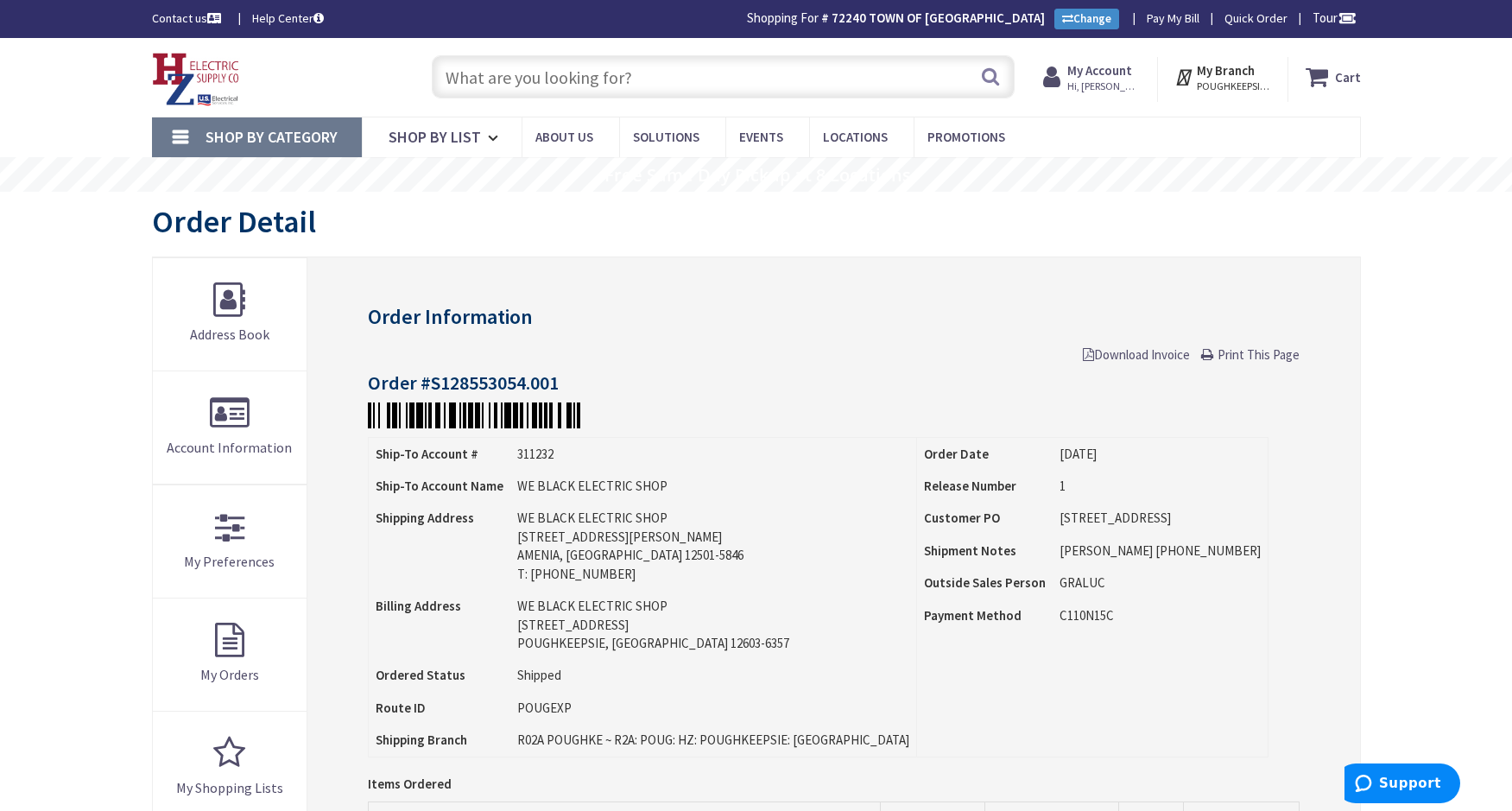
click at [676, 78] on input "text" at bounding box center [723, 77] width 583 height 43
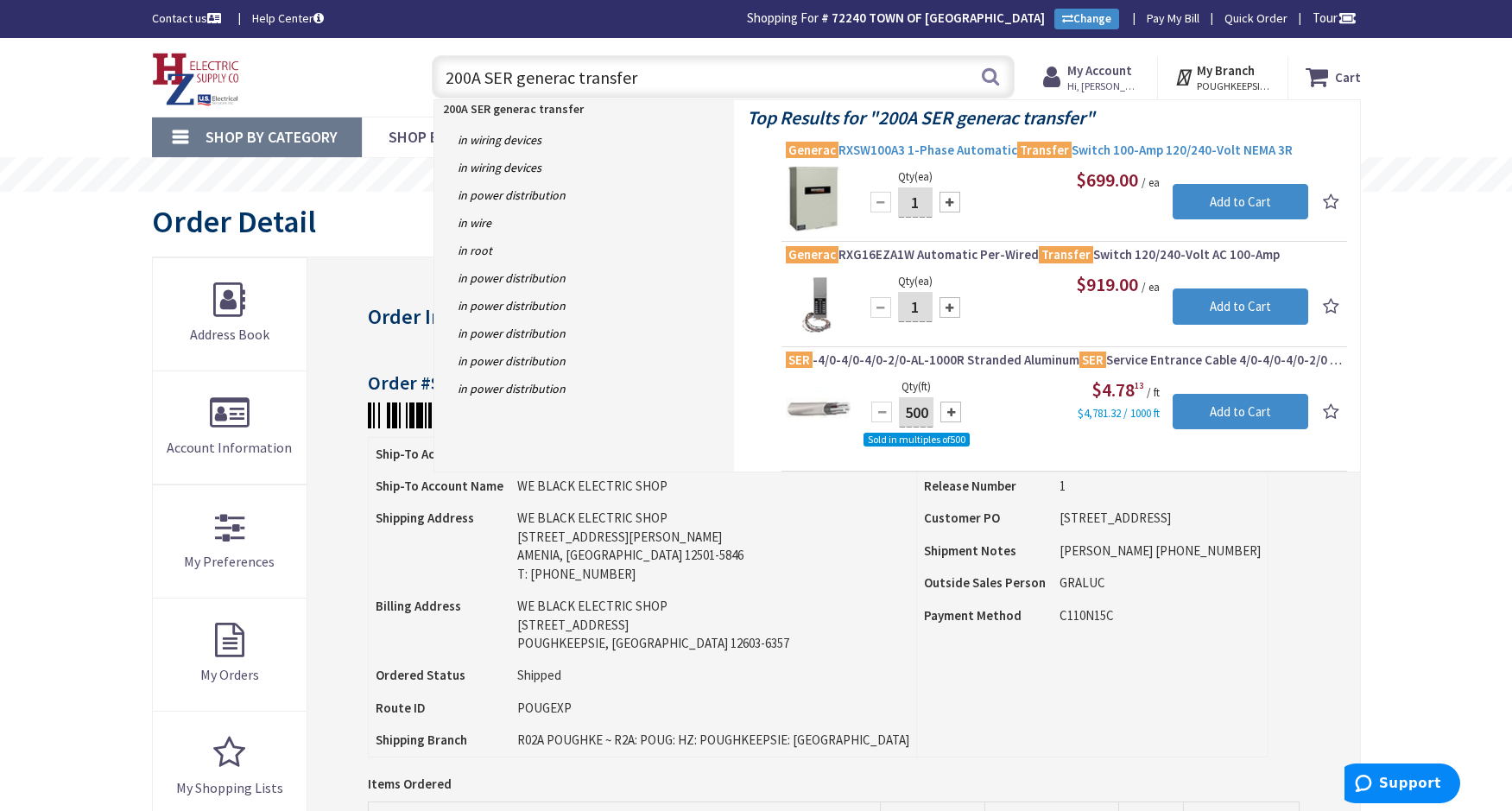
type input "200A SER generac transfer"
click at [990, 151] on span "Generac RXSW100A3 1-Phase Automatic Transfer Switch 100-Amp 120/240-Volt NEMA 3R" at bounding box center [1064, 150] width 557 height 17
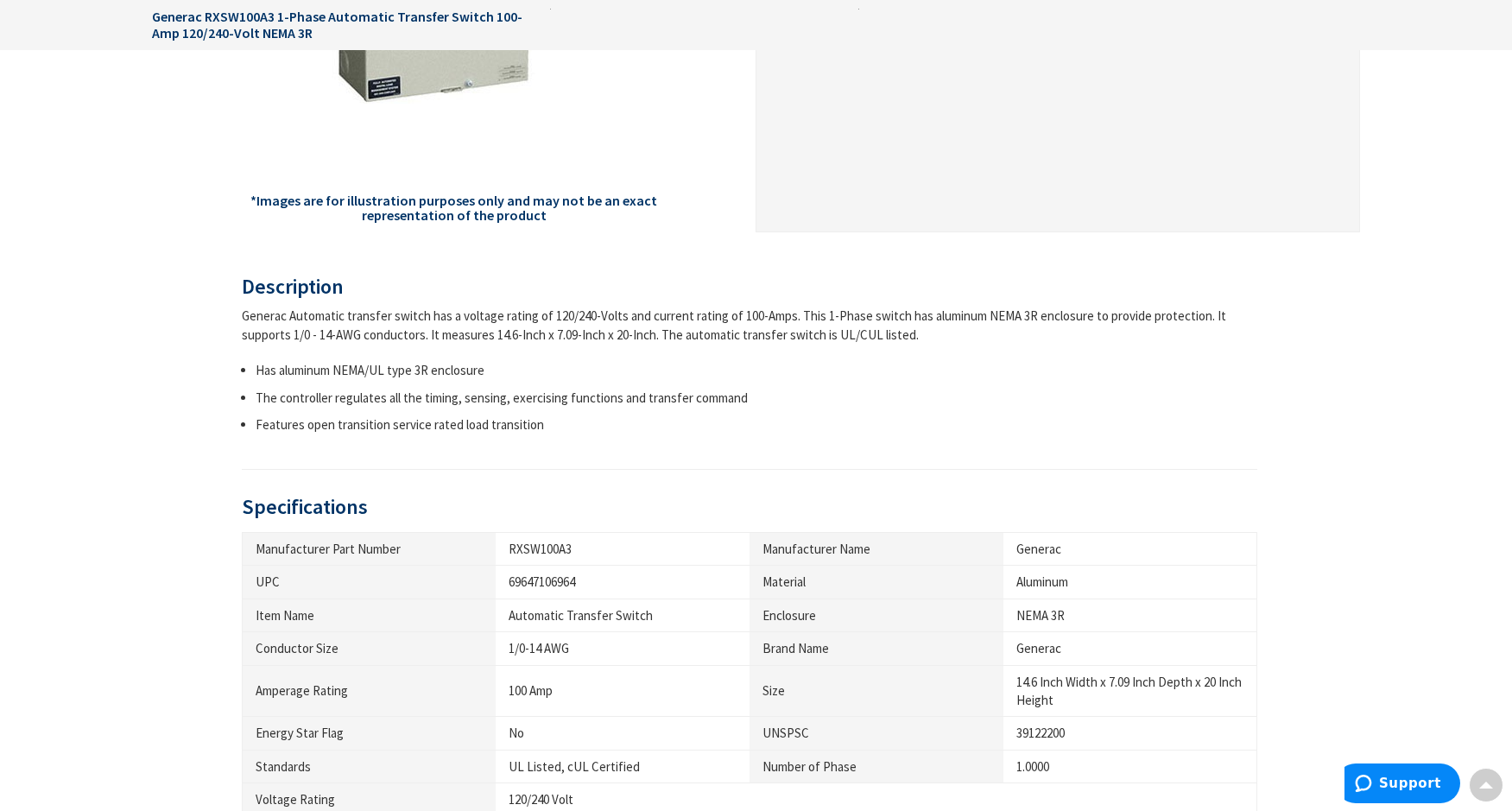
scroll to position [432, 0]
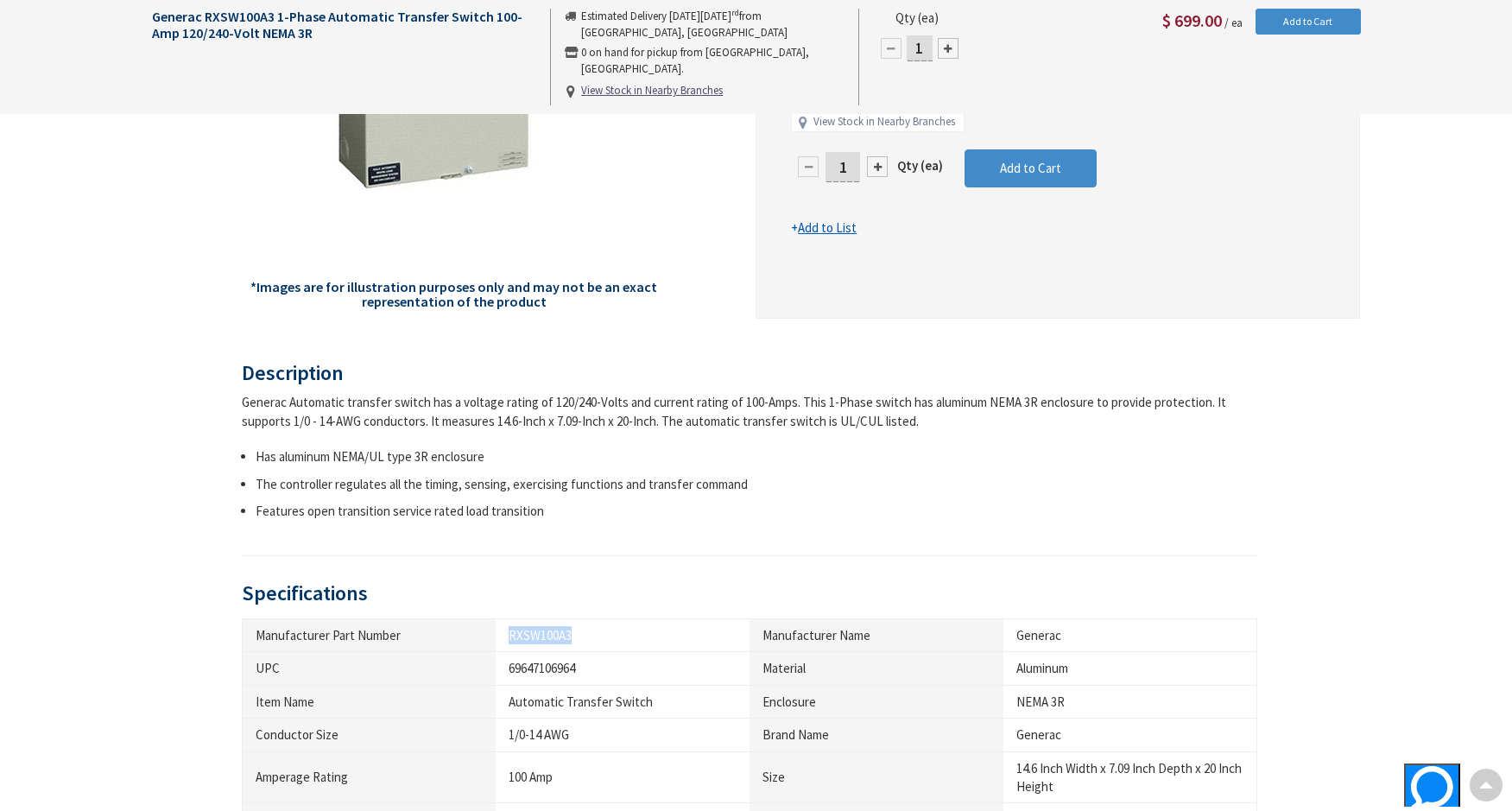
drag, startPoint x: 578, startPoint y: 635, endPoint x: 501, endPoint y: 638, distance: 77.1
click at [501, 638] on td "RXSW100A3" at bounding box center [622, 635] width 254 height 33
copy div "RXSW100A3"
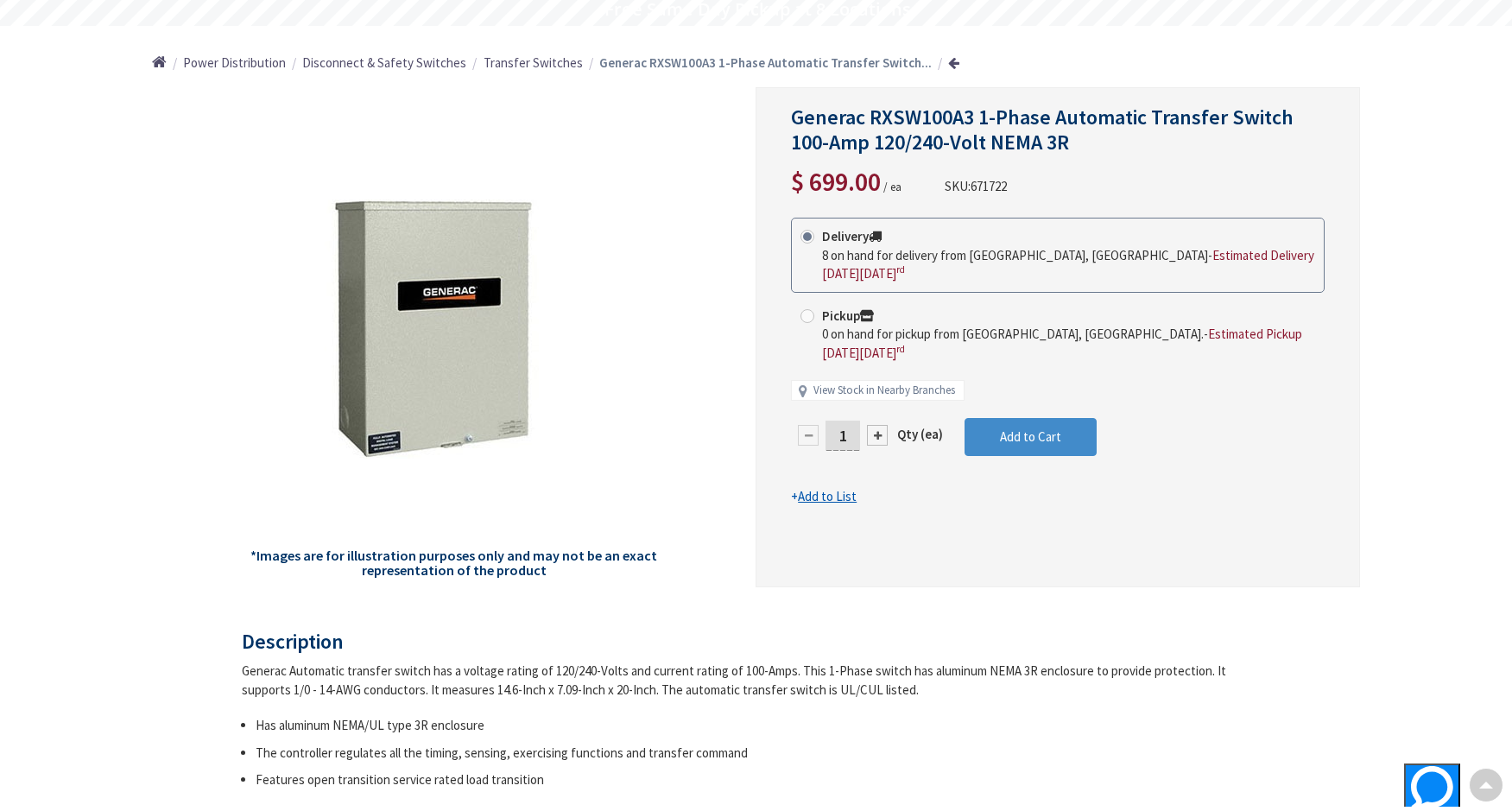
scroll to position [0, 0]
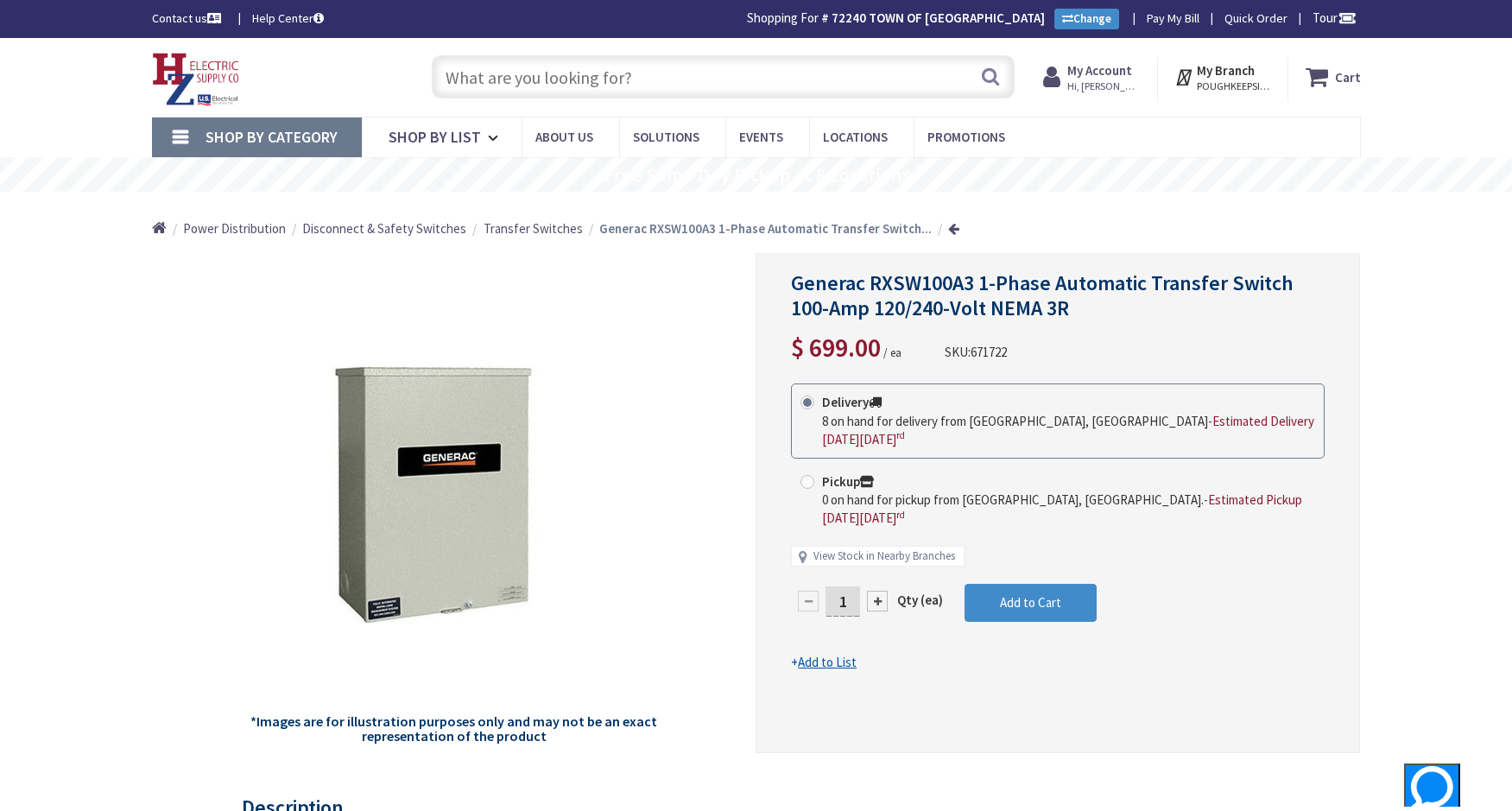
click at [609, 69] on input "text" at bounding box center [723, 77] width 583 height 43
paste input "RXSW100A3"
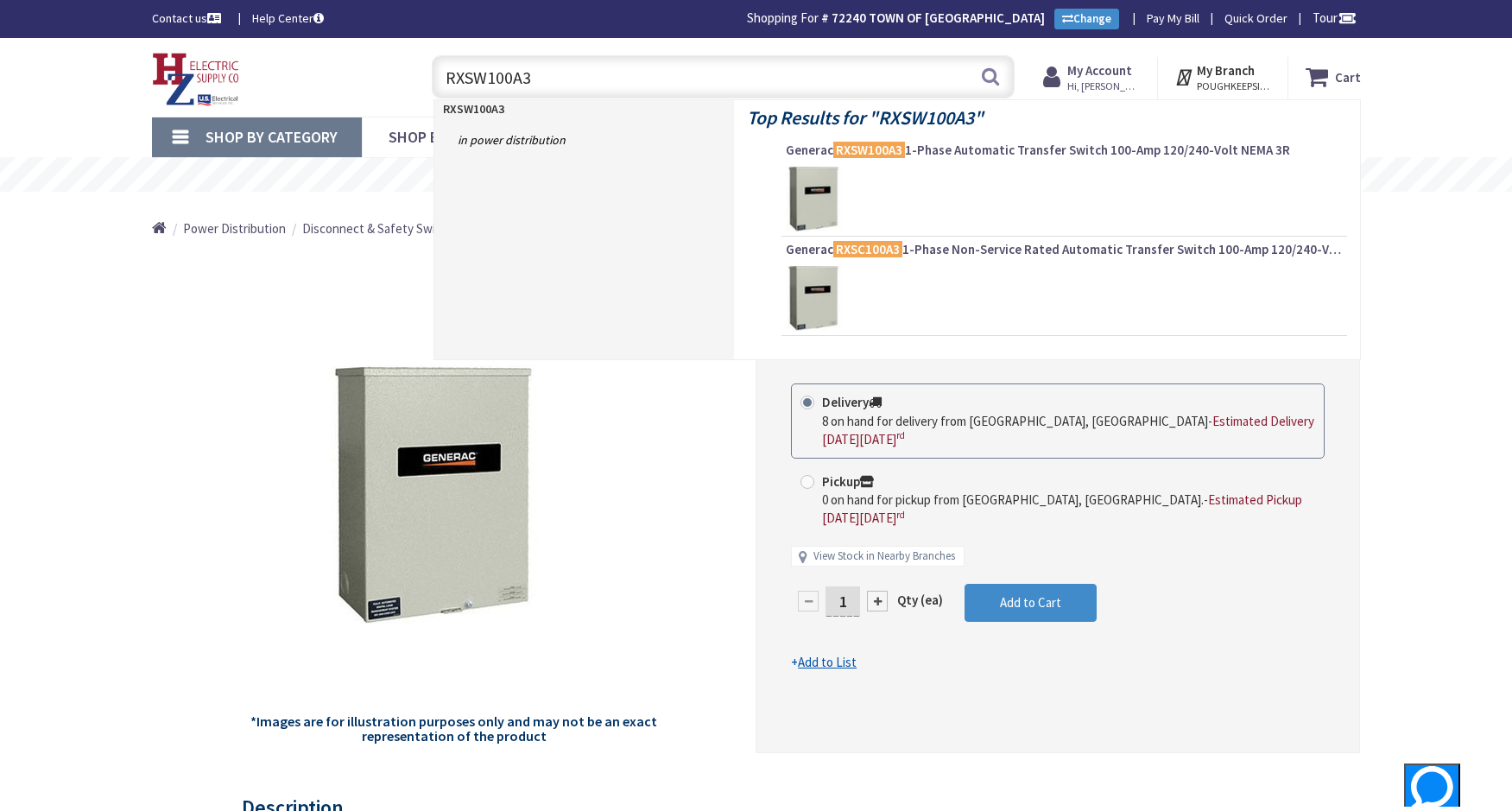
click at [511, 82] on input "RXSW100A3" at bounding box center [723, 77] width 583 height 43
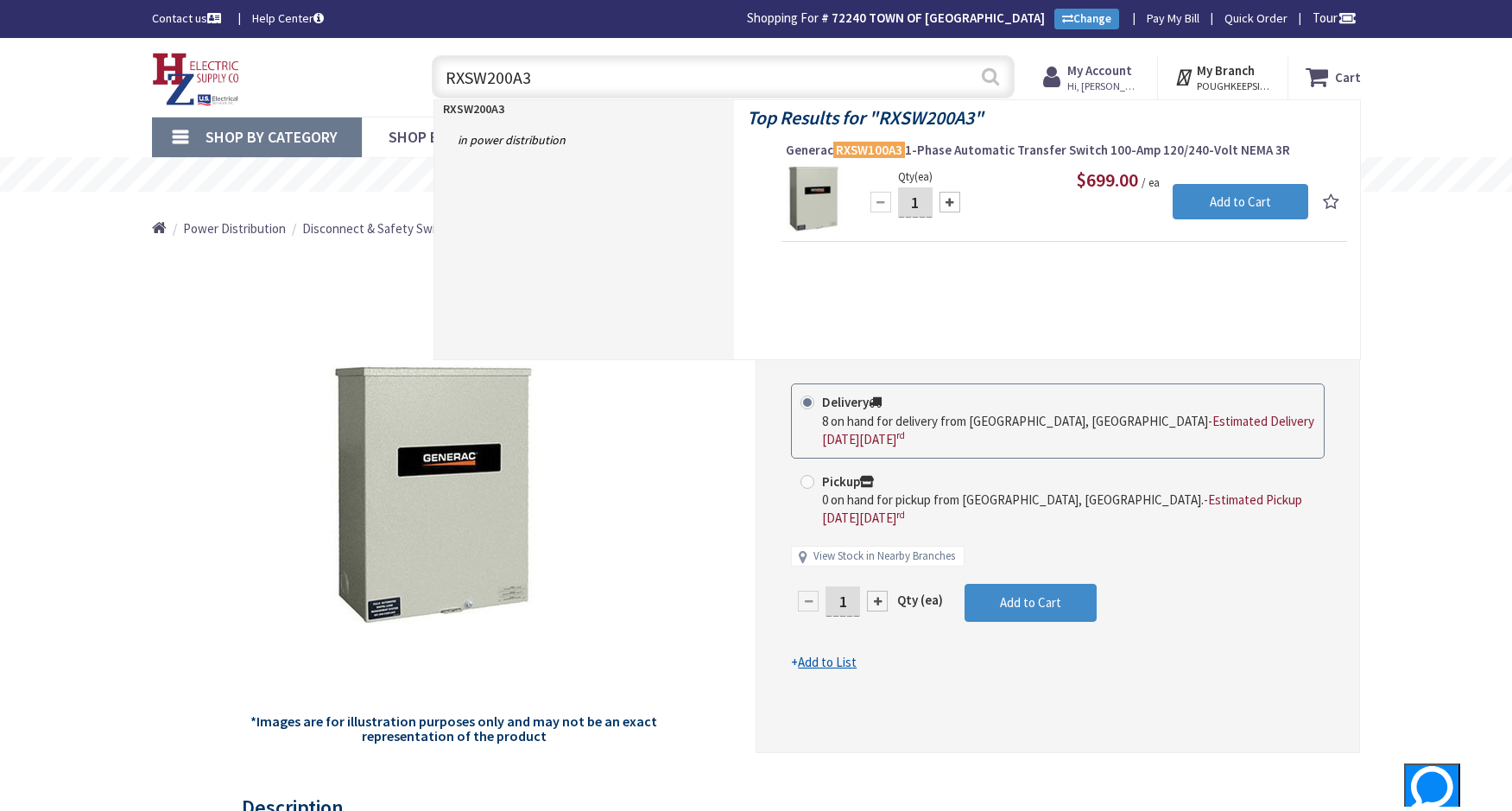
type input "RXSW200A3"
click at [988, 68] on button "Search" at bounding box center [991, 76] width 23 height 39
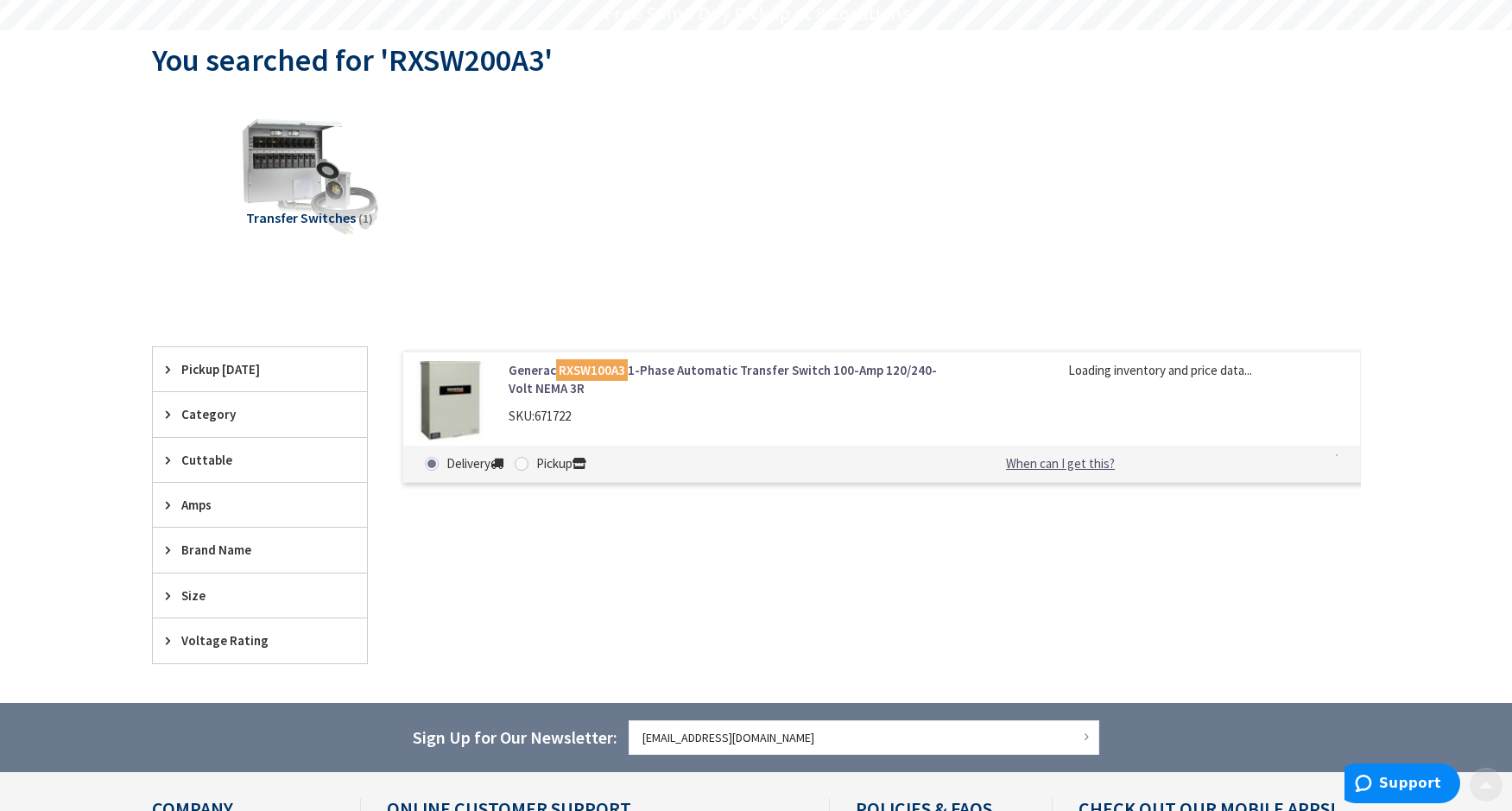
scroll to position [173, 0]
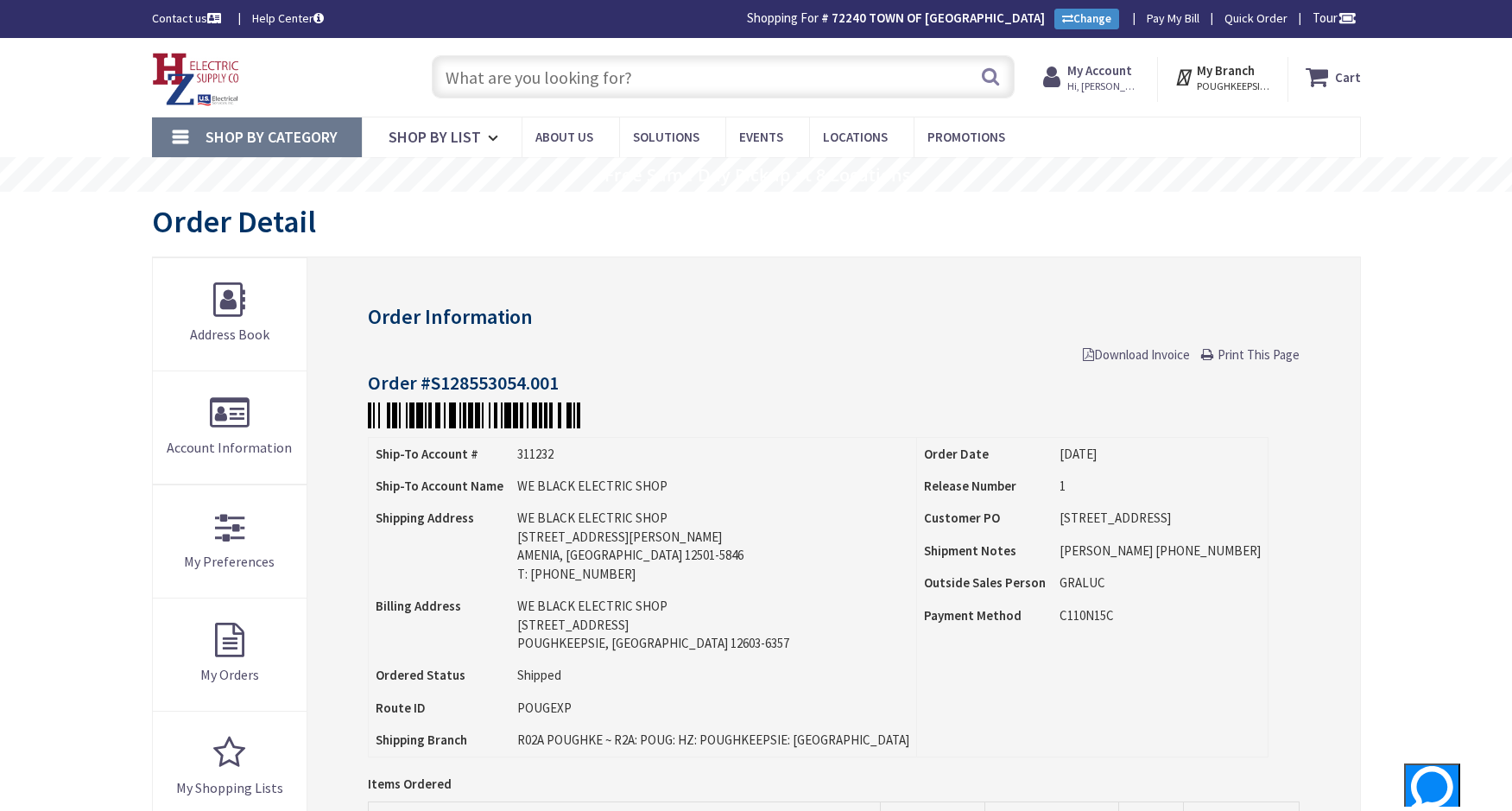
click at [514, 85] on input "text" at bounding box center [723, 77] width 583 height 43
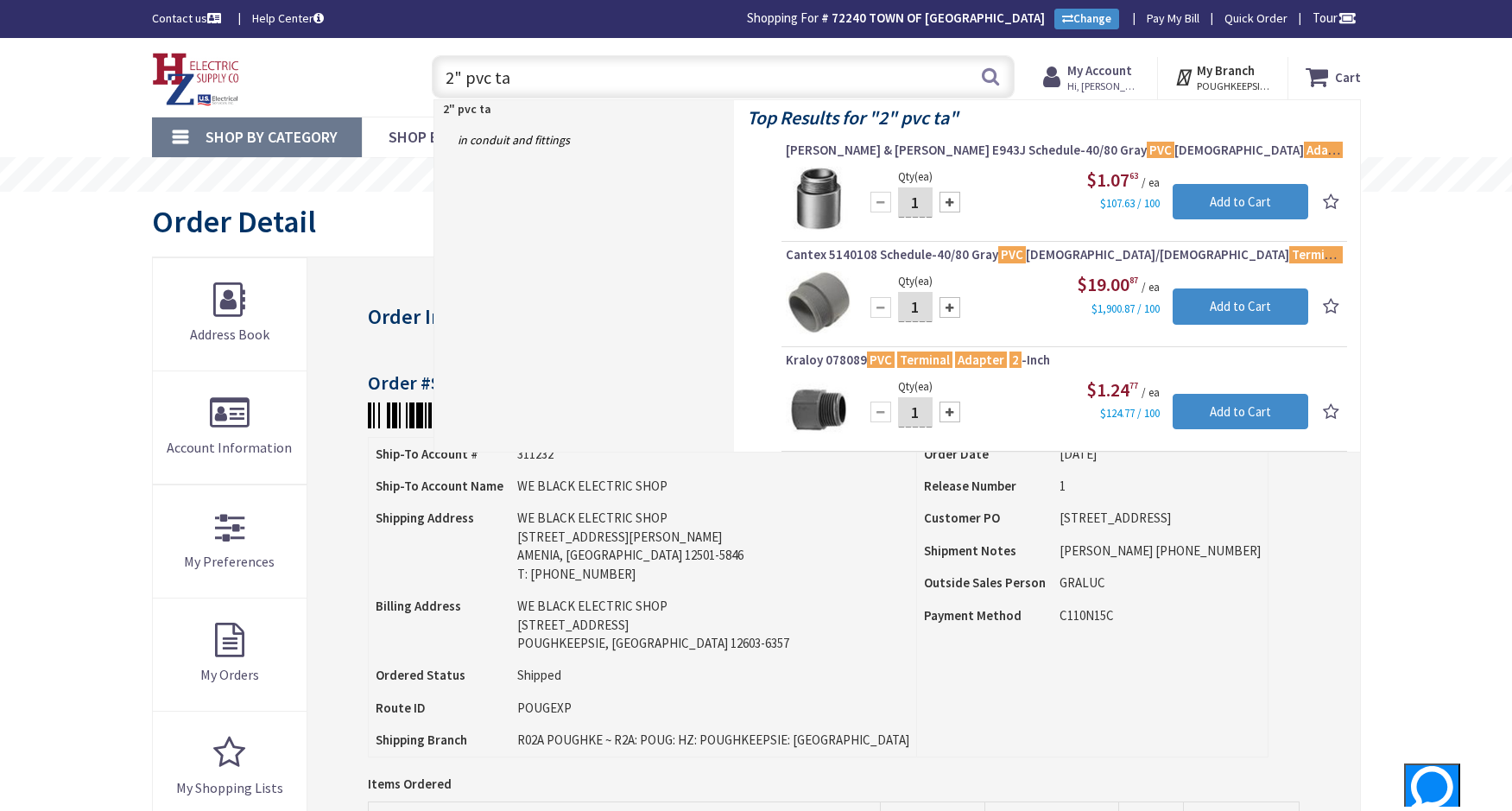
type input "2" pvc ta"
